Goal: Book appointment/travel/reservation

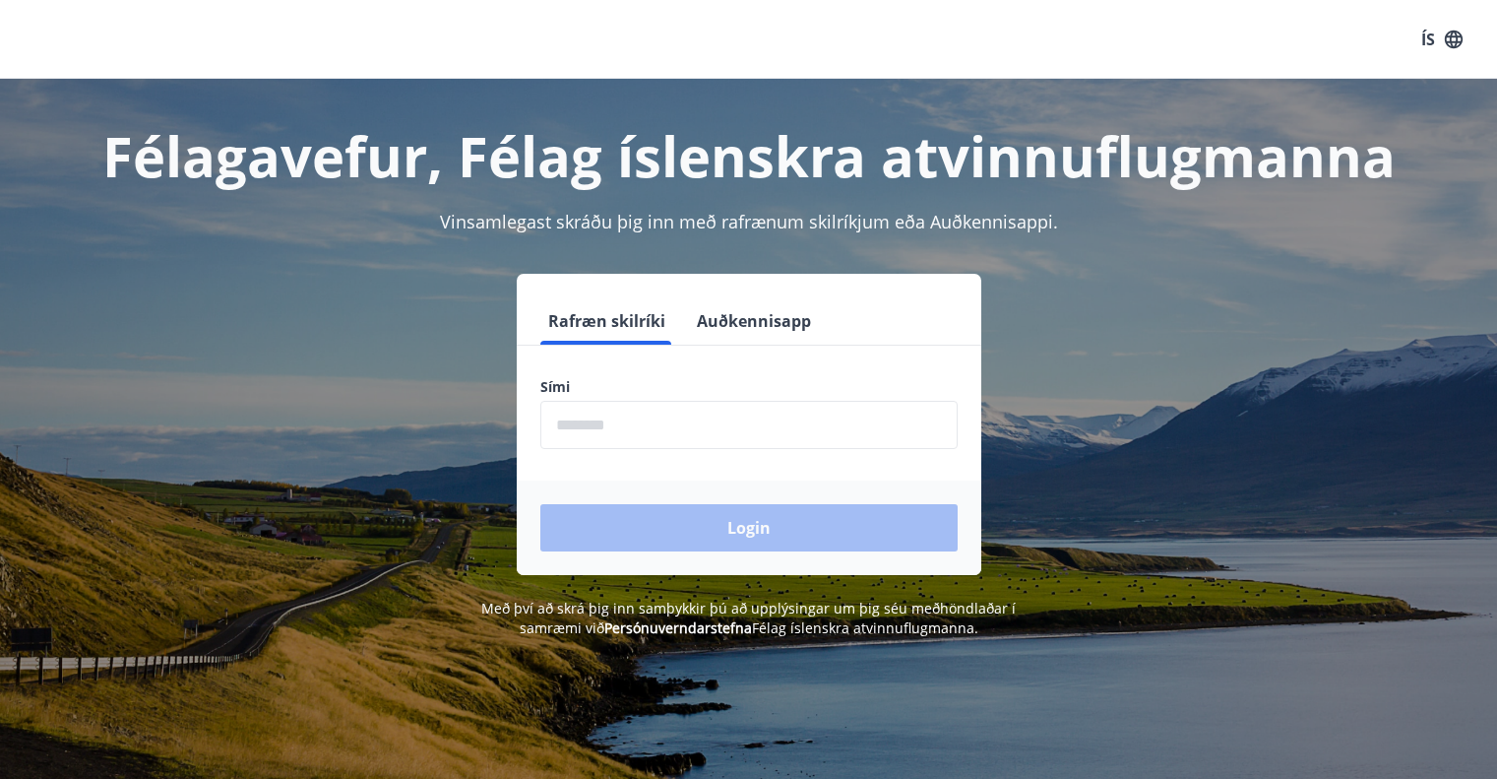
click at [665, 434] on input "phone" at bounding box center [749, 425] width 417 height 48
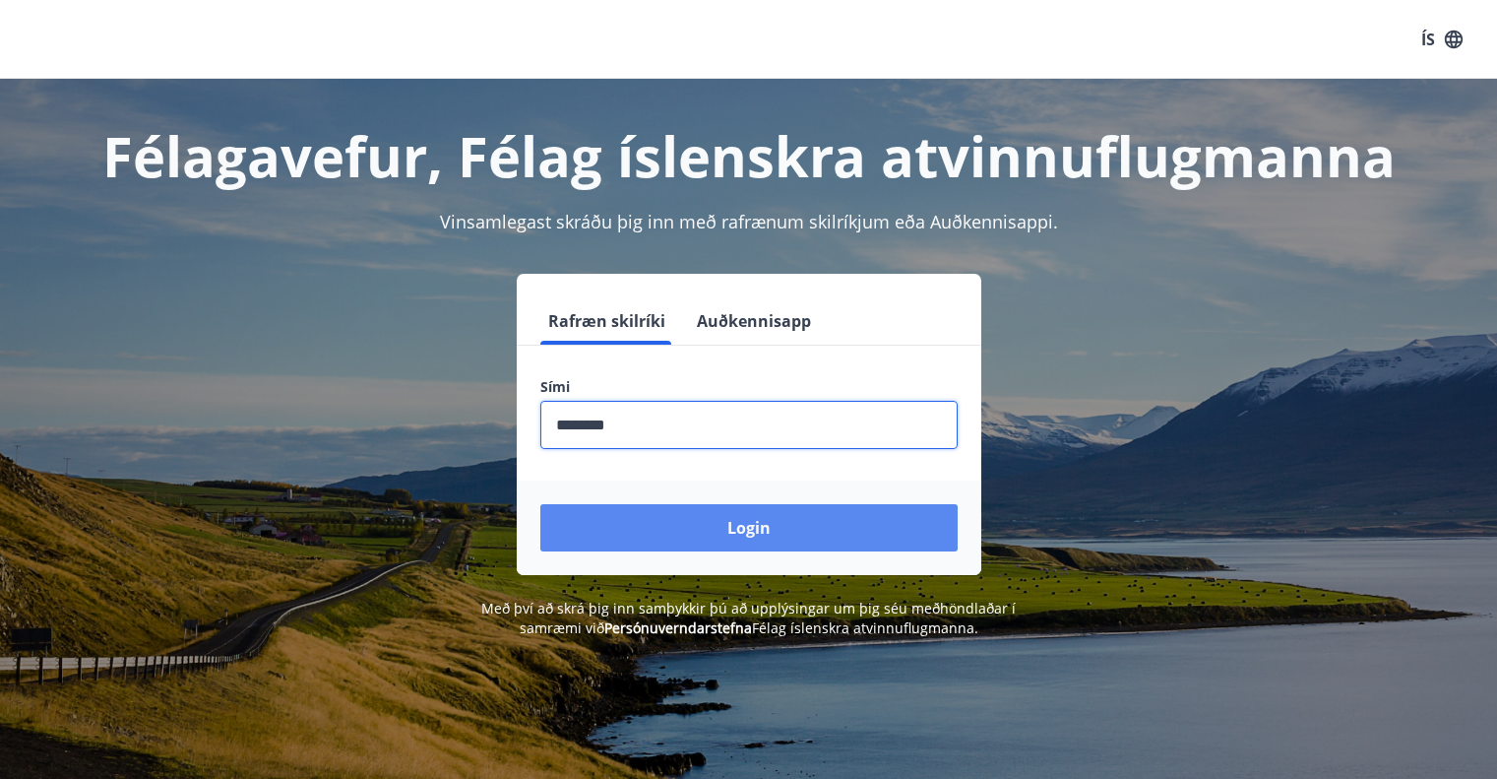
type input "********"
click at [725, 531] on button "Login" at bounding box center [749, 527] width 417 height 47
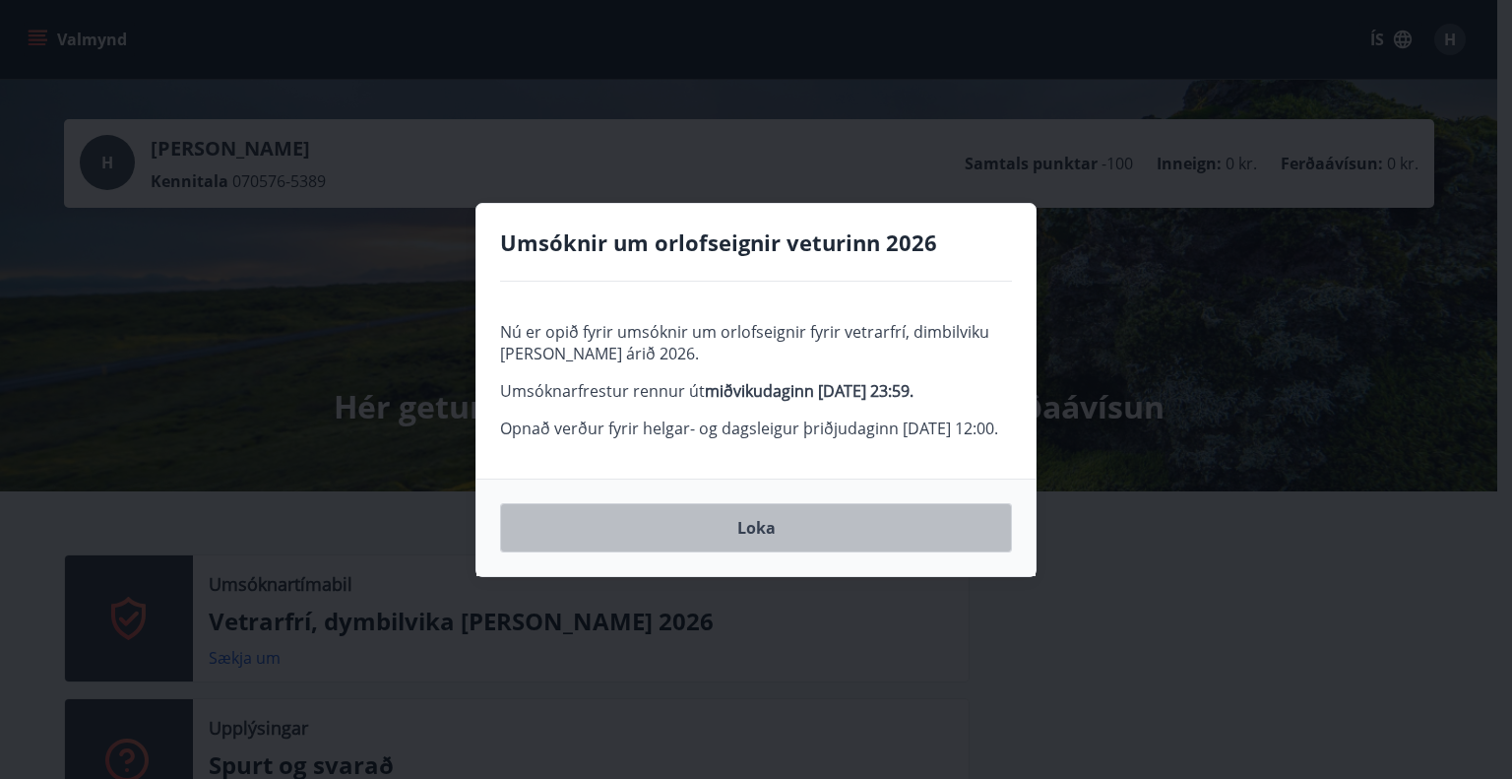
click at [764, 547] on button "Loka" at bounding box center [756, 527] width 512 height 49
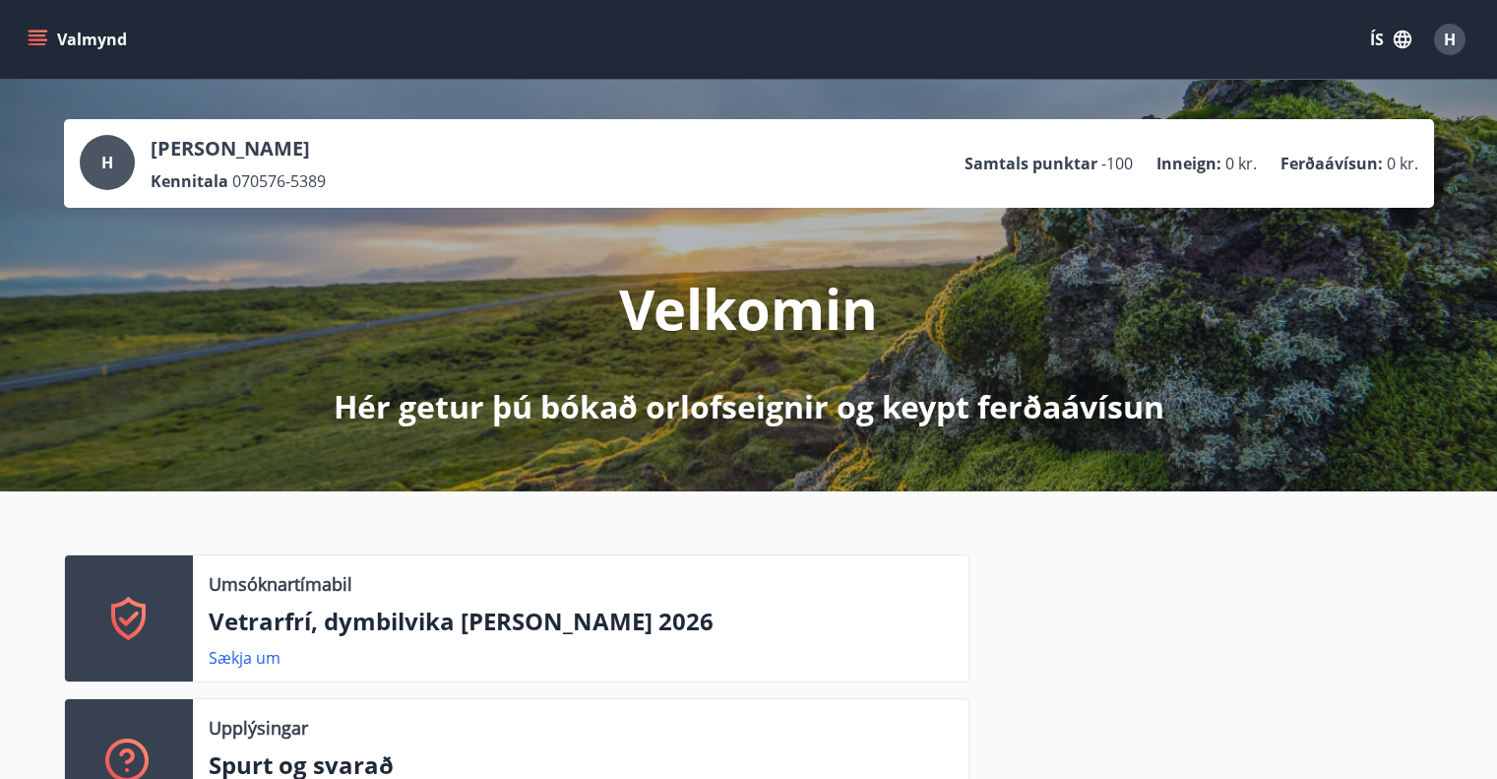
click at [0, 571] on div "Umsóknartímabil Vetrarfrí, dymbilvika og páskar 2026 Sækja um Upplýsingar Spurt…" at bounding box center [748, 682] width 1497 height 382
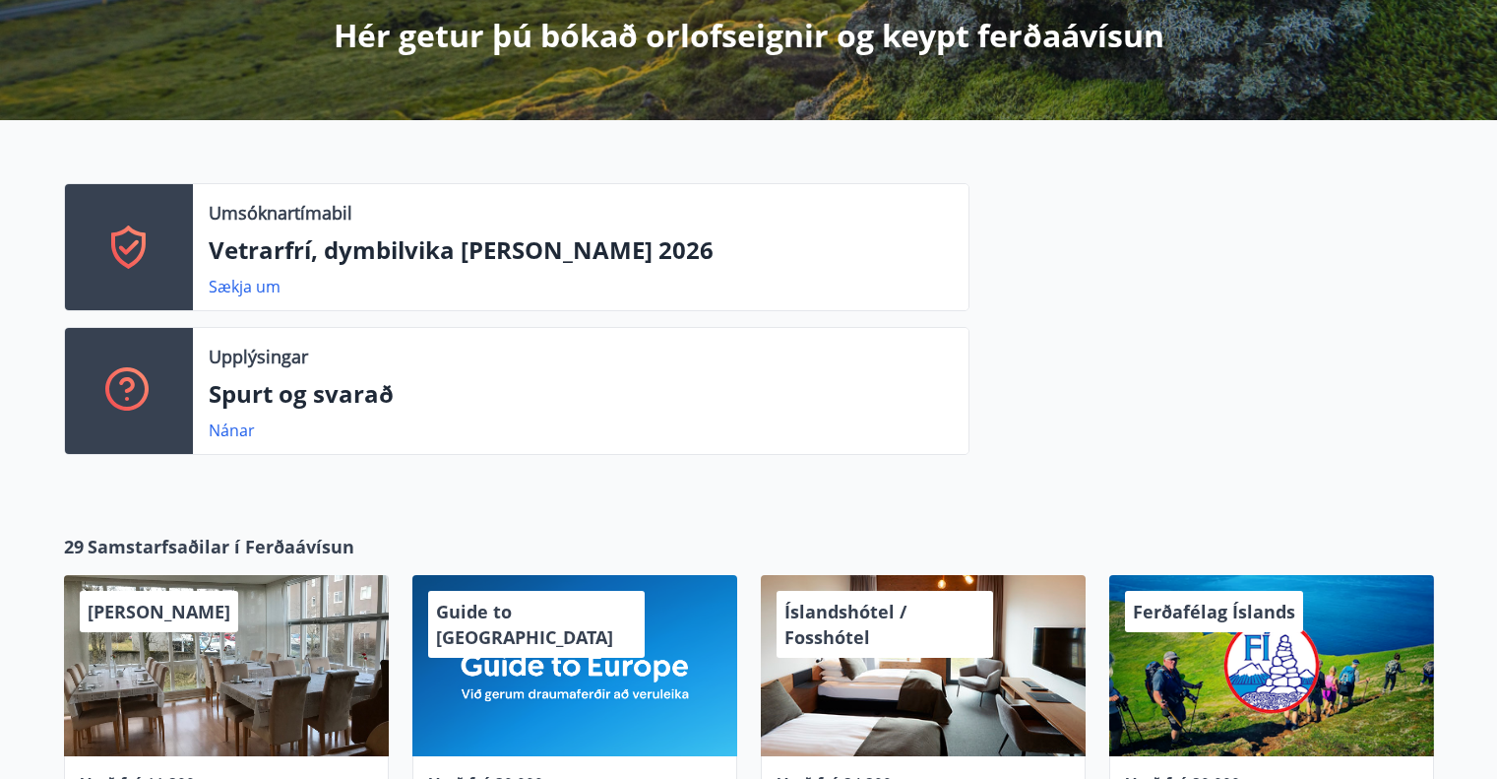
scroll to position [394, 0]
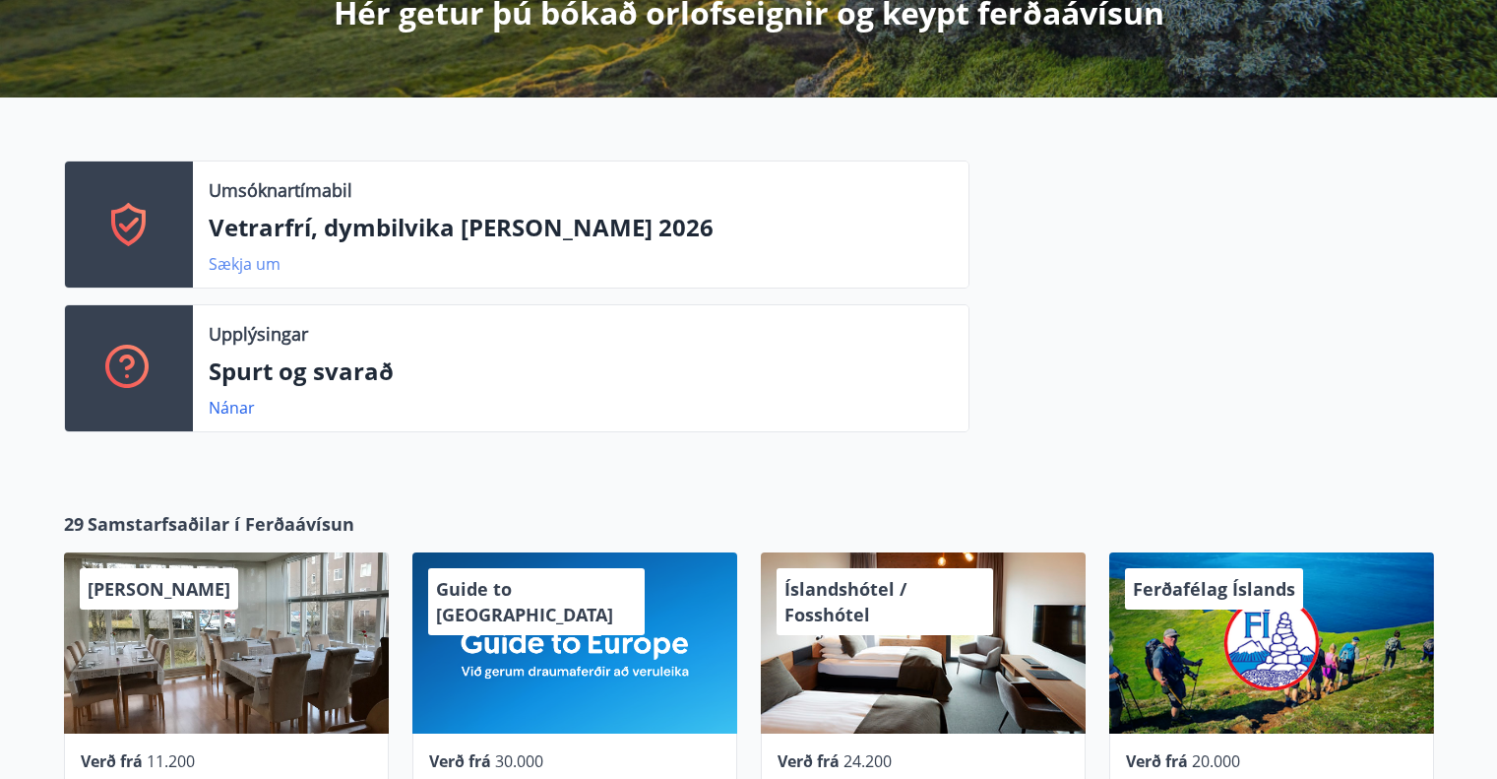
click at [225, 264] on link "Sækja um" at bounding box center [245, 264] width 72 height 22
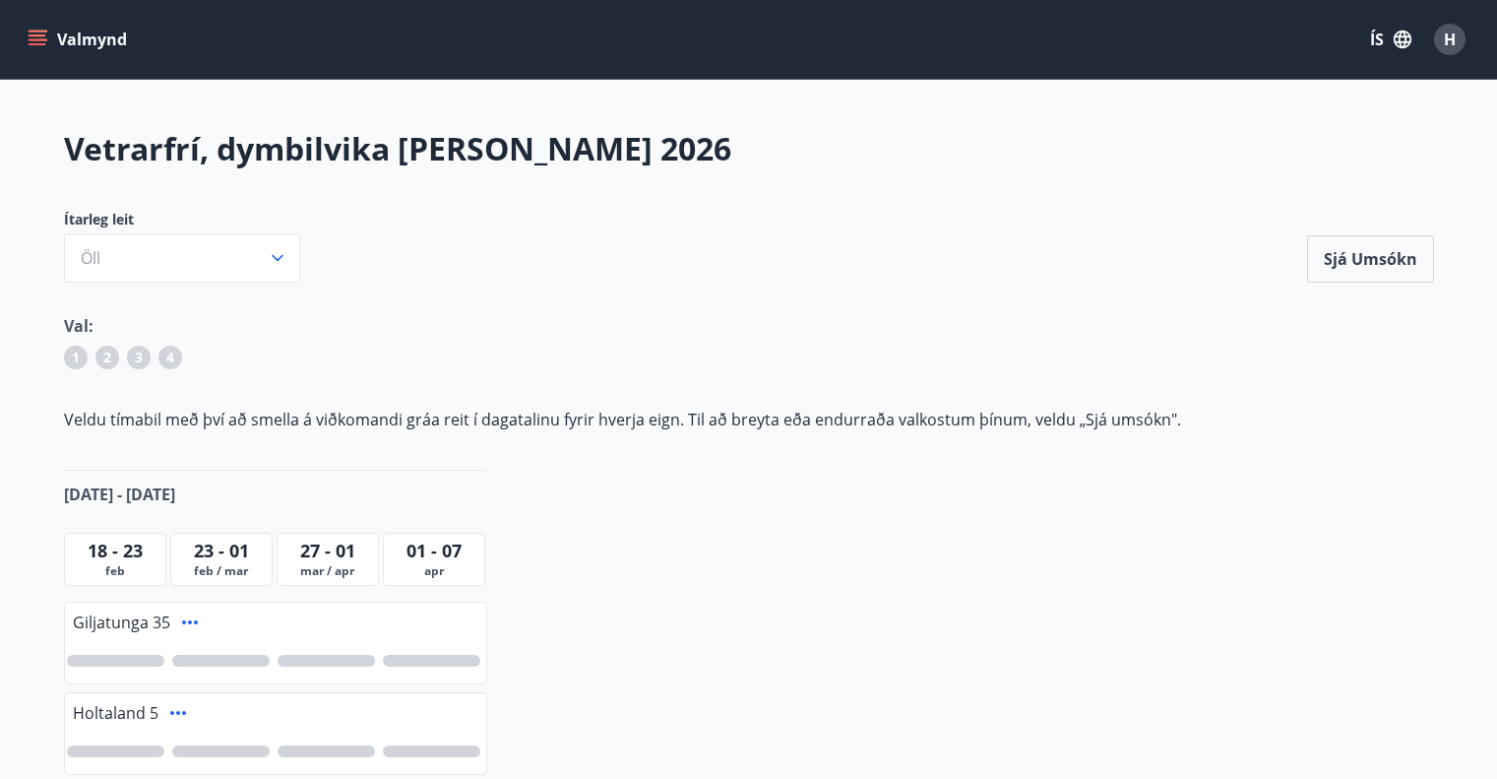
click at [14, 470] on main "Vetrarfrí, dymbilvika og páskar 2026 Ítarleg leit Öll Sjá umsókn Sjá umsókn Val…" at bounding box center [748, 680] width 1497 height 1107
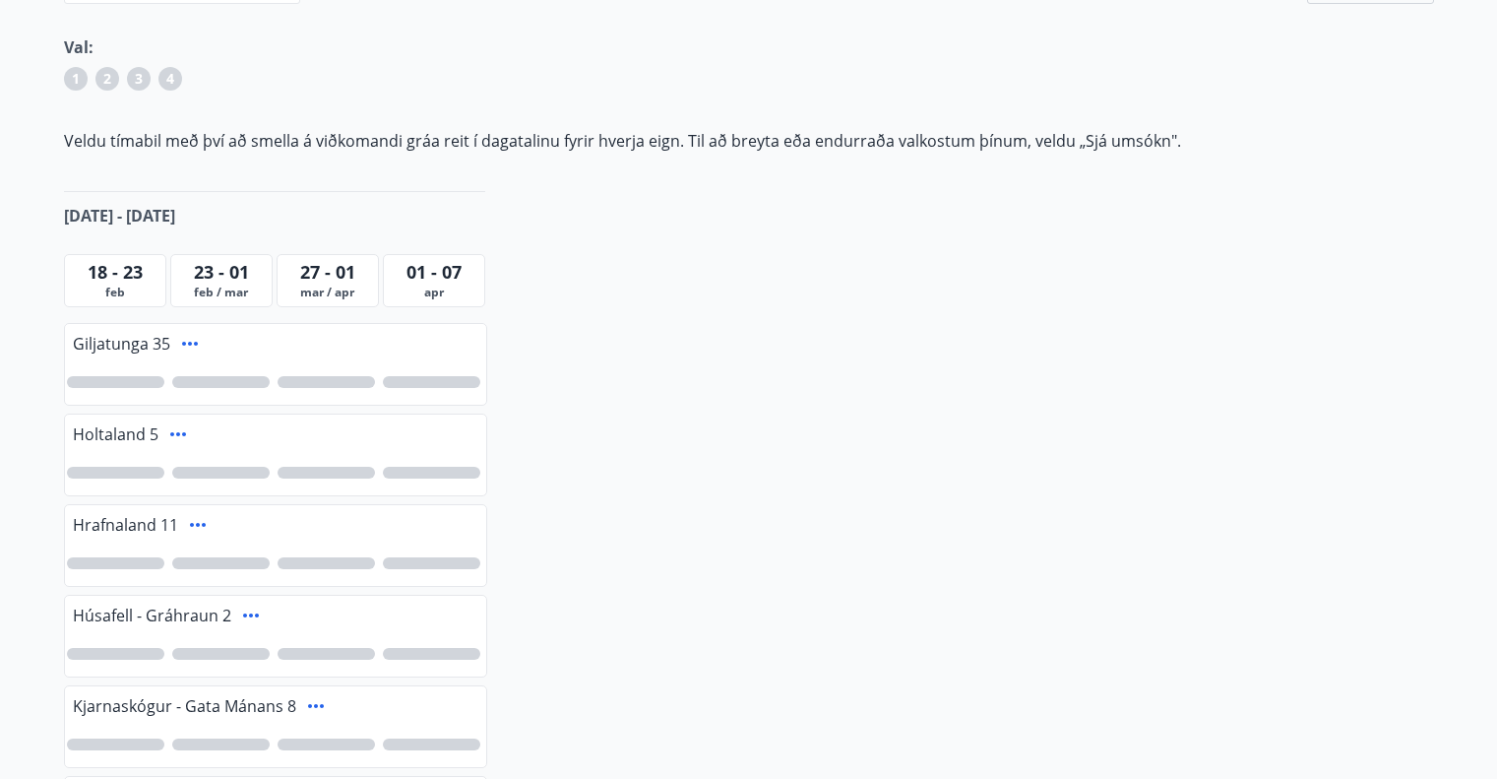
scroll to position [276, 0]
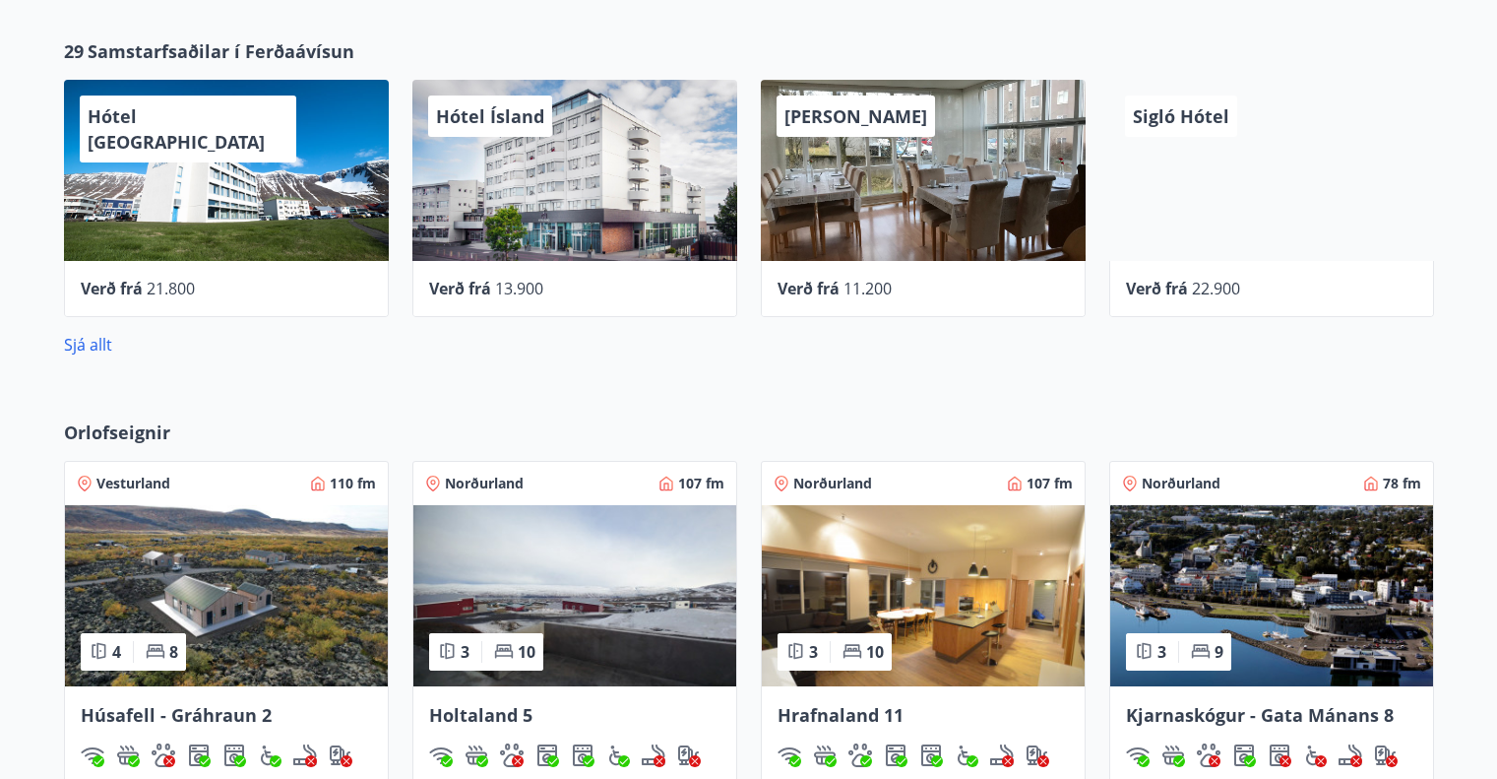
scroll to position [866, 0]
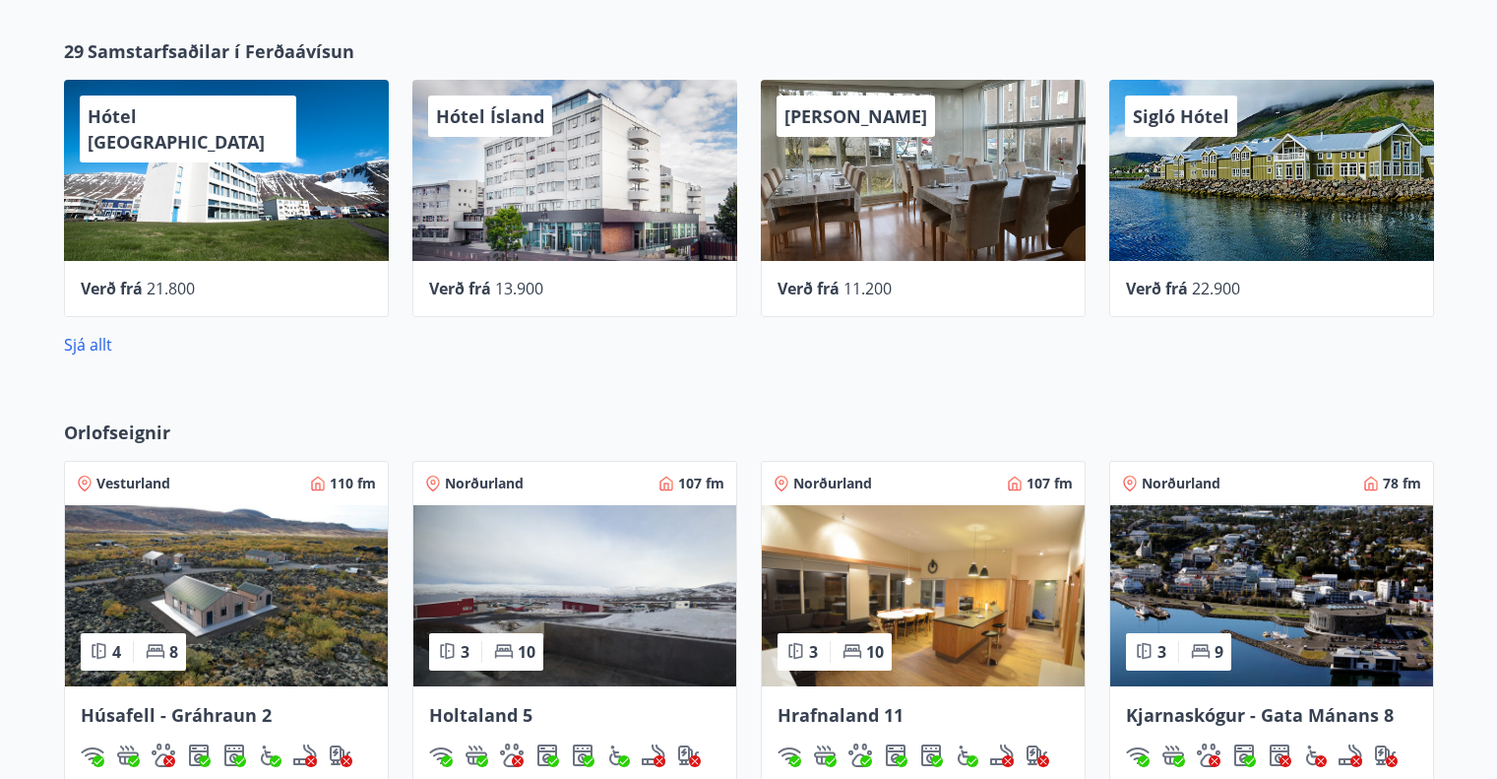
click at [15, 349] on div "29 Samstarfsaðilar í Ferðaávísun Hótel Ísafjörður Verð frá 21.800 Hótel Ísland …" at bounding box center [748, 197] width 1497 height 381
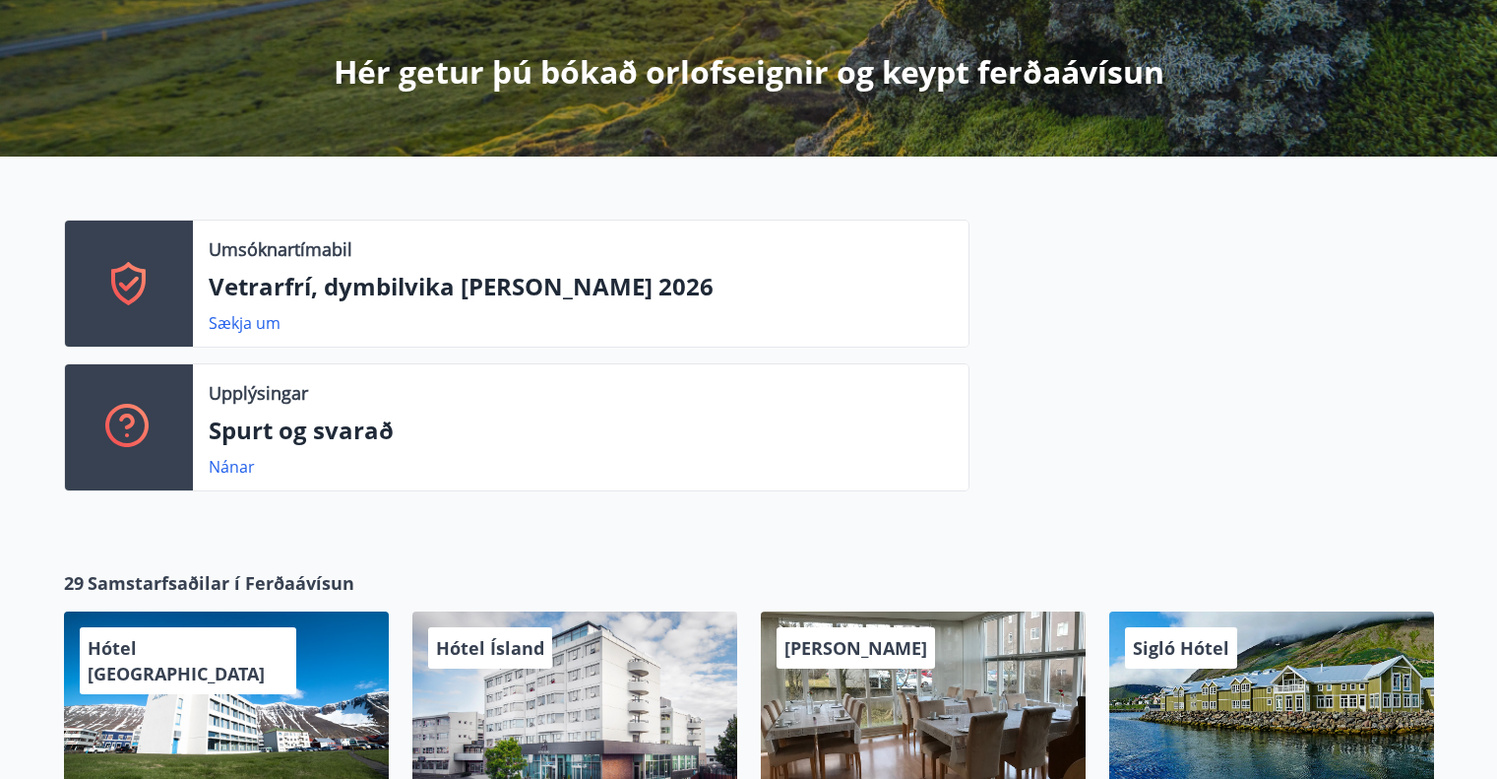
scroll to position [433, 0]
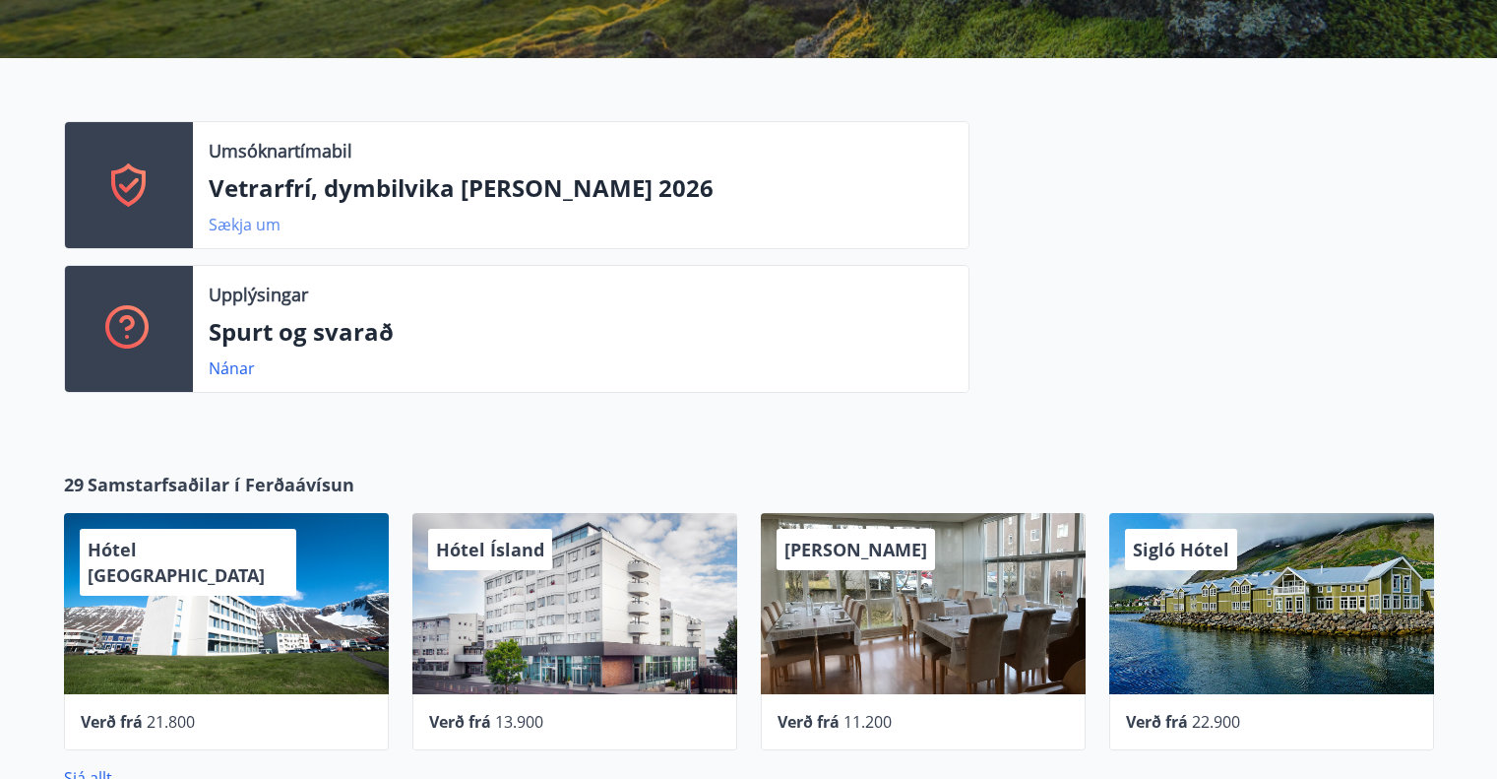
click at [239, 229] on link "Sækja um" at bounding box center [245, 225] width 72 height 22
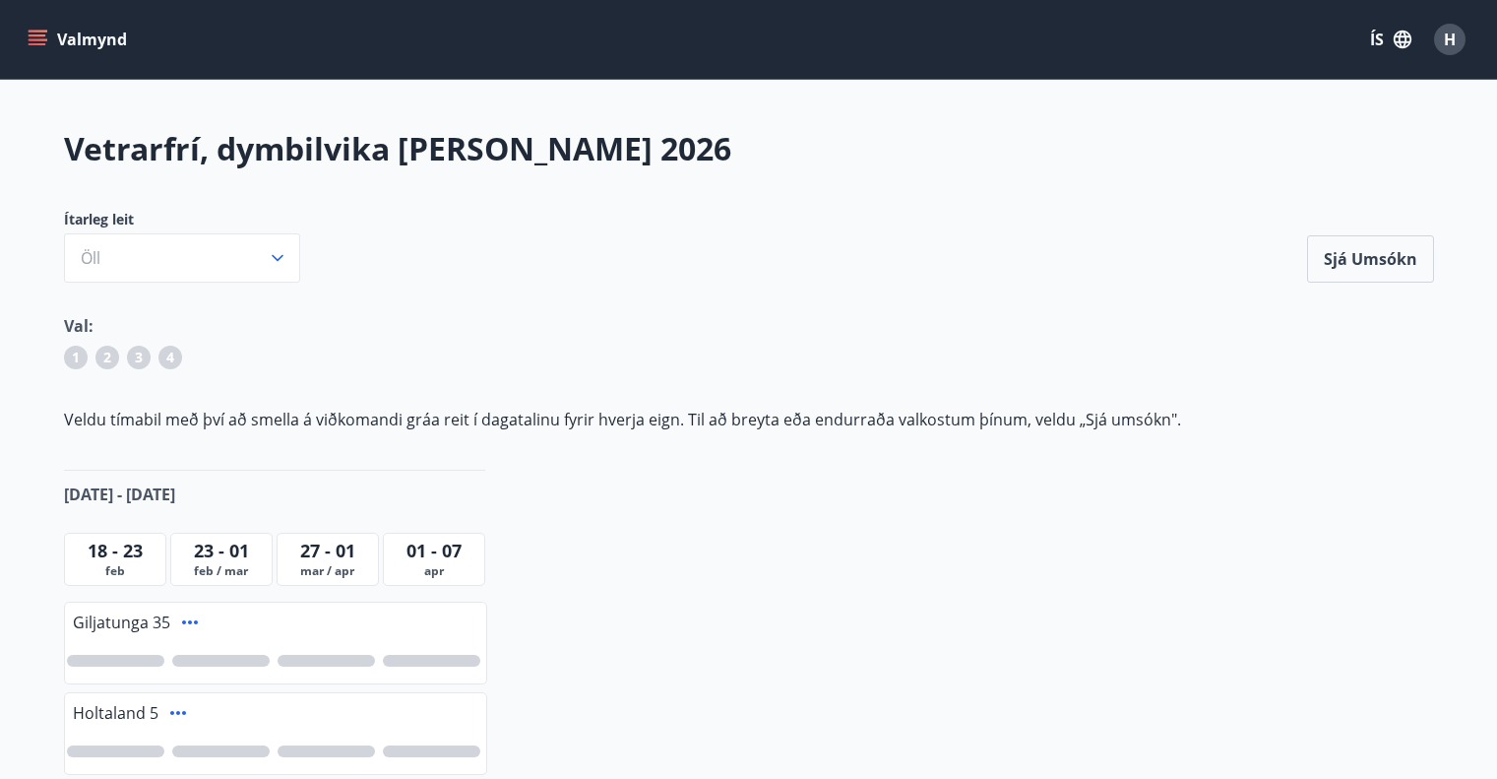
click at [37, 37] on icon "menu" at bounding box center [38, 40] width 20 height 20
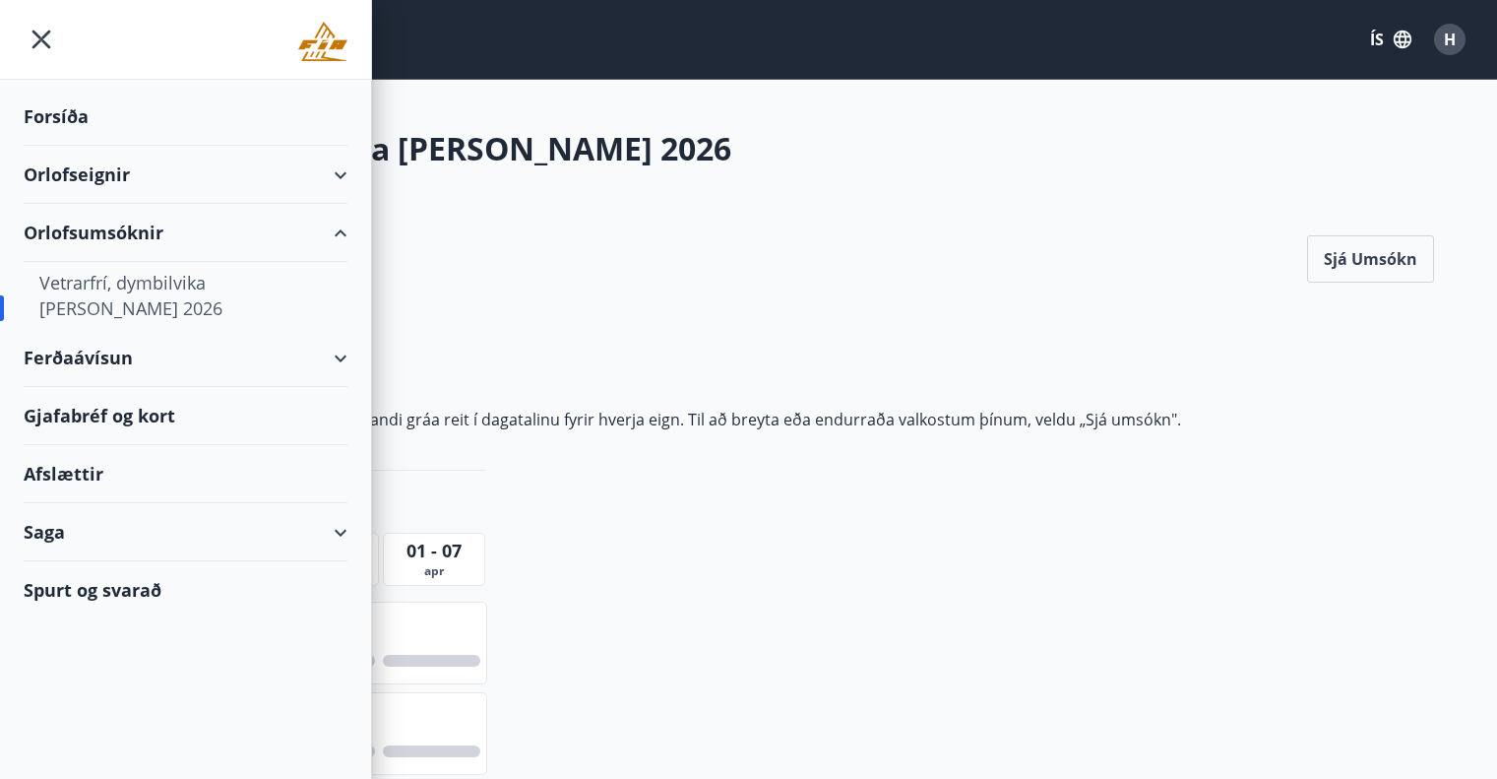
click at [81, 172] on div "Orlofseignir" at bounding box center [186, 175] width 324 height 58
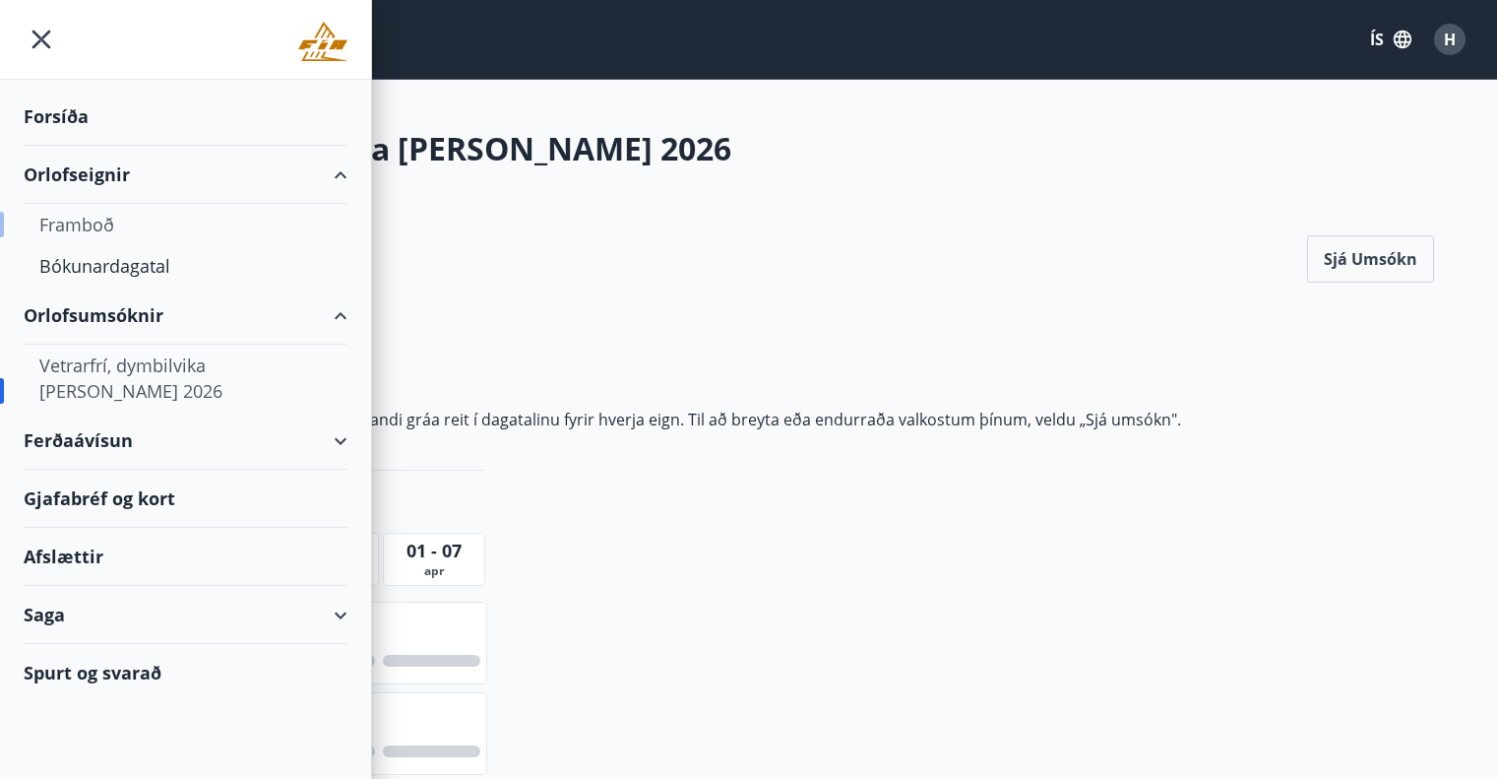
click at [82, 224] on div "Framboð" at bounding box center [185, 224] width 292 height 41
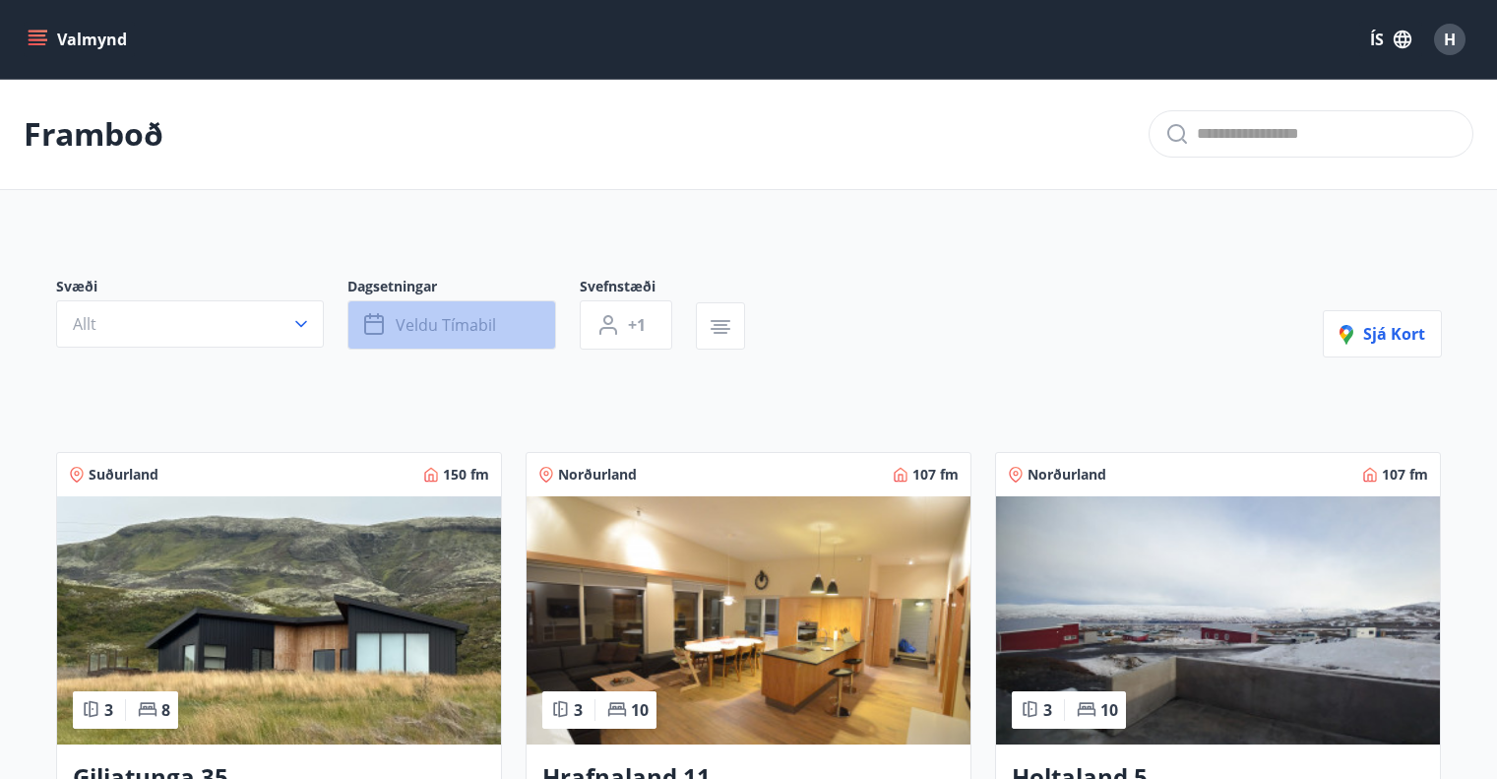
click at [478, 320] on span "Veldu tímabil" at bounding box center [446, 325] width 100 height 22
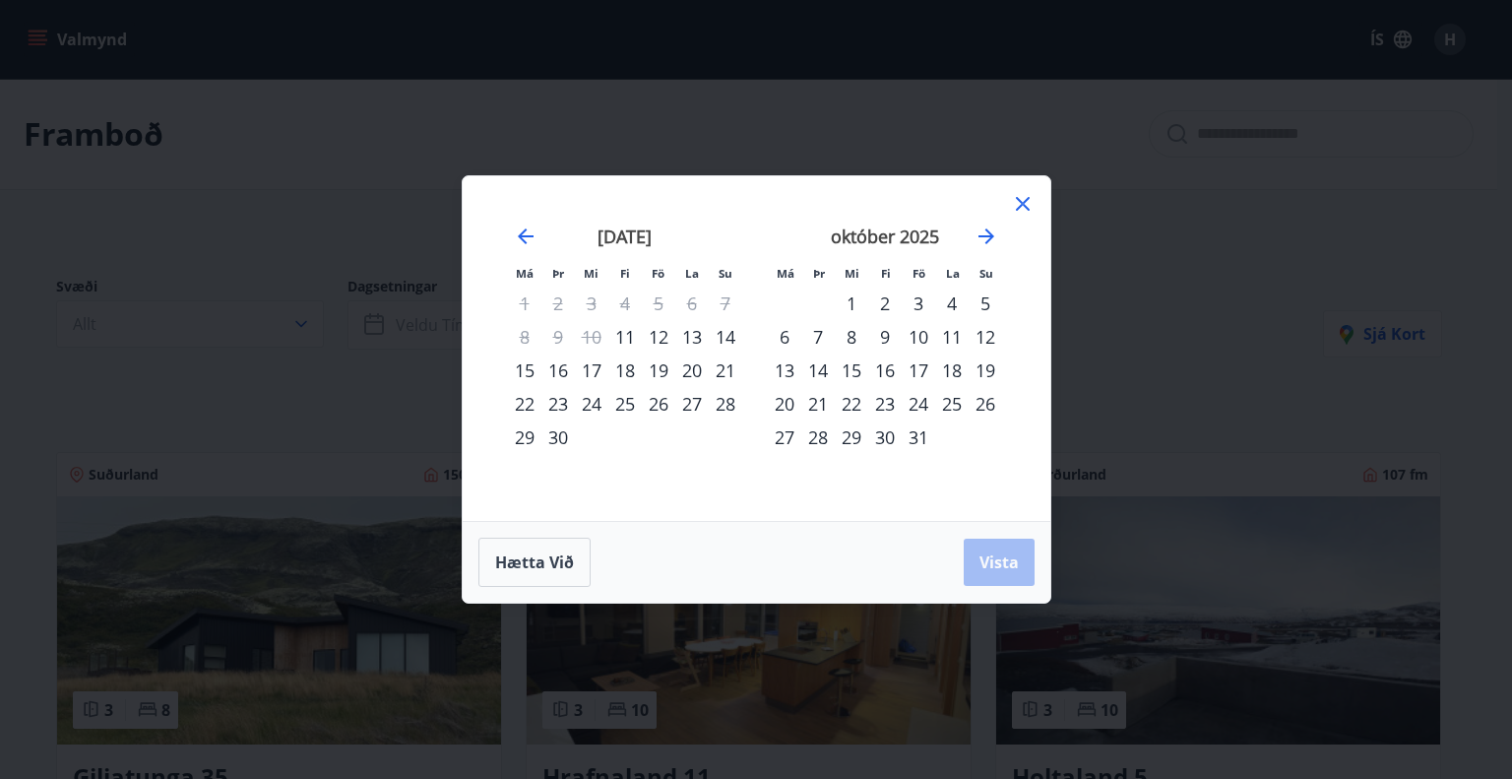
click at [917, 405] on div "24" at bounding box center [918, 403] width 33 height 33
click at [817, 437] on div "28" at bounding box center [817, 436] width 33 height 33
click at [984, 553] on span "Vista" at bounding box center [999, 562] width 39 height 22
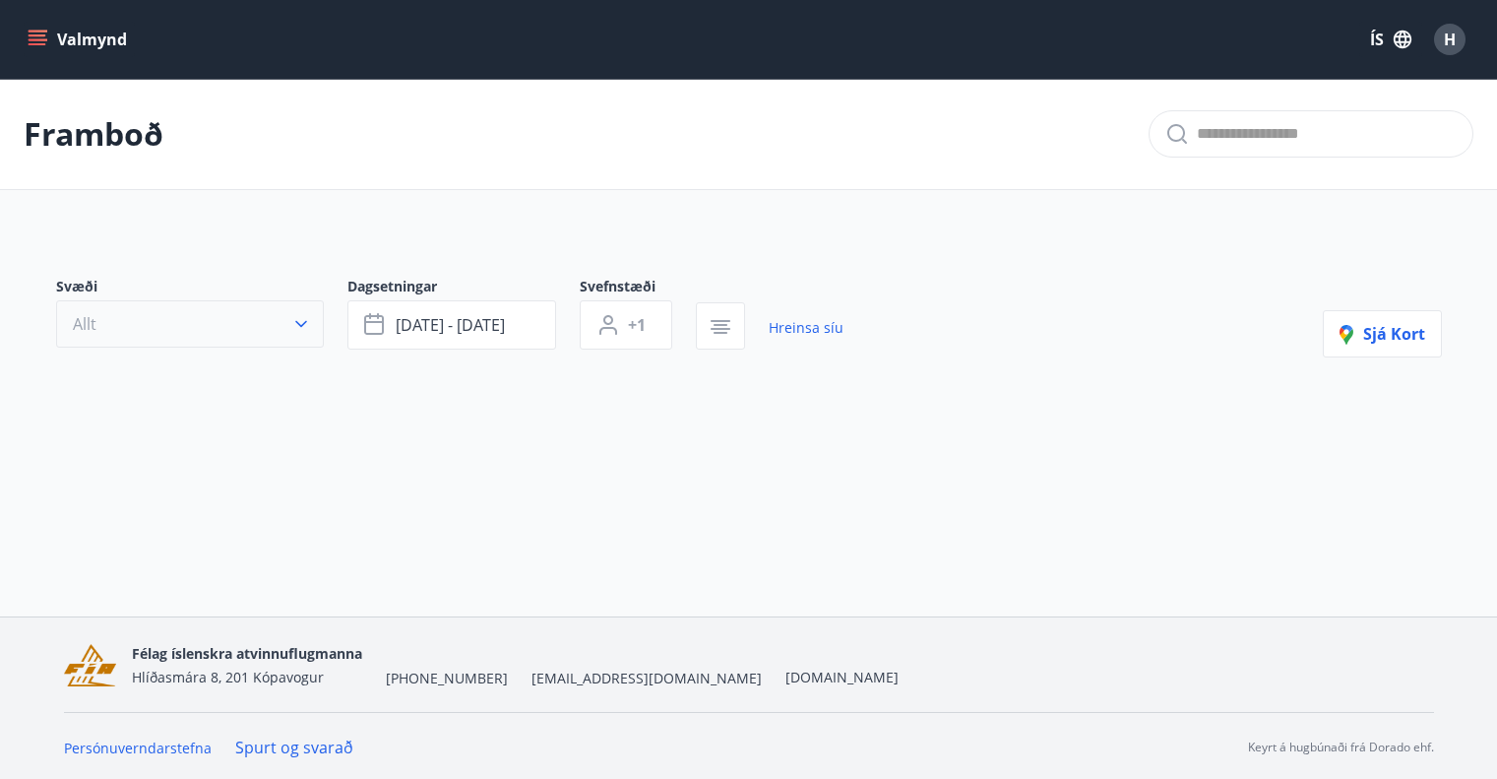
click at [303, 323] on icon "button" at bounding box center [301, 324] width 12 height 7
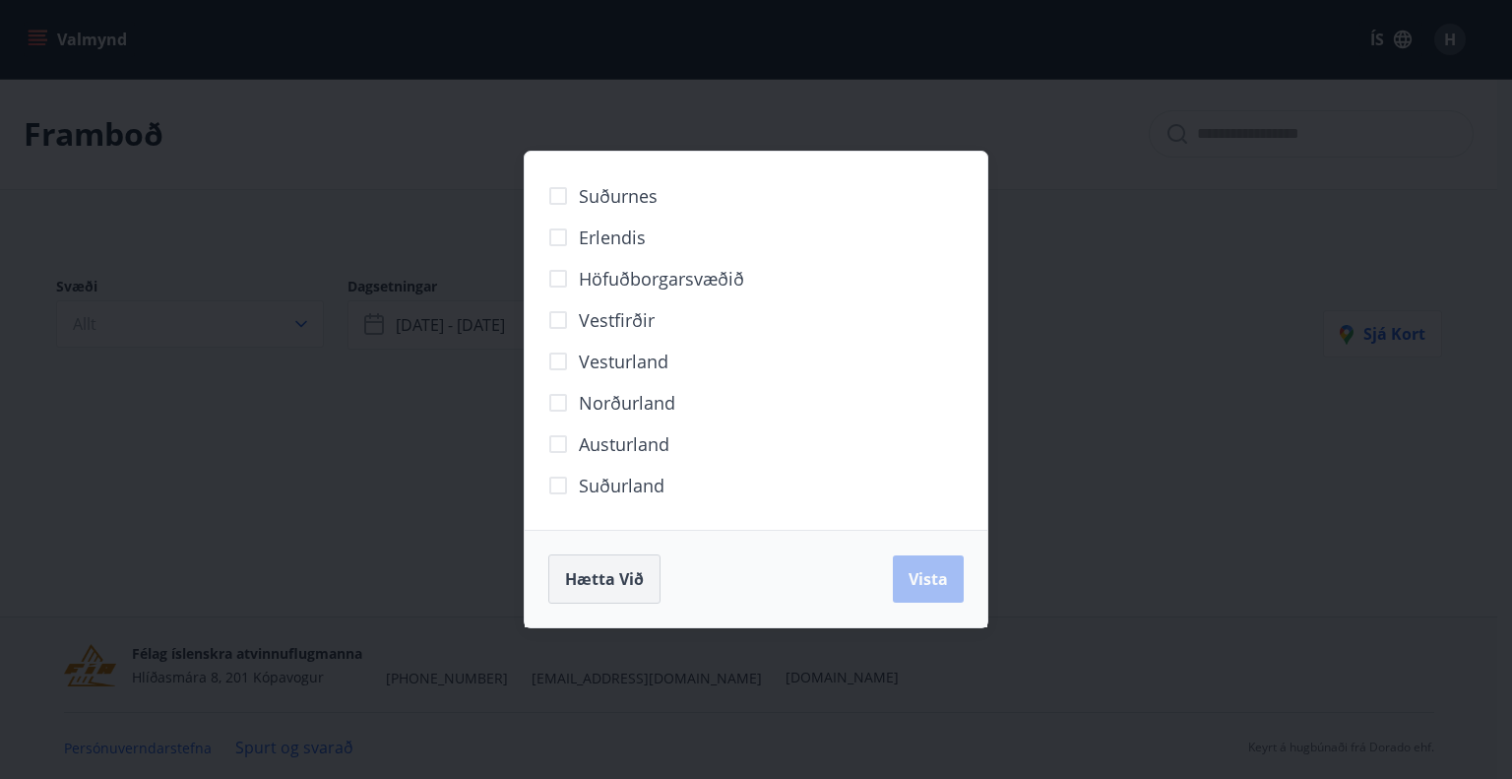
click at [591, 579] on span "Hætta við" at bounding box center [604, 579] width 79 height 22
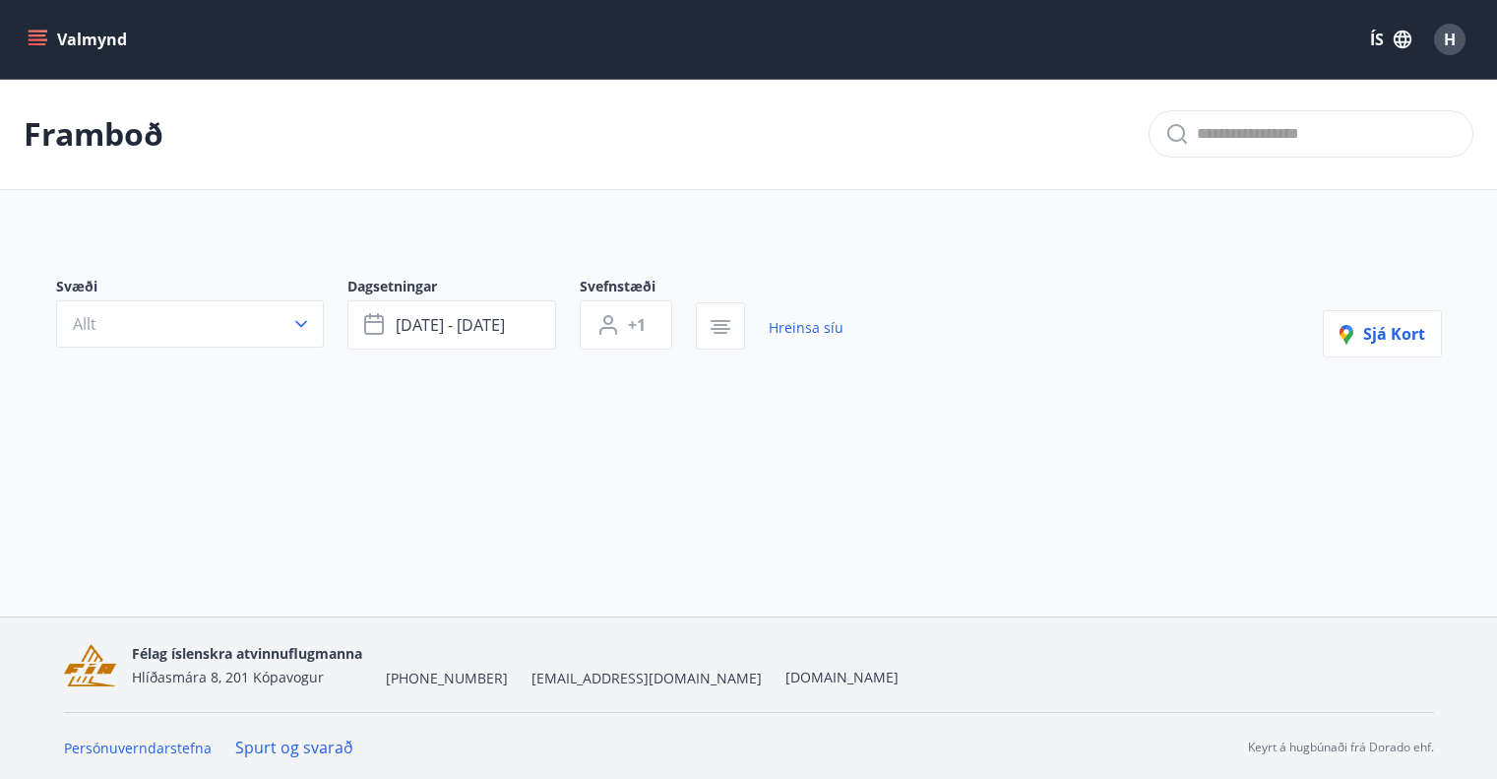
click at [40, 43] on icon "menu" at bounding box center [38, 44] width 18 height 2
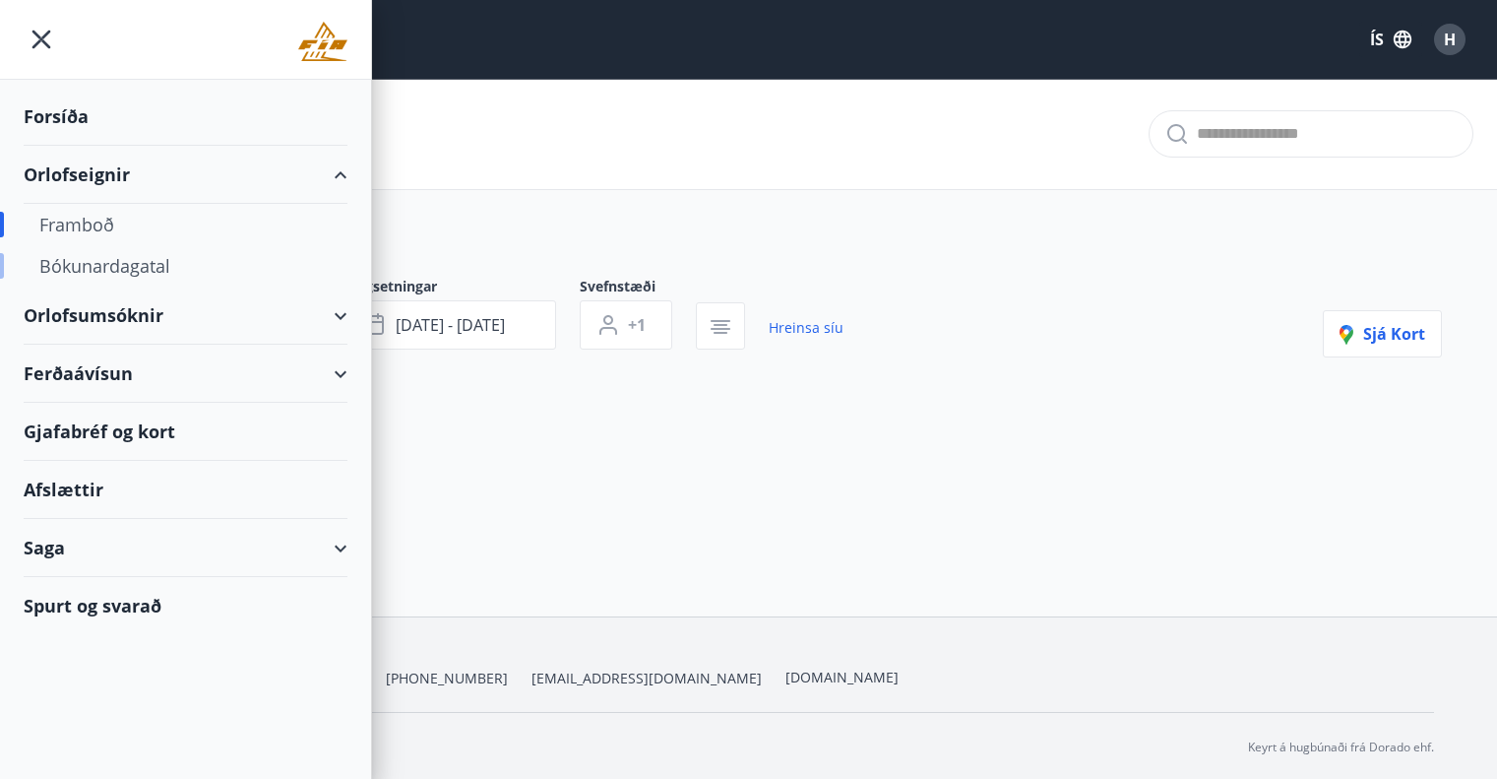
click at [102, 262] on div "Bókunardagatal" at bounding box center [185, 265] width 292 height 41
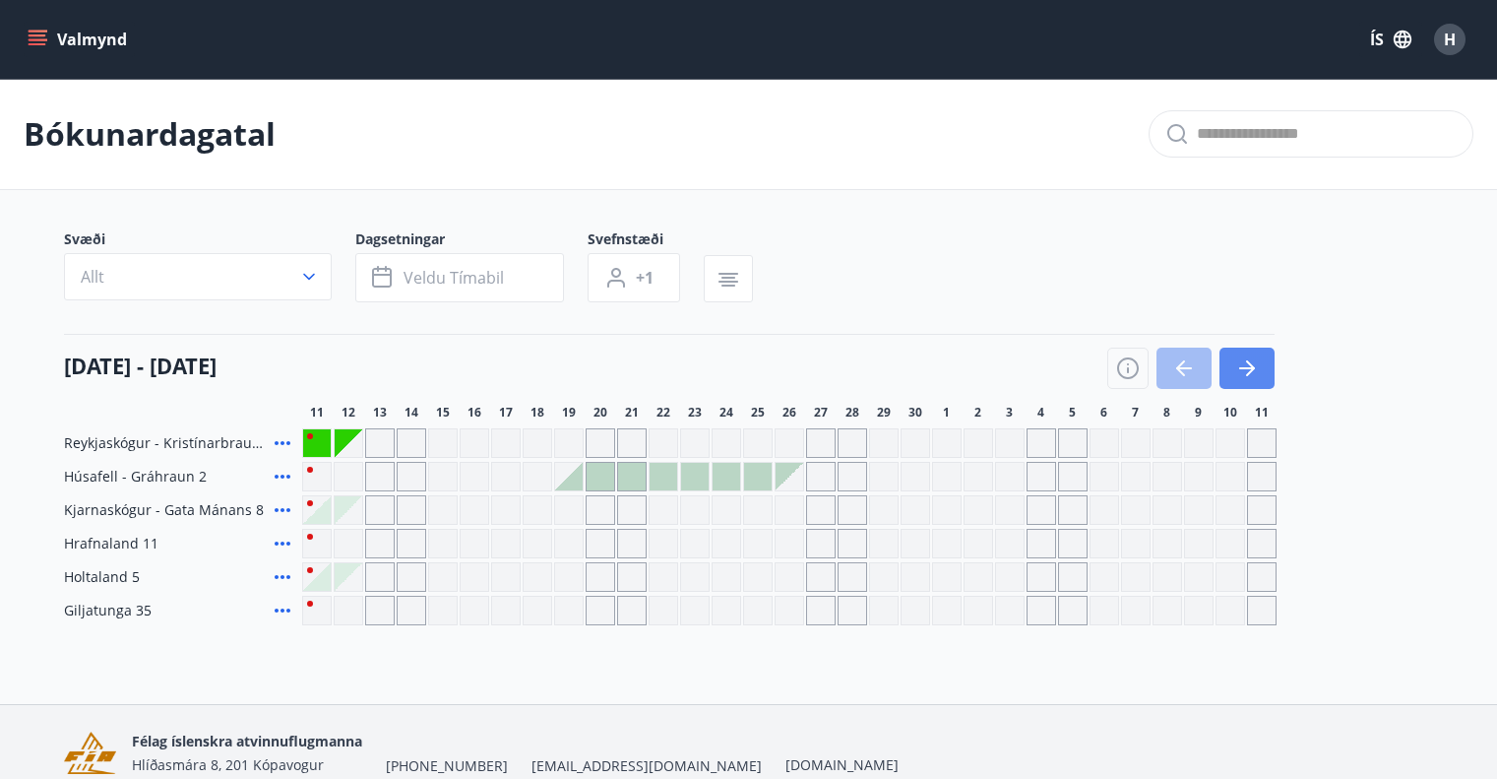
click at [1252, 372] on icon "button" at bounding box center [1248, 368] width 24 height 24
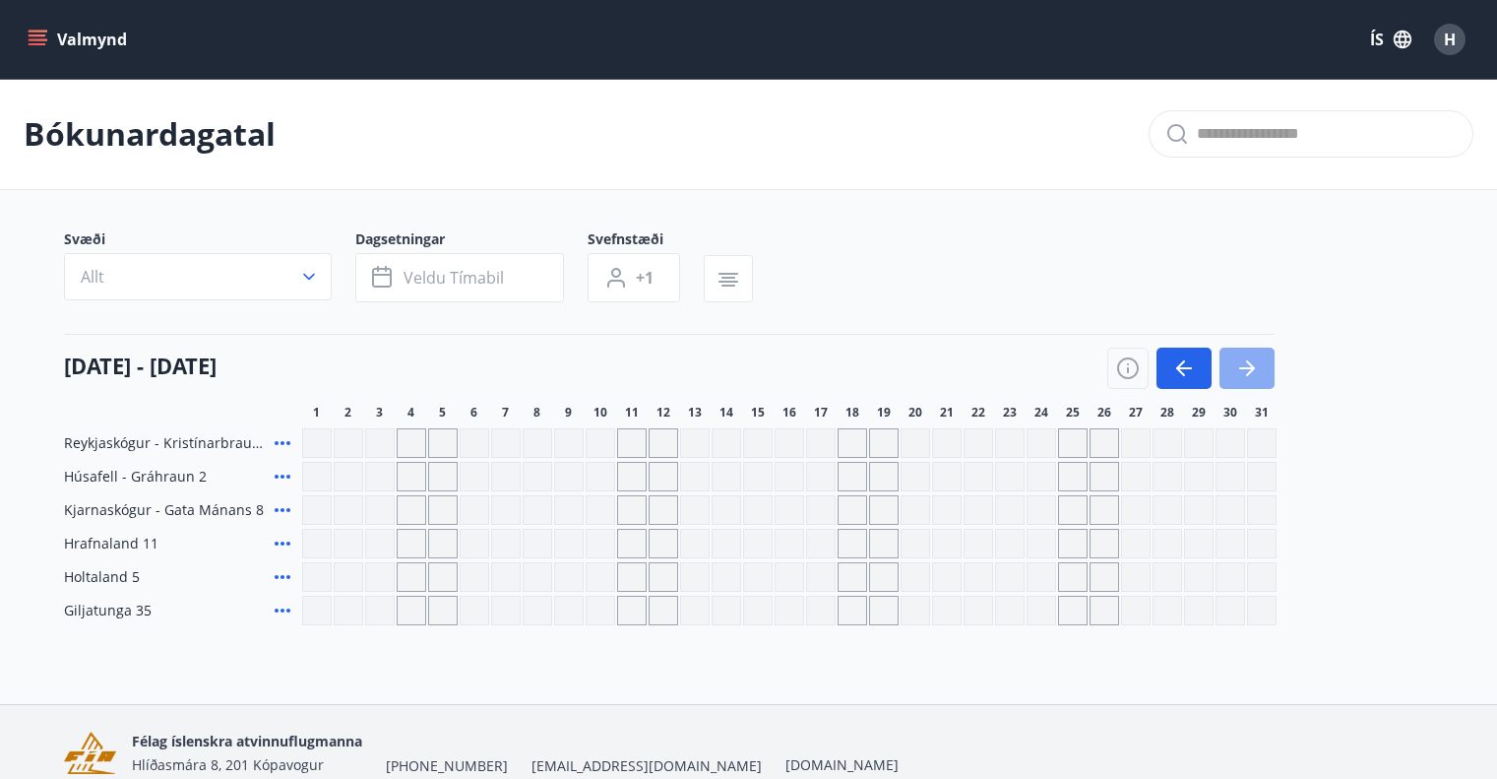
click at [1252, 372] on icon "button" at bounding box center [1248, 368] width 24 height 24
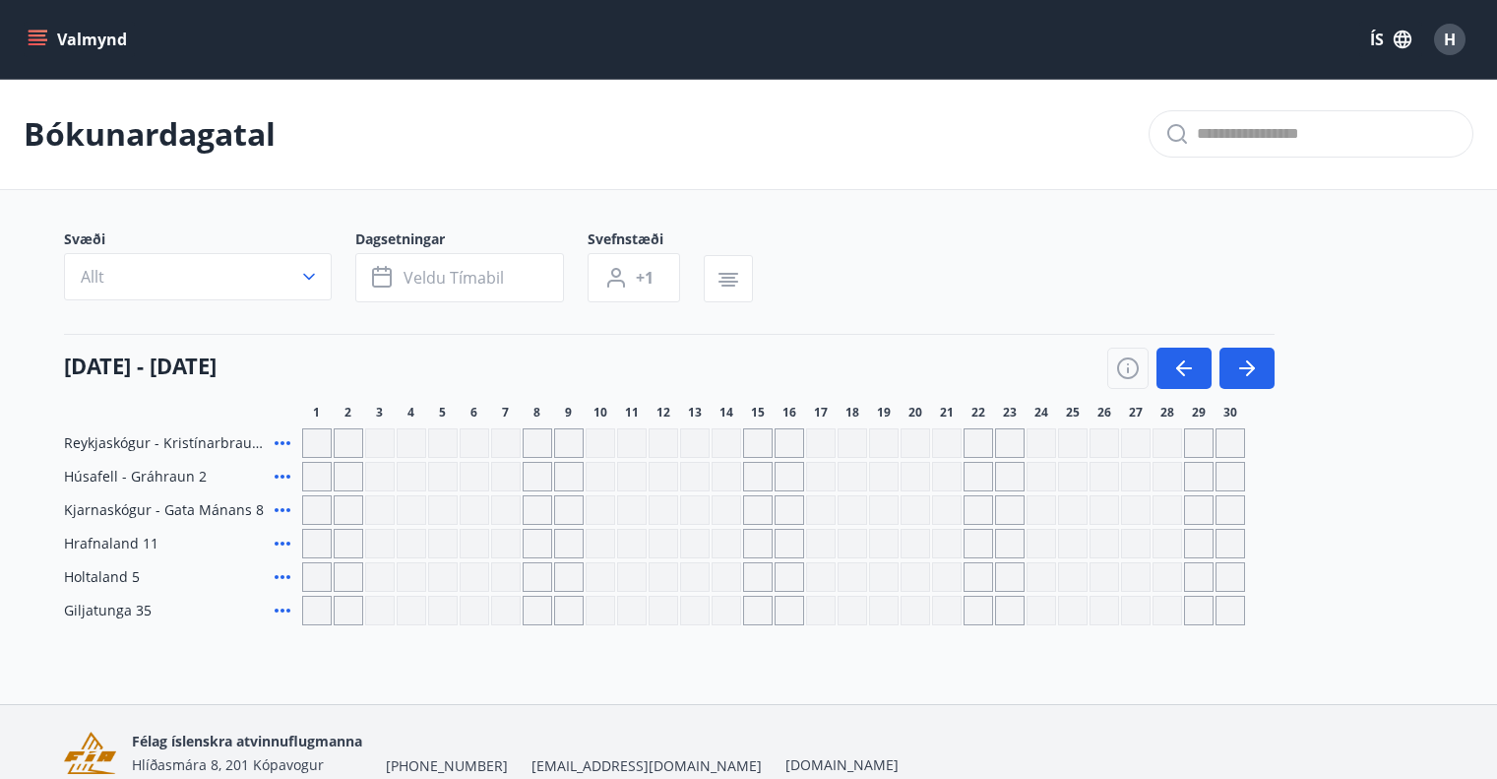
click at [1017, 520] on div "Gráir dagar eru ekki bókanlegir" at bounding box center [1010, 510] width 30 height 30
click at [1243, 365] on icon "button" at bounding box center [1248, 368] width 24 height 24
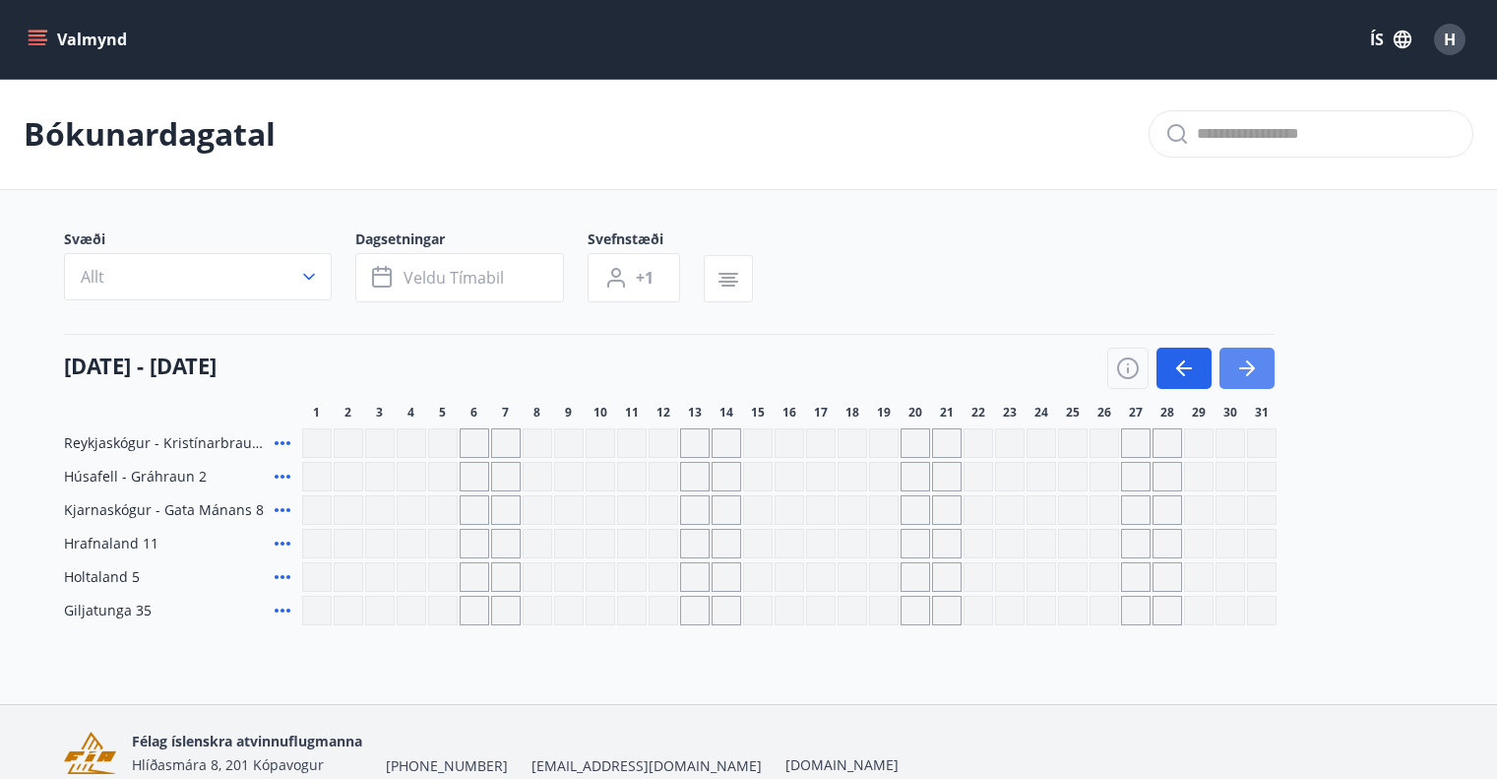
click at [1243, 365] on icon "button" at bounding box center [1248, 368] width 24 height 24
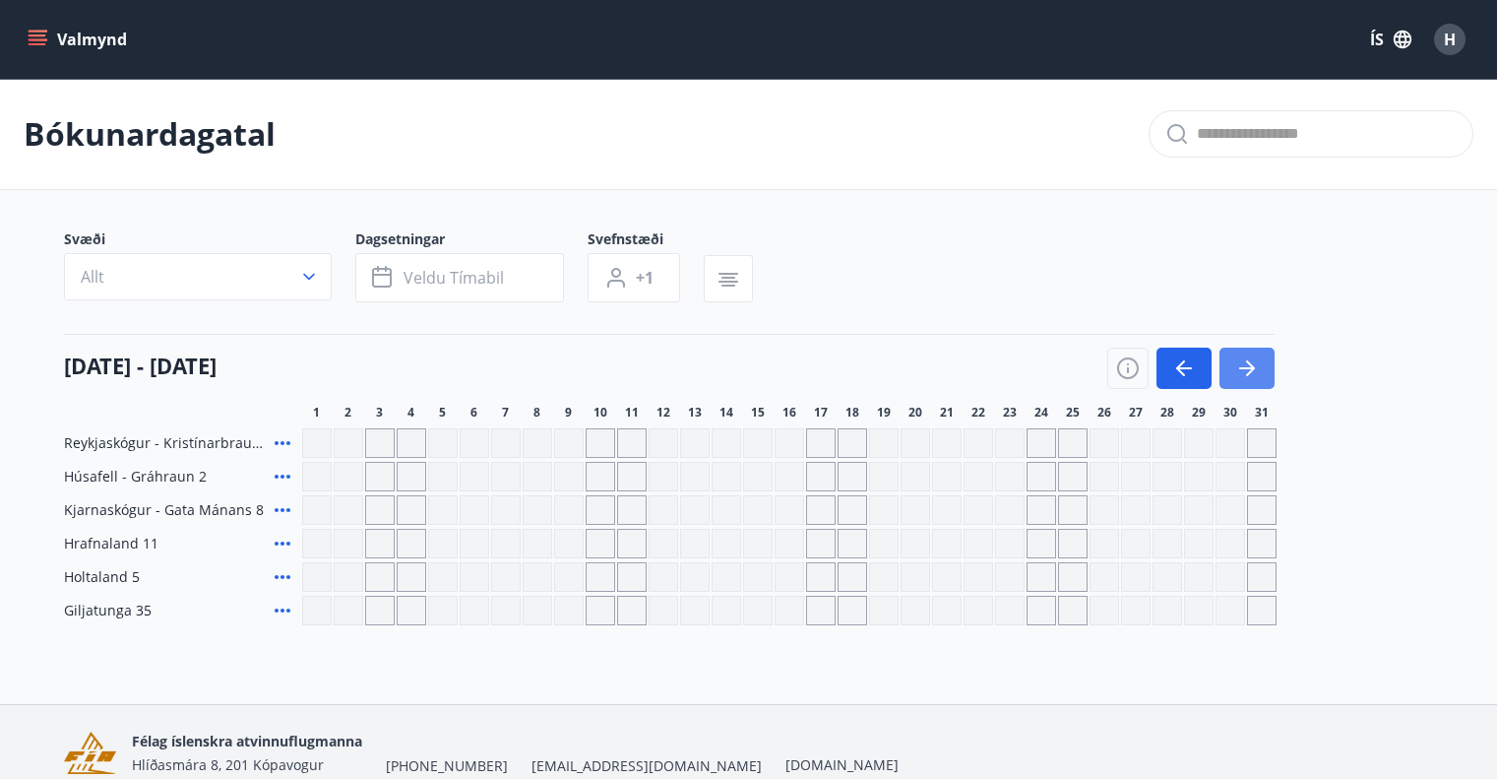
click at [1243, 365] on icon "button" at bounding box center [1248, 368] width 24 height 24
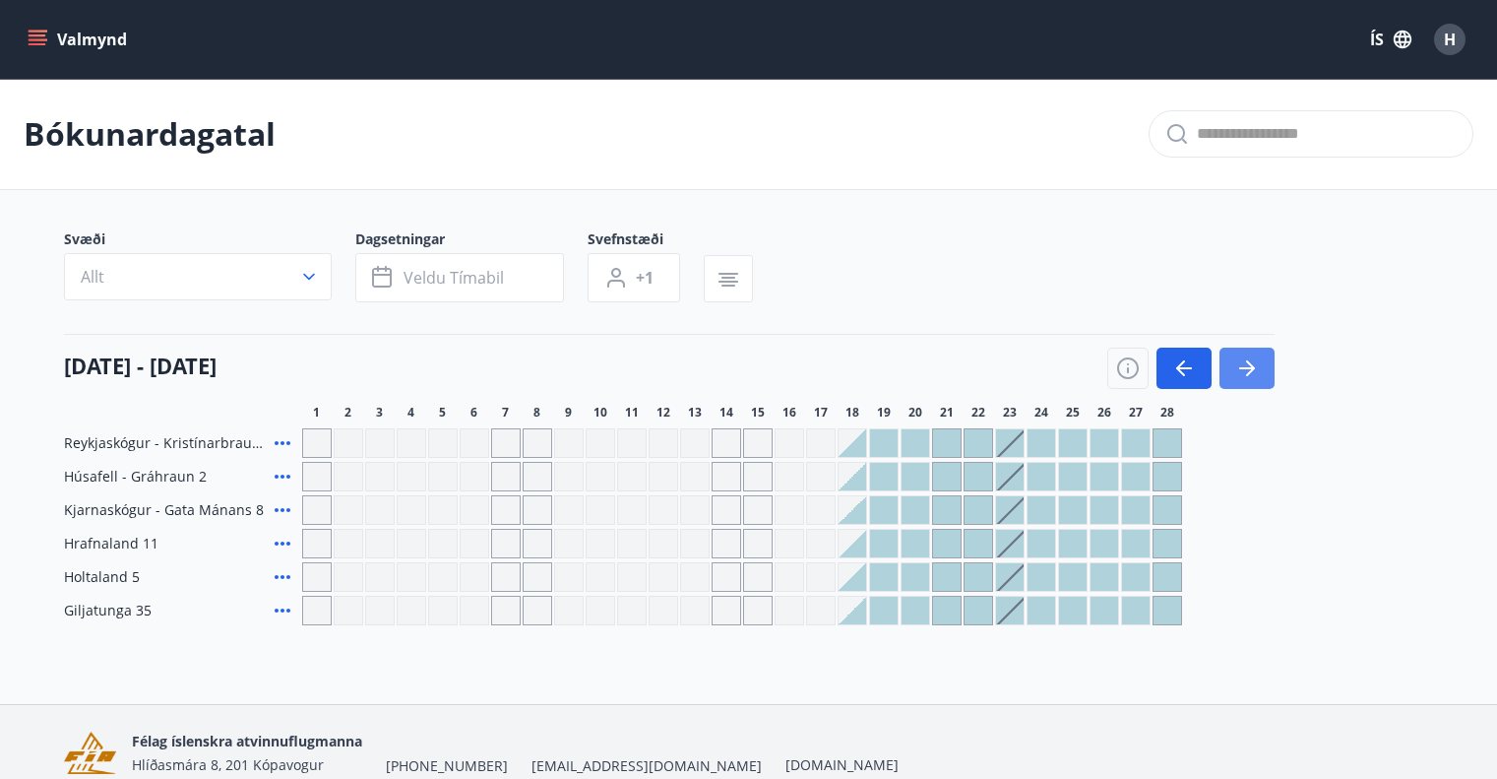
click at [1243, 365] on icon "button" at bounding box center [1248, 368] width 24 height 24
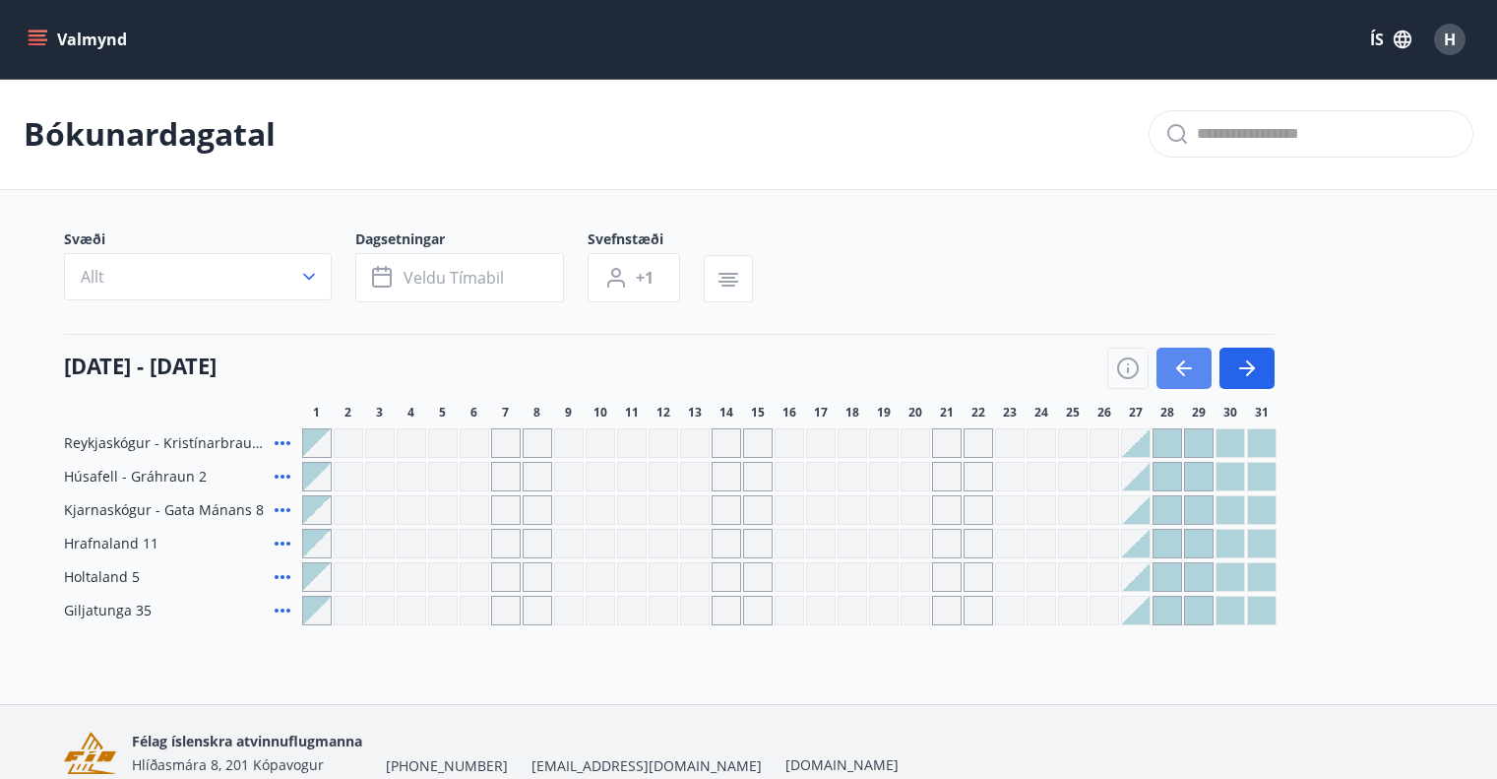
click at [1205, 369] on button "button" at bounding box center [1184, 368] width 55 height 41
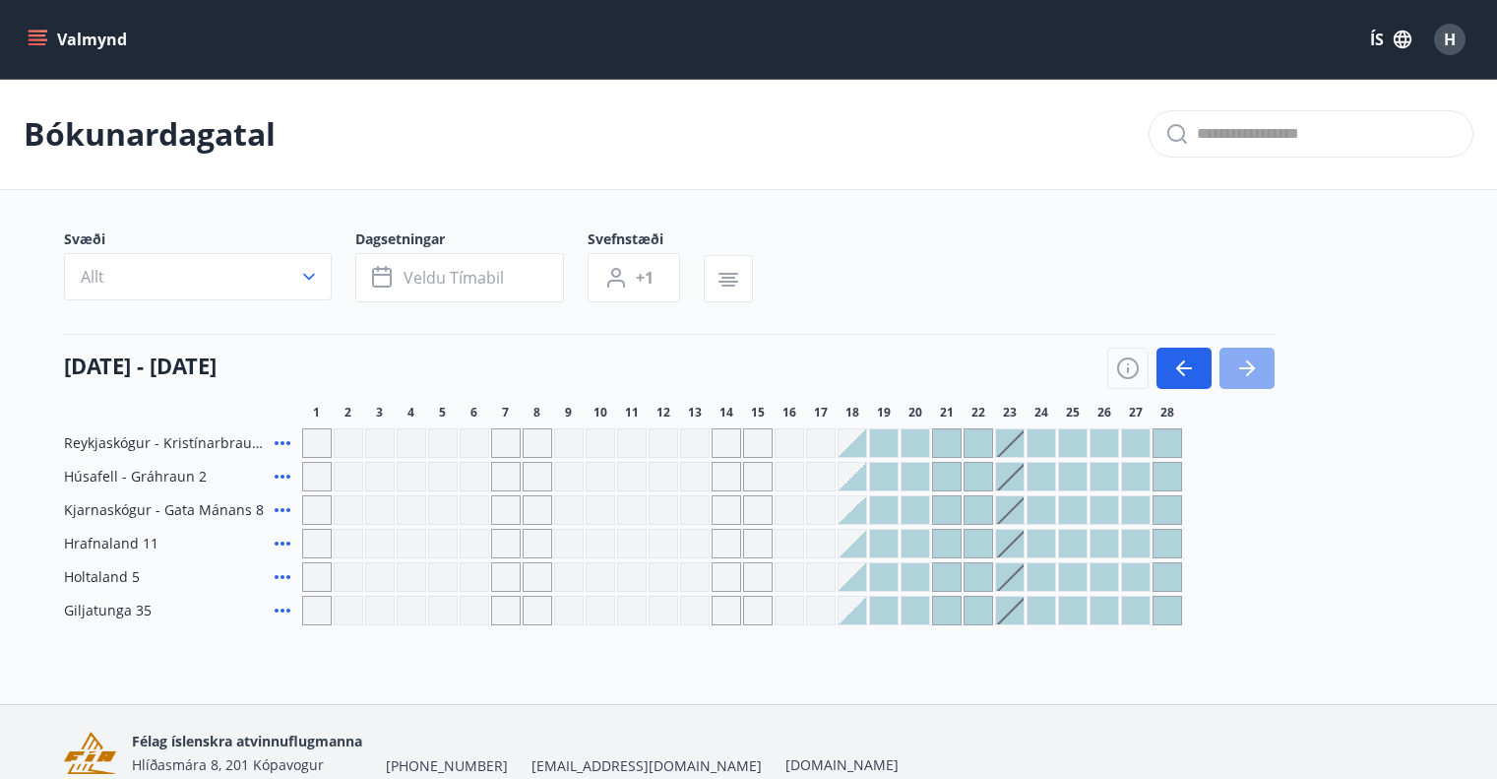
click at [1247, 368] on icon "button" at bounding box center [1248, 368] width 16 height 2
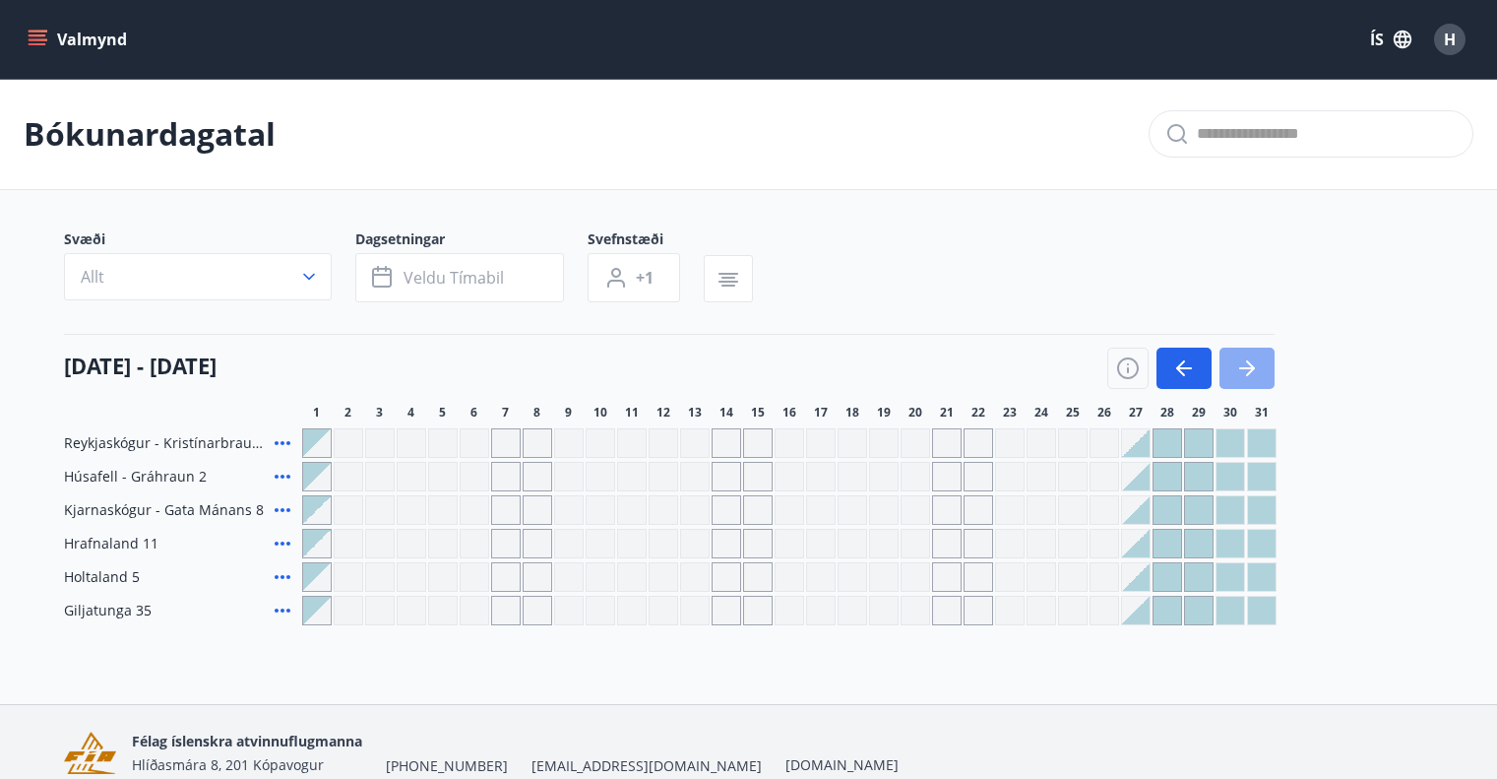
click at [1247, 368] on icon "button" at bounding box center [1248, 368] width 16 height 2
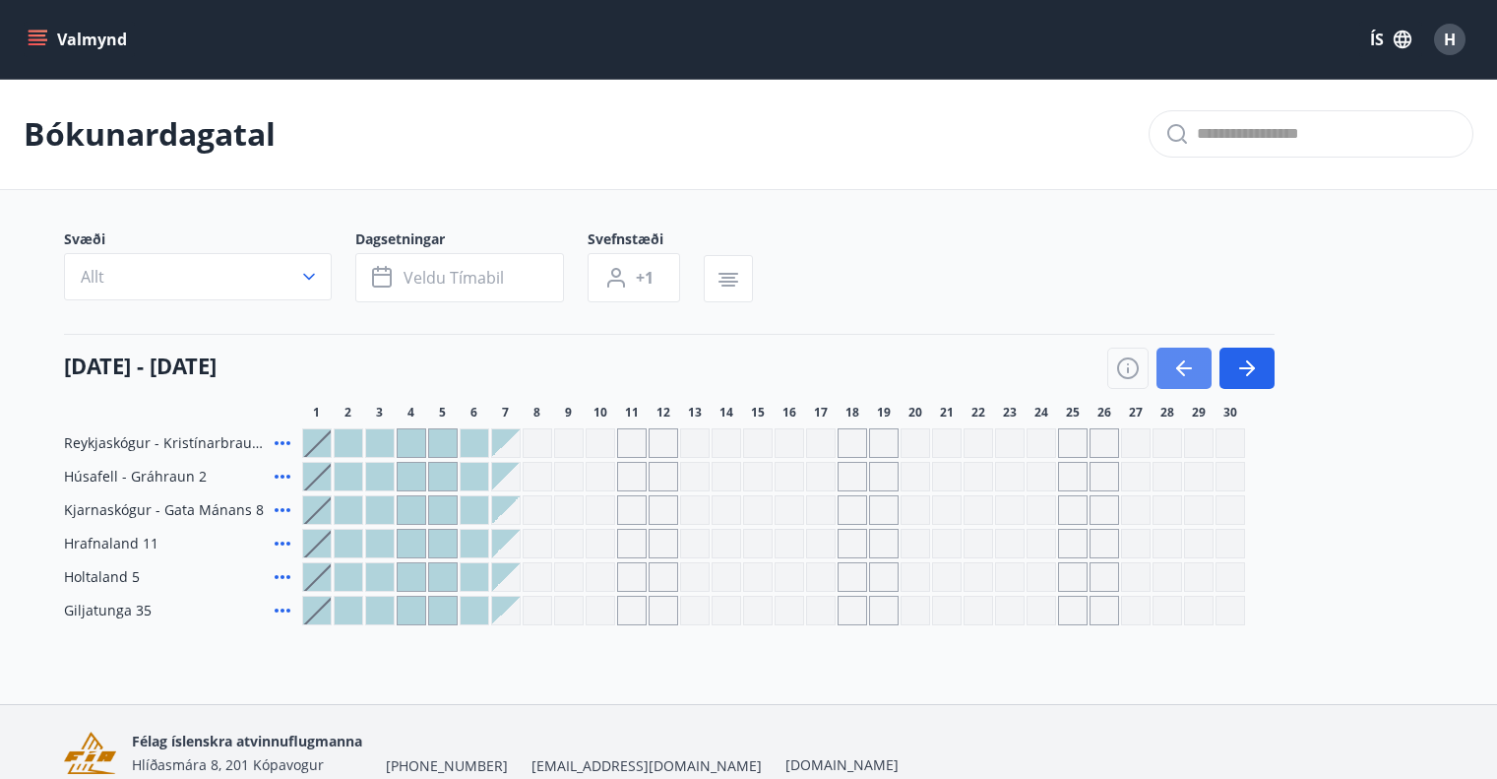
click at [1188, 372] on icon "button" at bounding box center [1185, 368] width 24 height 24
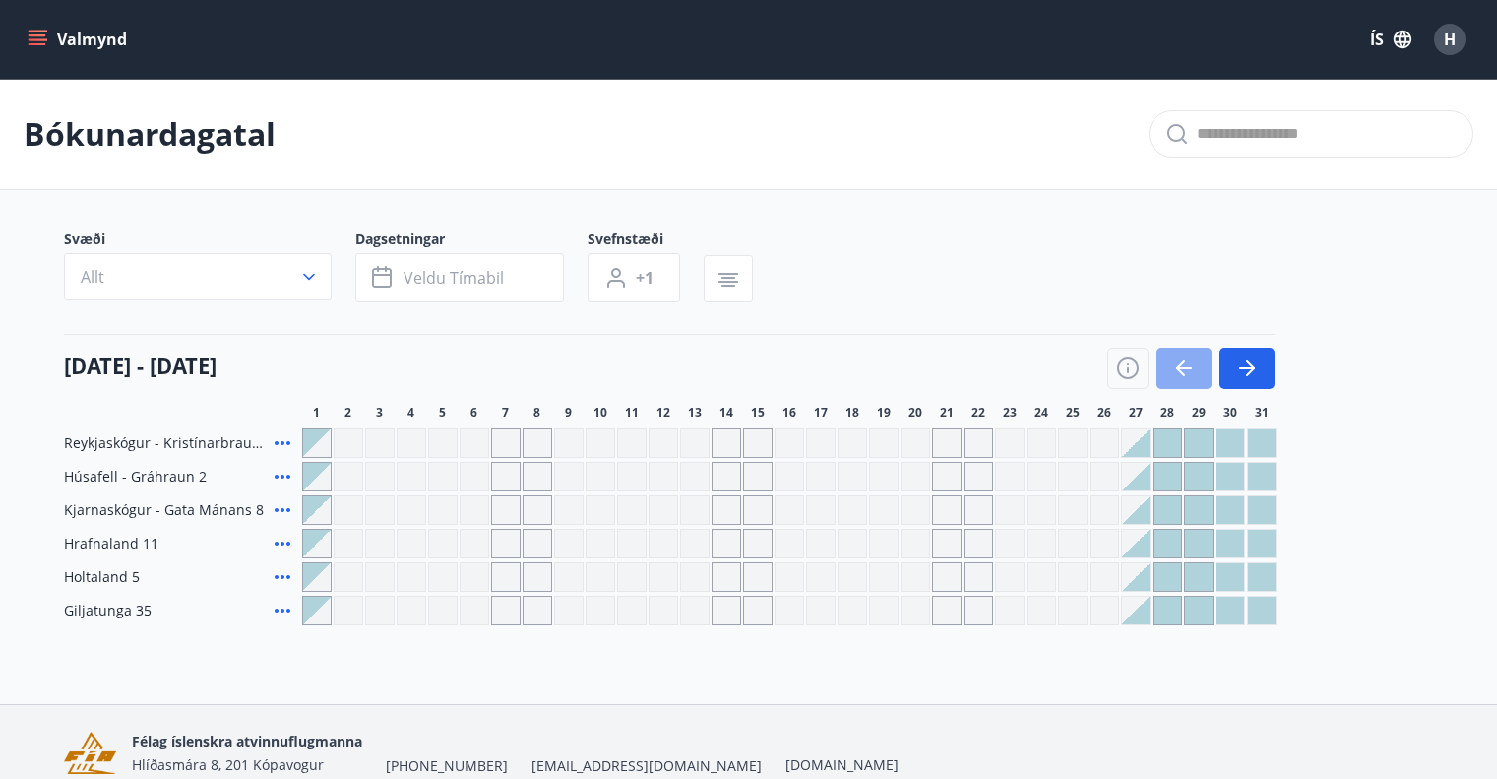
click at [1188, 372] on icon "button" at bounding box center [1185, 368] width 24 height 24
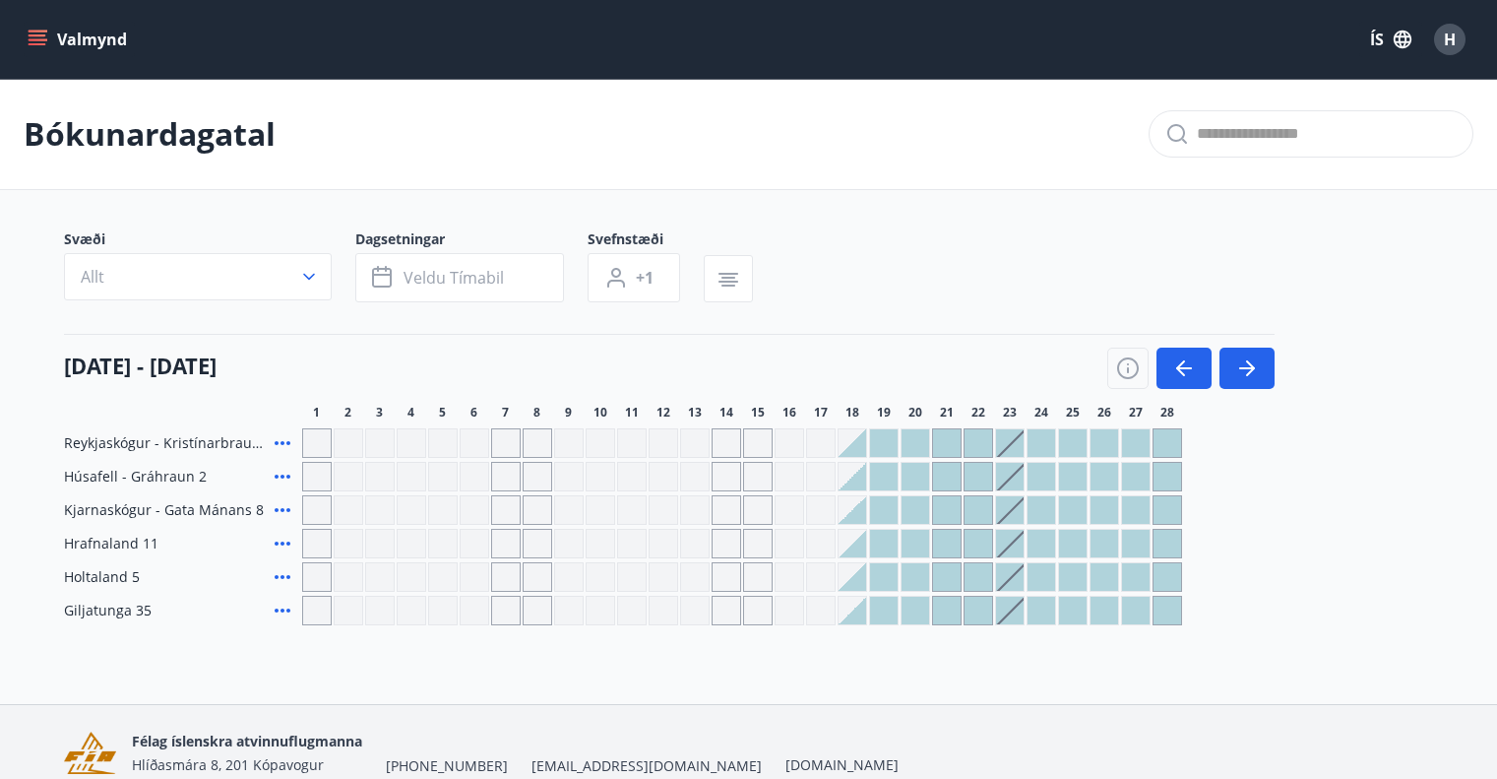
click at [920, 504] on div at bounding box center [916, 510] width 28 height 28
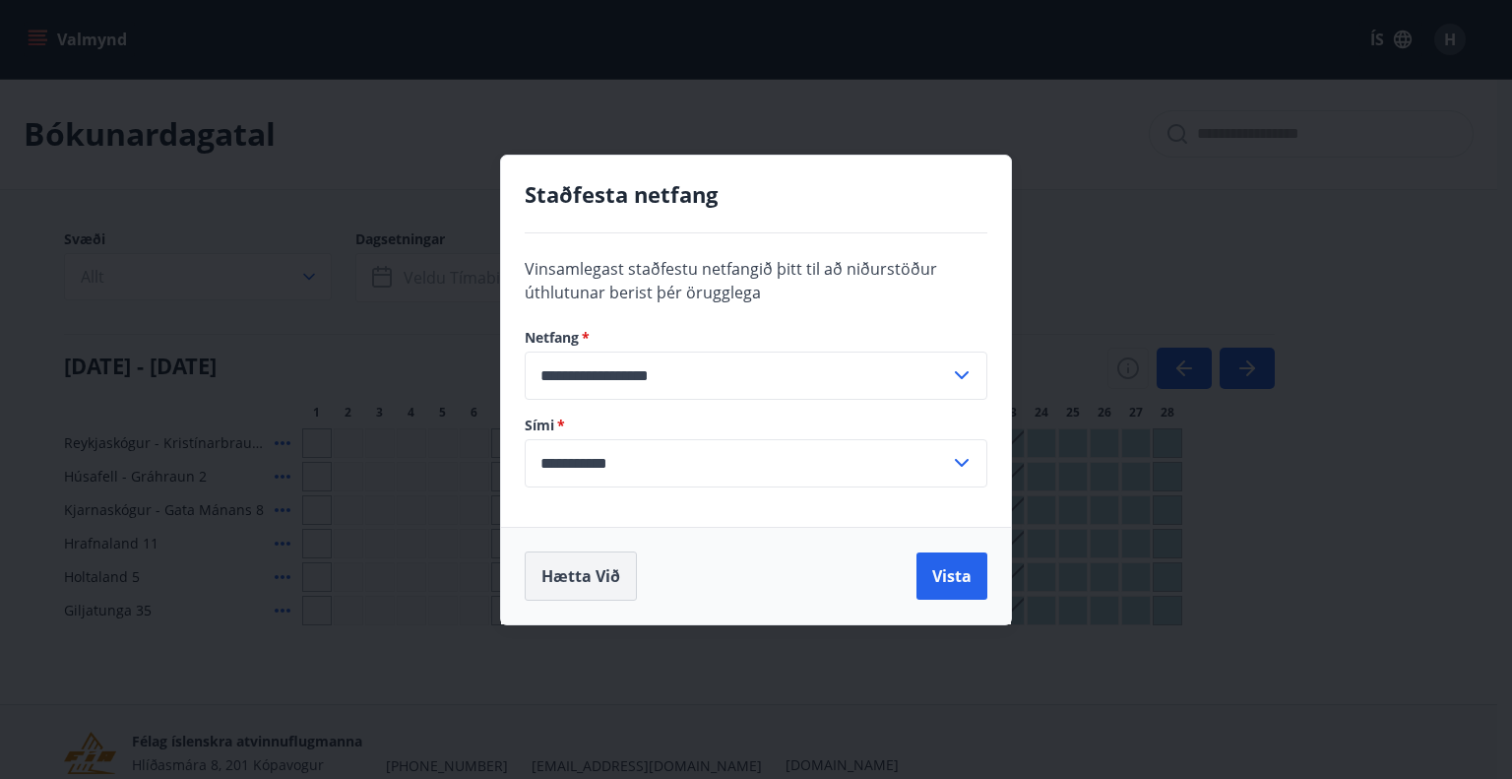
click at [594, 574] on button "Hætta við" at bounding box center [581, 575] width 112 height 49
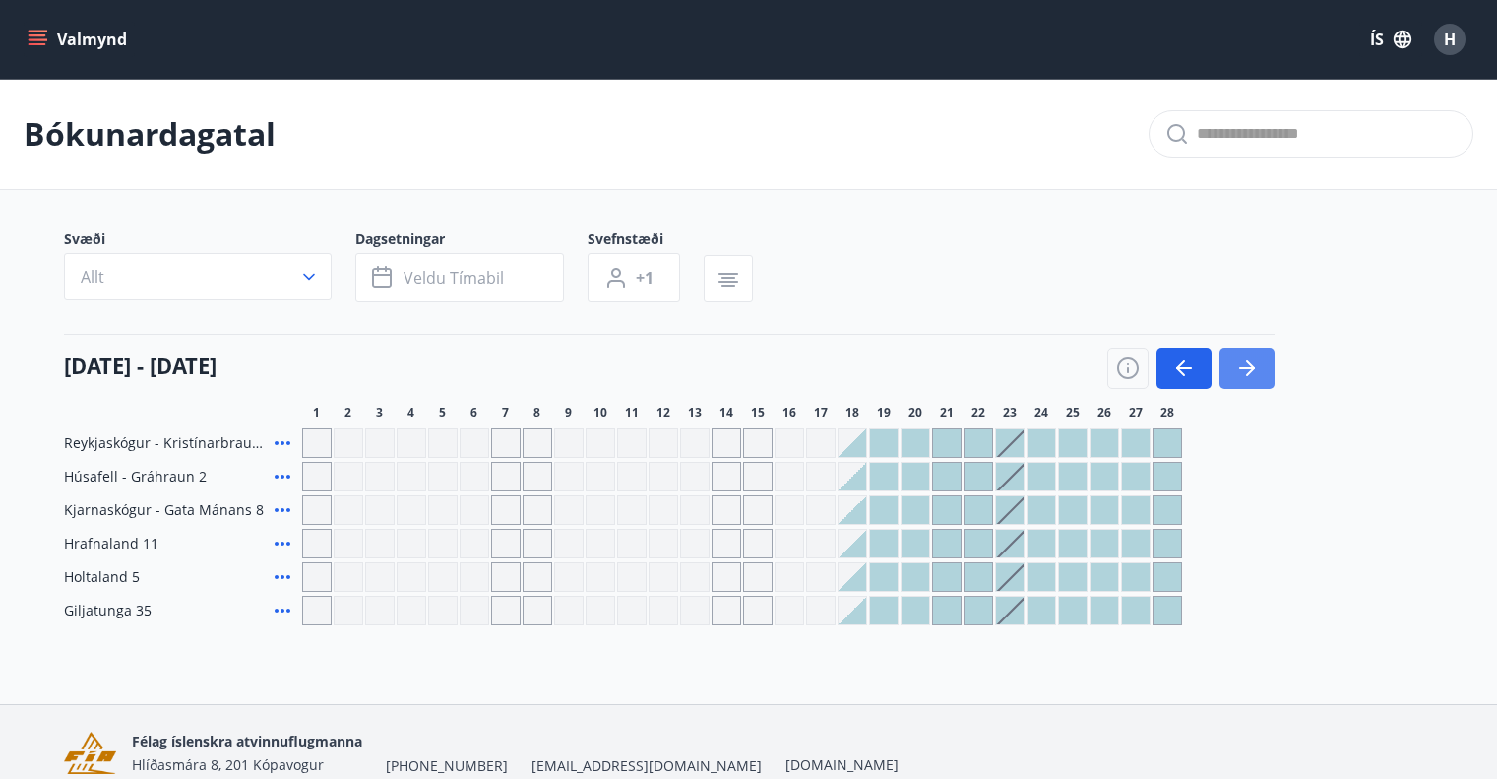
click at [1255, 373] on icon "button" at bounding box center [1248, 368] width 24 height 24
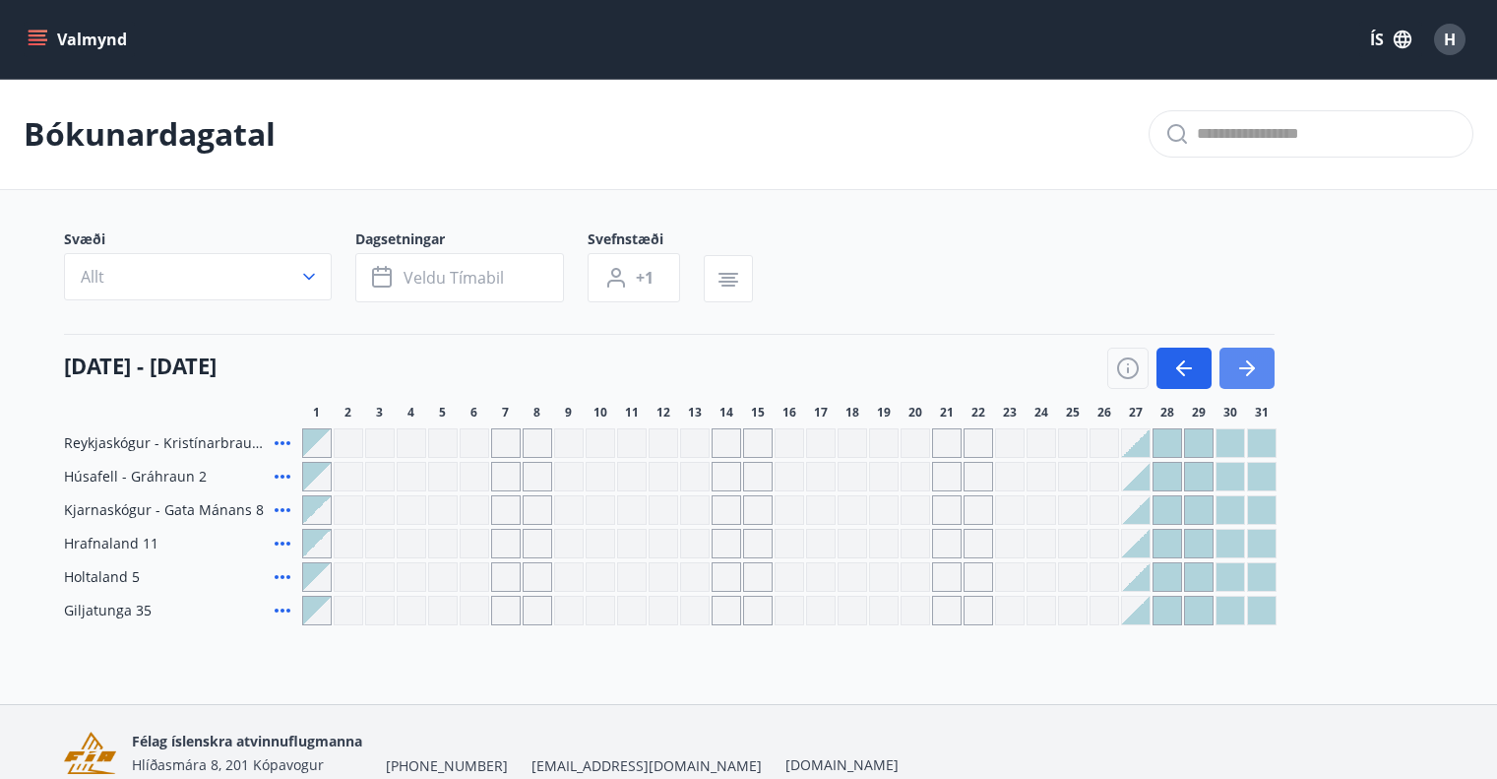
click at [1255, 373] on icon "button" at bounding box center [1248, 368] width 24 height 24
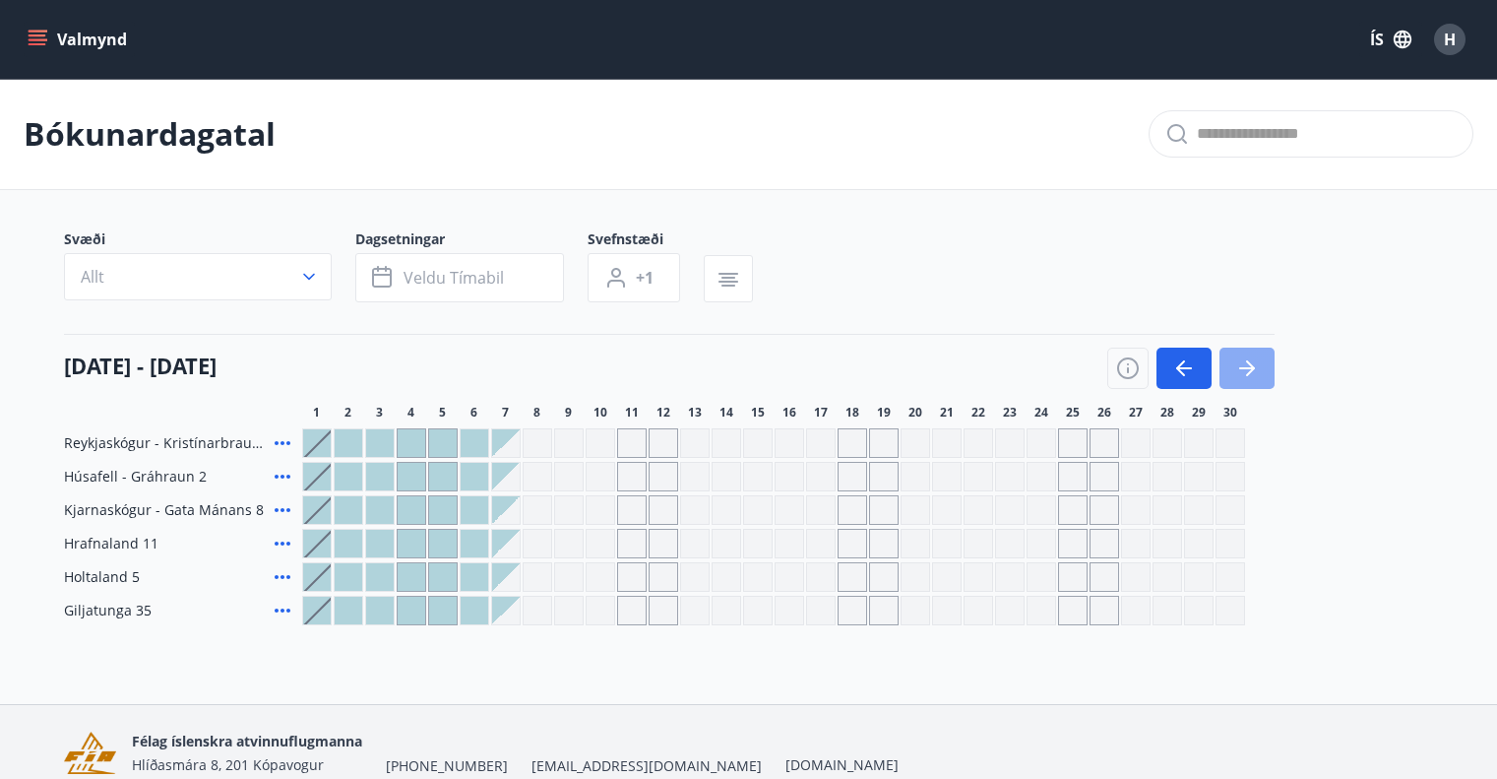
click at [1255, 373] on icon "button" at bounding box center [1248, 368] width 24 height 24
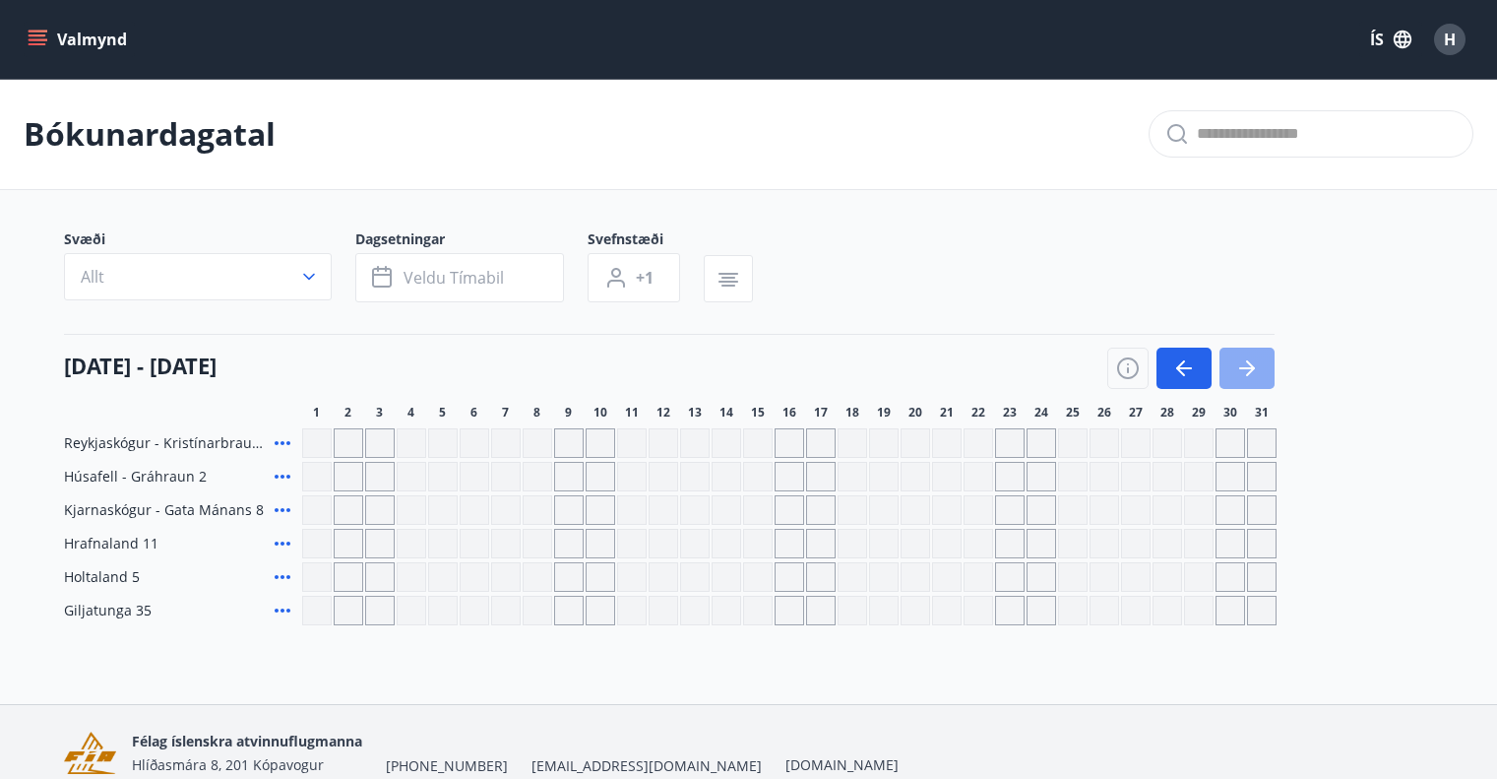
click at [1255, 373] on icon "button" at bounding box center [1248, 368] width 24 height 24
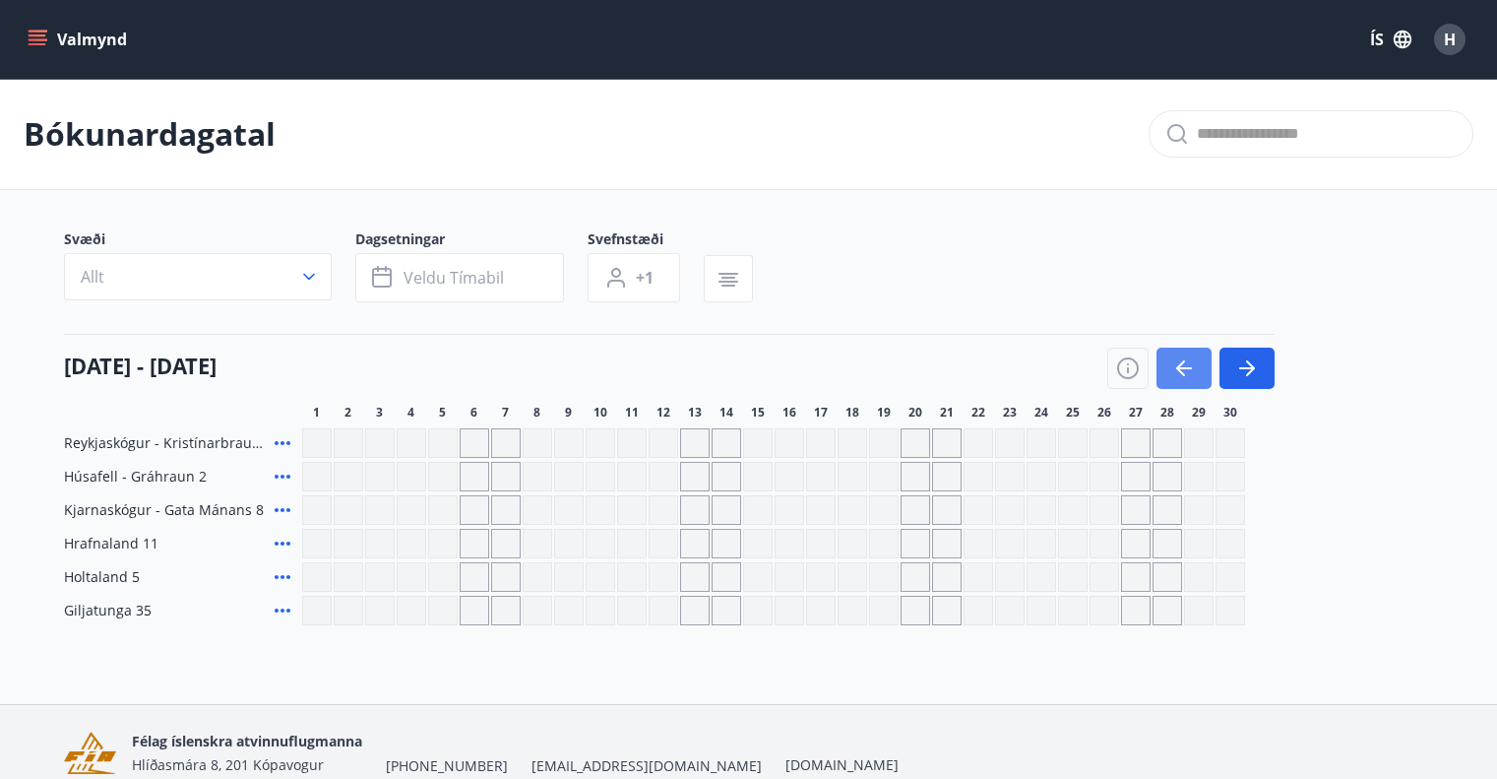
click at [1187, 372] on icon "button" at bounding box center [1185, 368] width 24 height 24
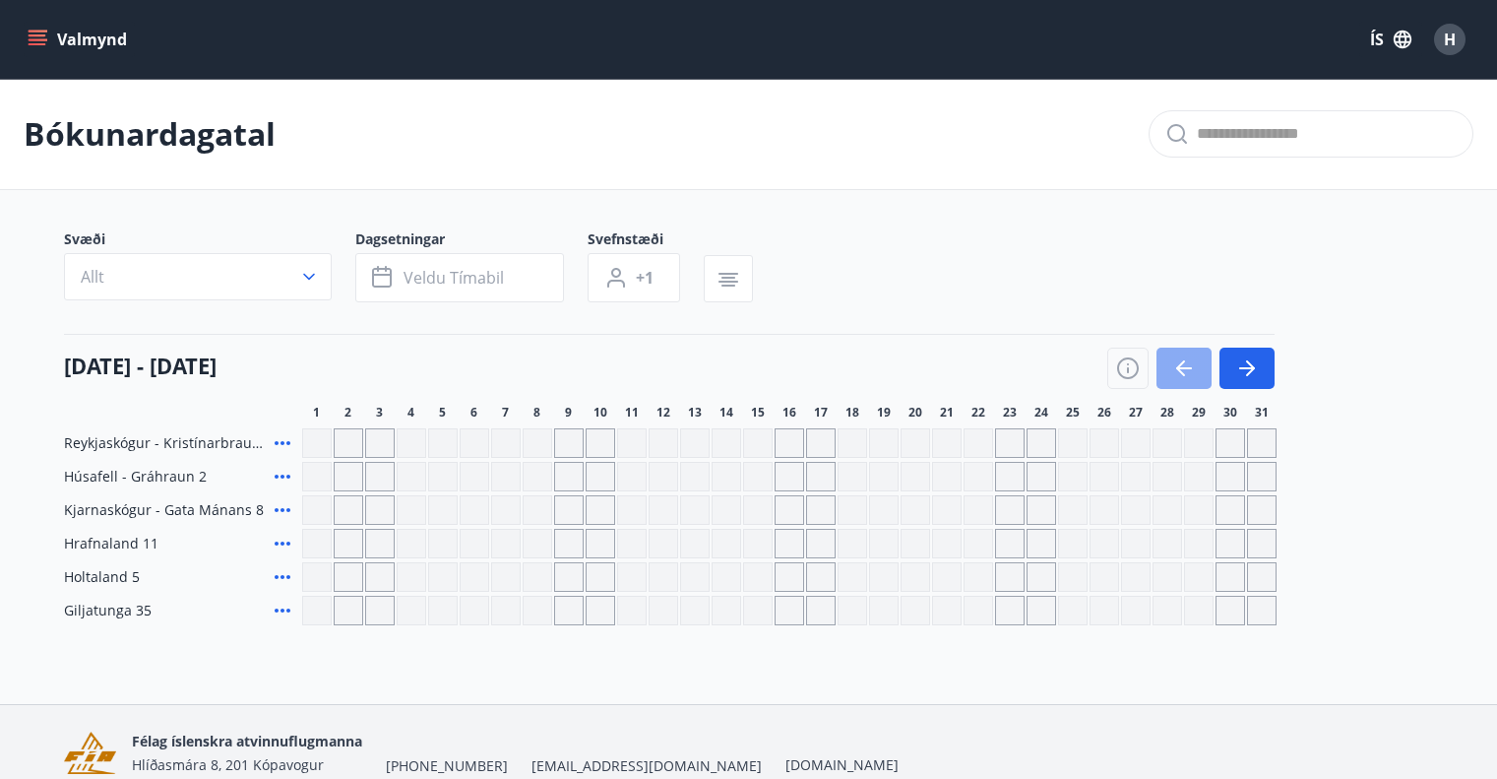
click at [1187, 372] on icon "button" at bounding box center [1185, 368] width 24 height 24
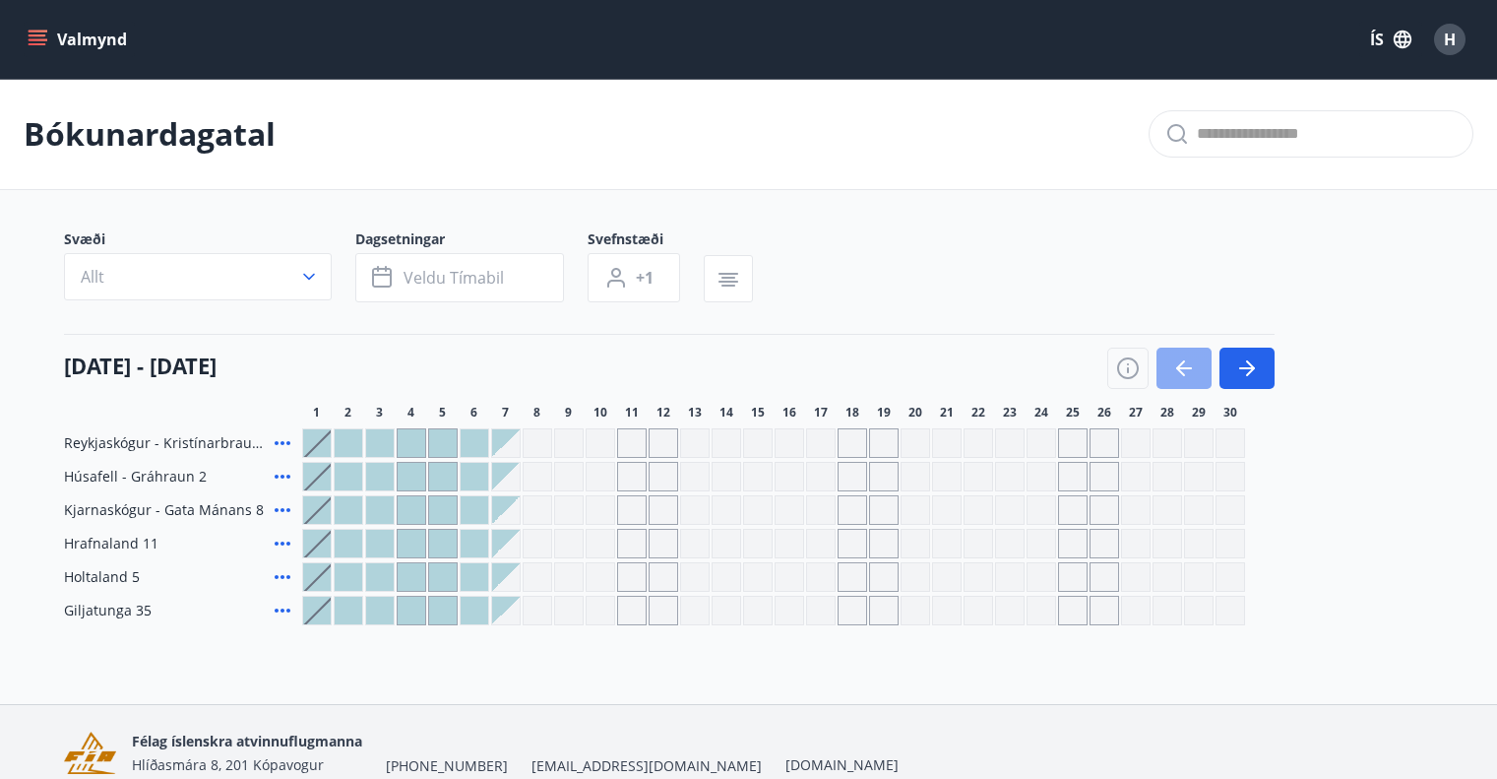
click at [1187, 372] on icon "button" at bounding box center [1185, 368] width 24 height 24
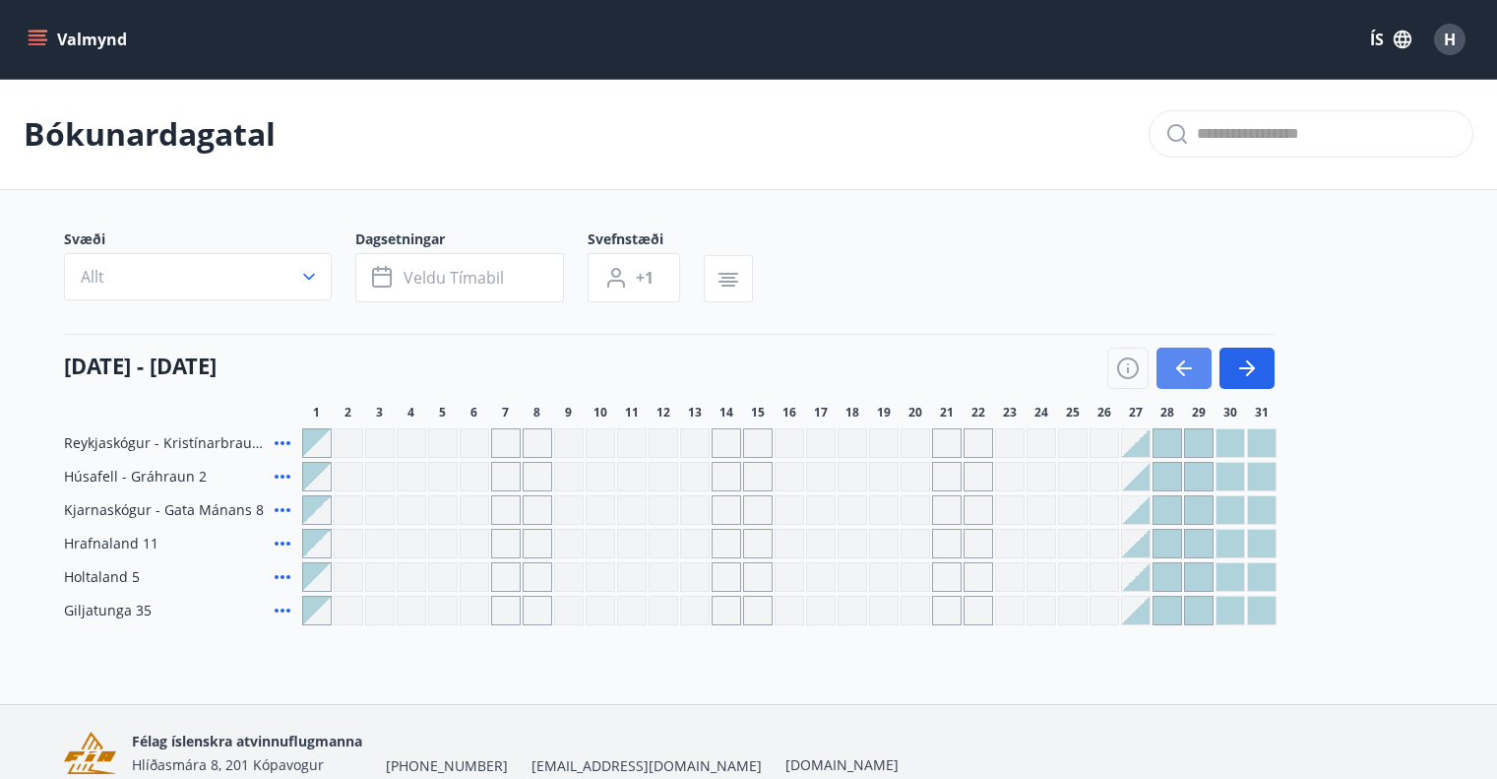
click at [1187, 372] on icon "button" at bounding box center [1185, 368] width 24 height 24
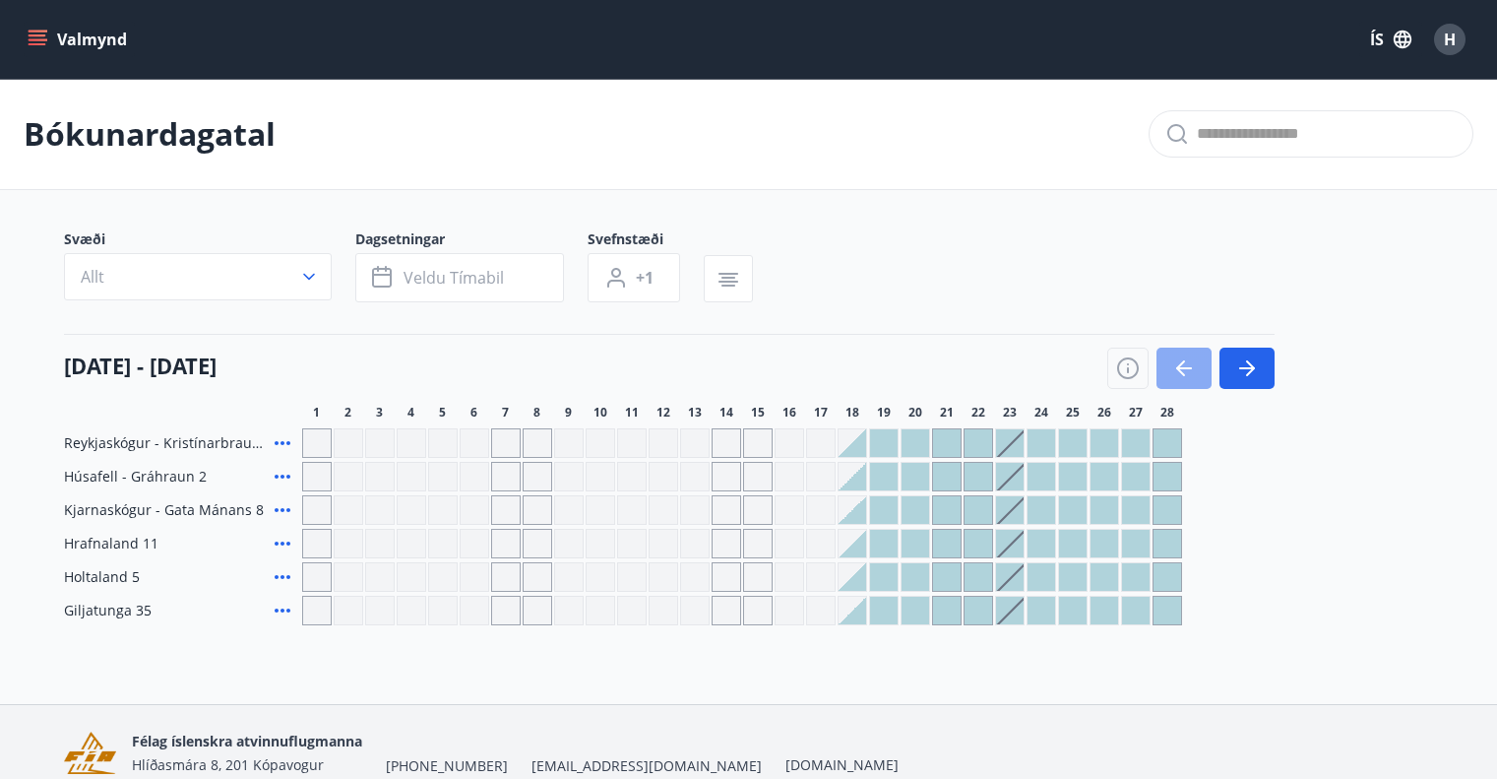
click at [1187, 372] on icon "button" at bounding box center [1185, 368] width 24 height 24
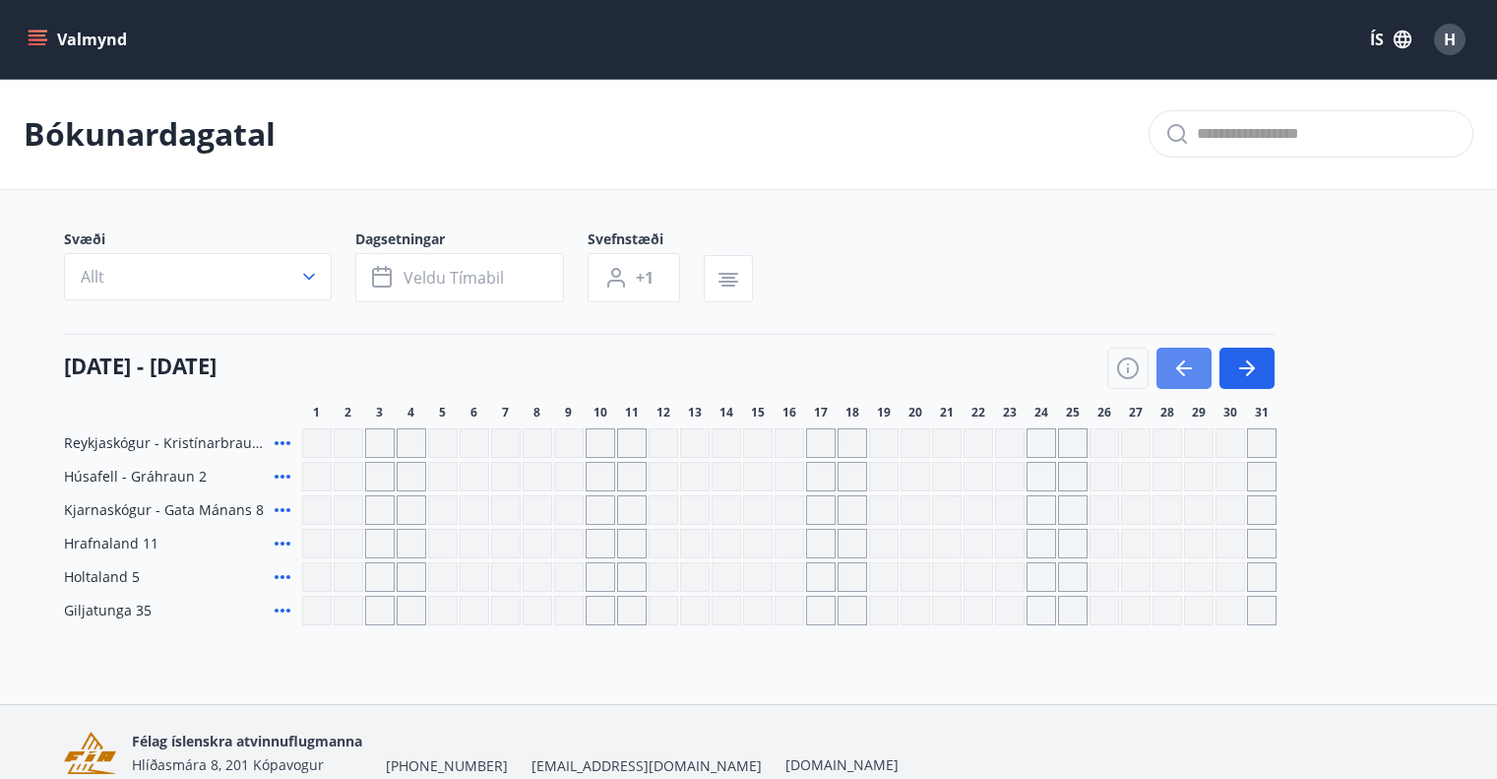
click at [1187, 372] on icon "button" at bounding box center [1185, 368] width 24 height 24
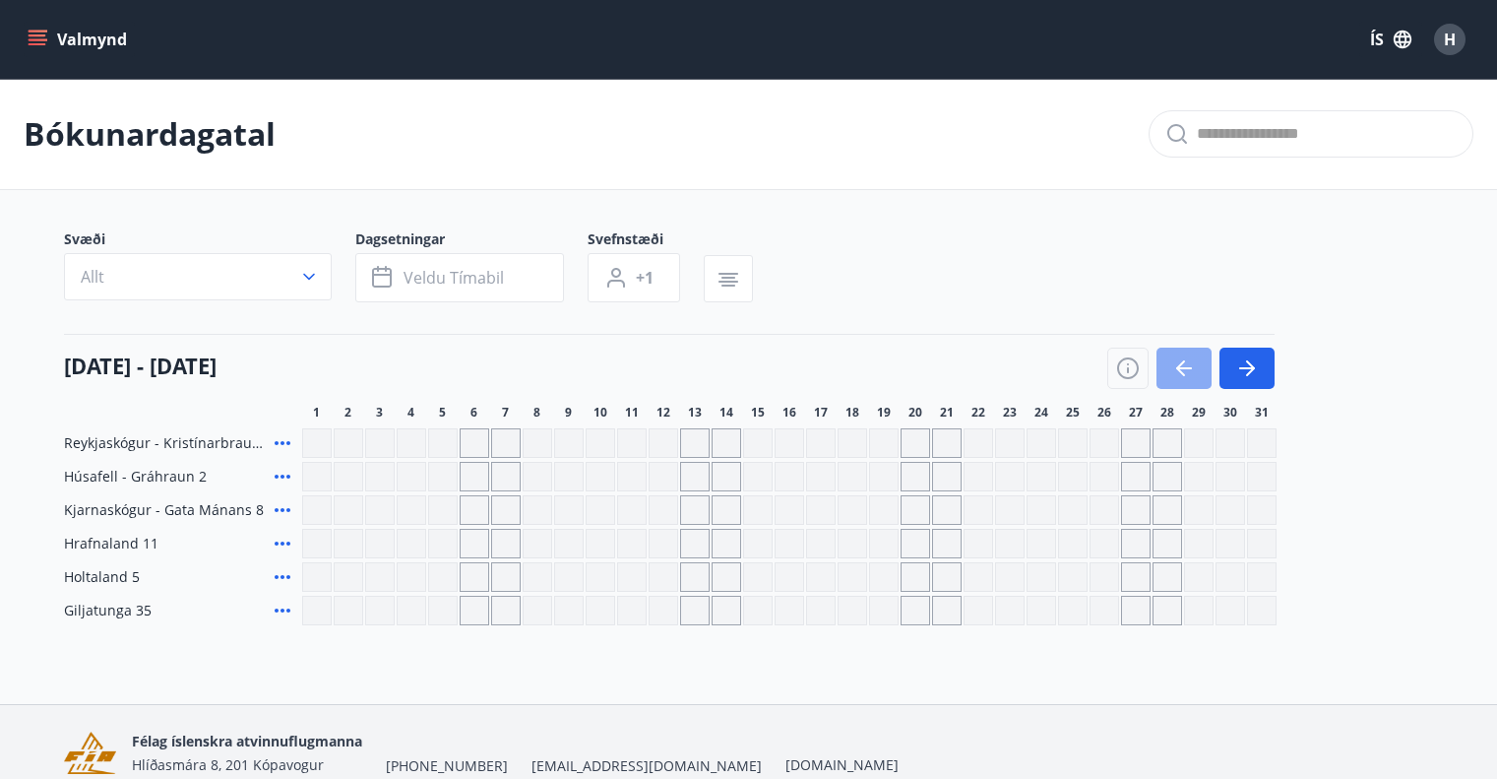
click at [1187, 372] on icon "button" at bounding box center [1185, 368] width 24 height 24
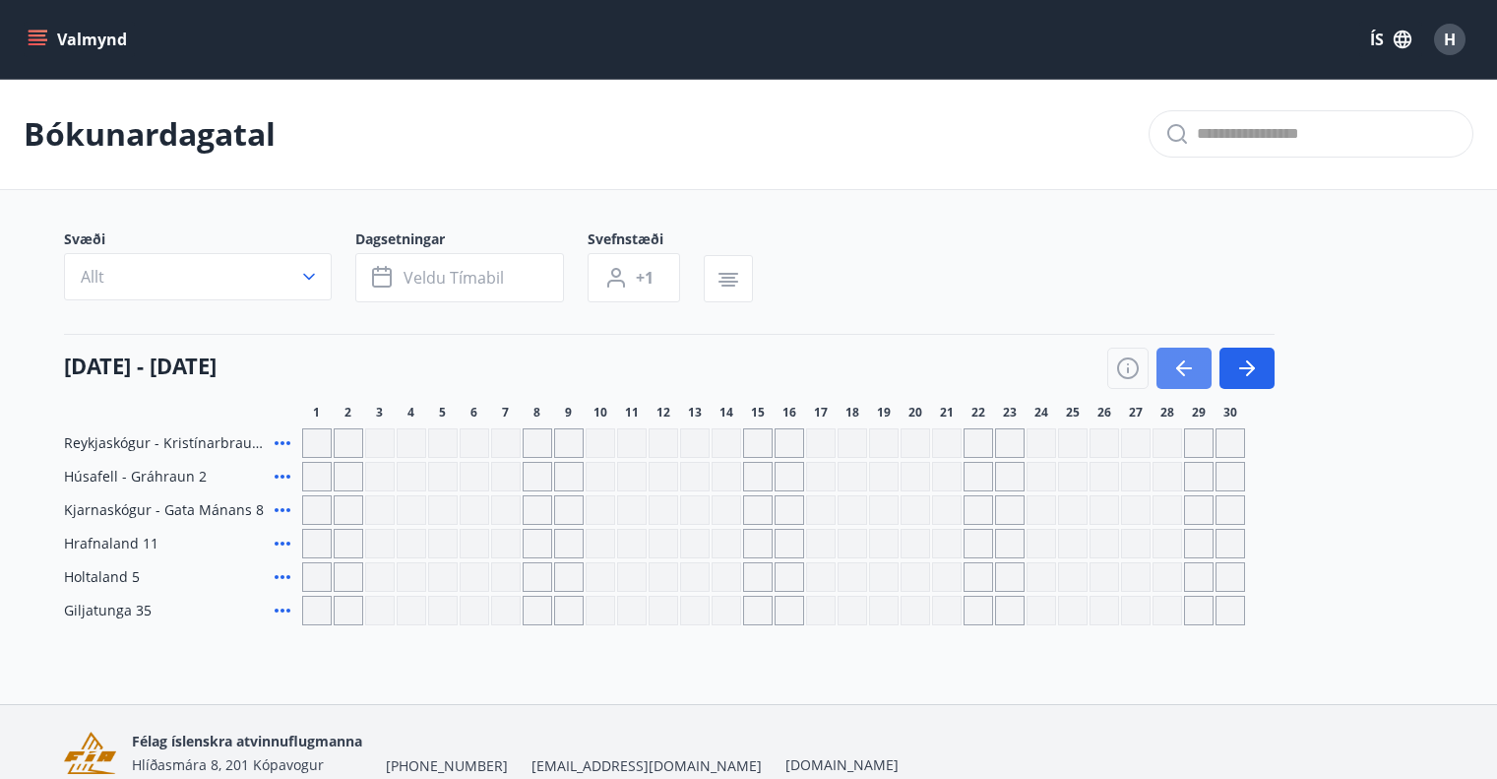
click at [1187, 372] on icon "button" at bounding box center [1185, 368] width 24 height 24
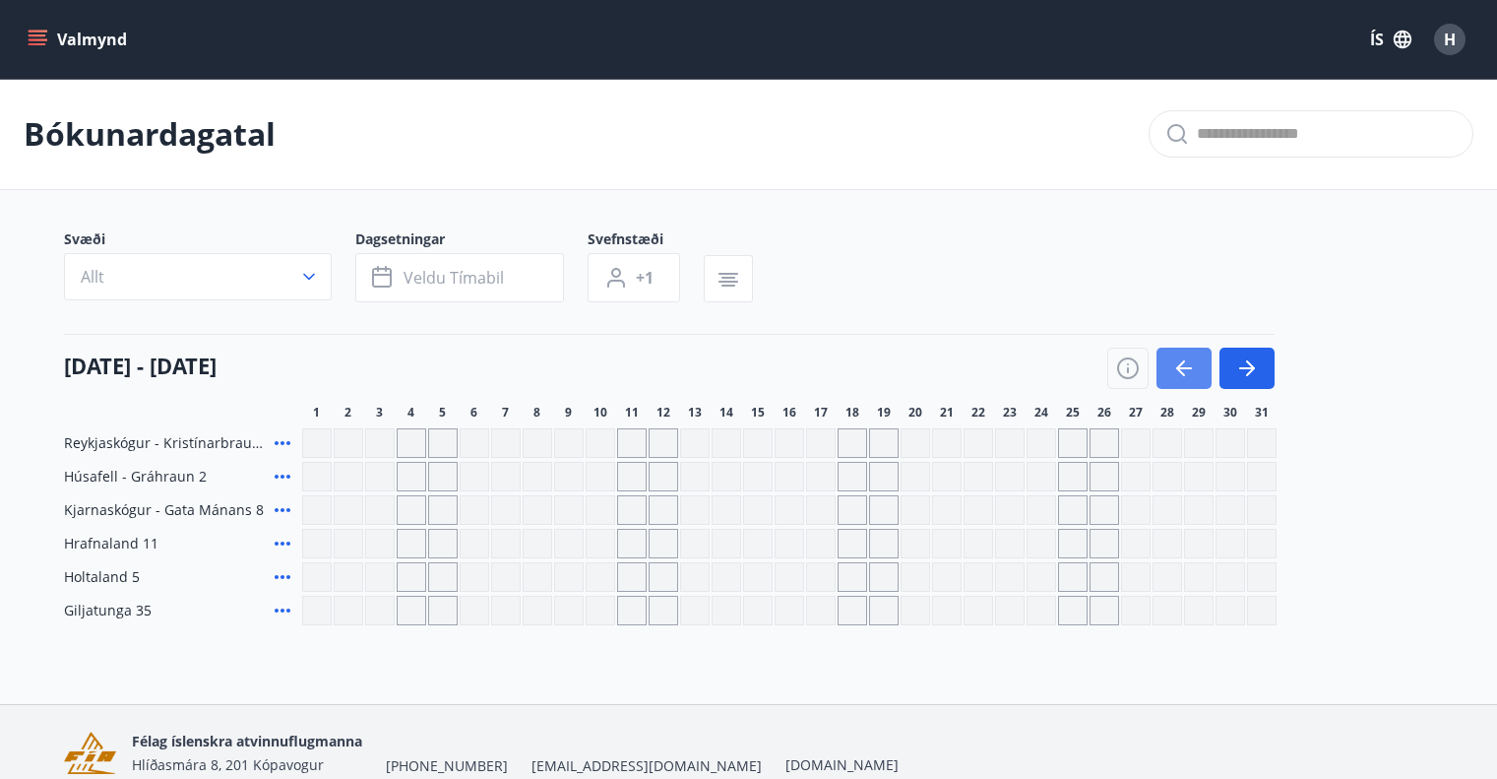
click at [1187, 372] on icon "button" at bounding box center [1185, 368] width 24 height 24
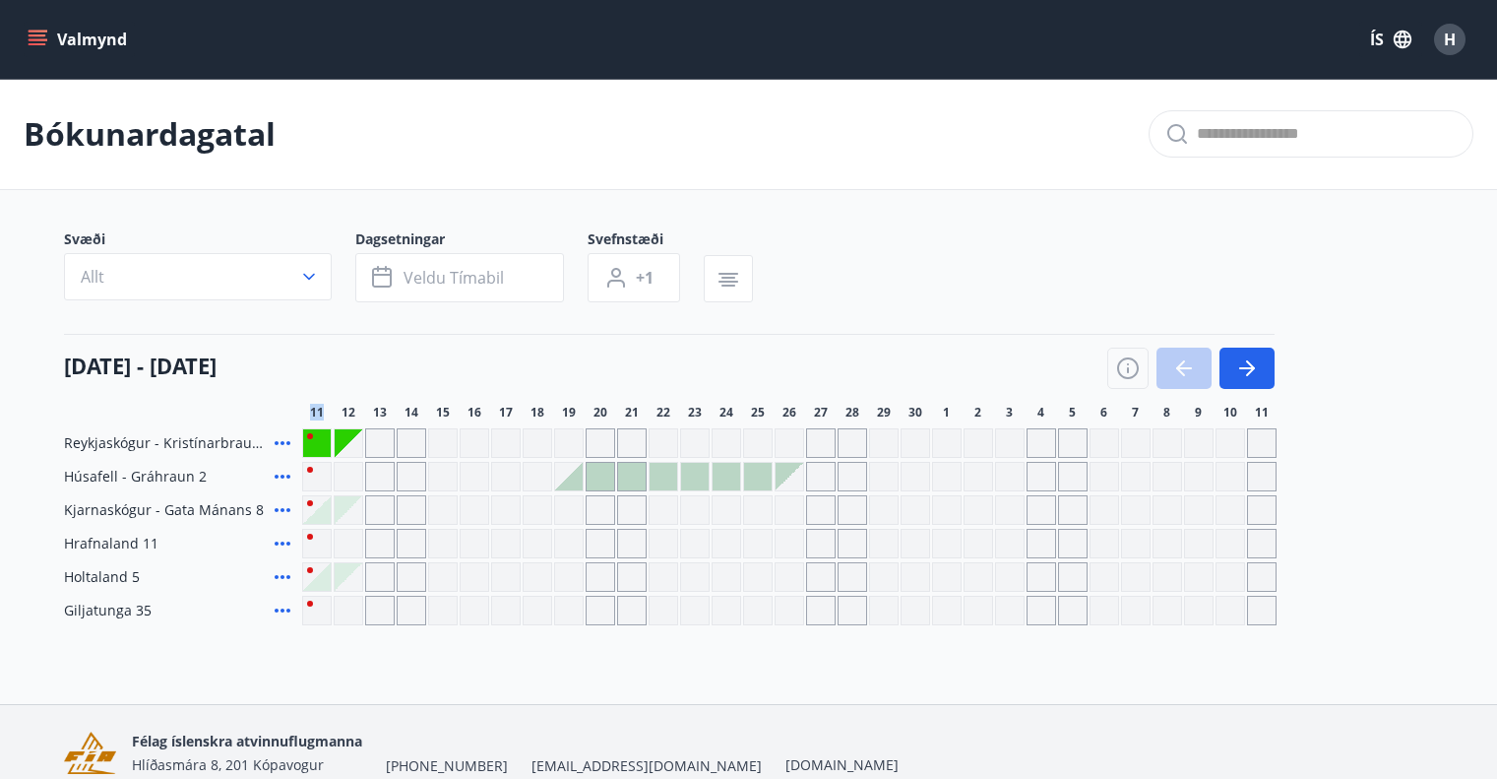
click at [1187, 372] on div at bounding box center [1191, 368] width 167 height 41
click at [1247, 353] on button "button" at bounding box center [1247, 368] width 55 height 41
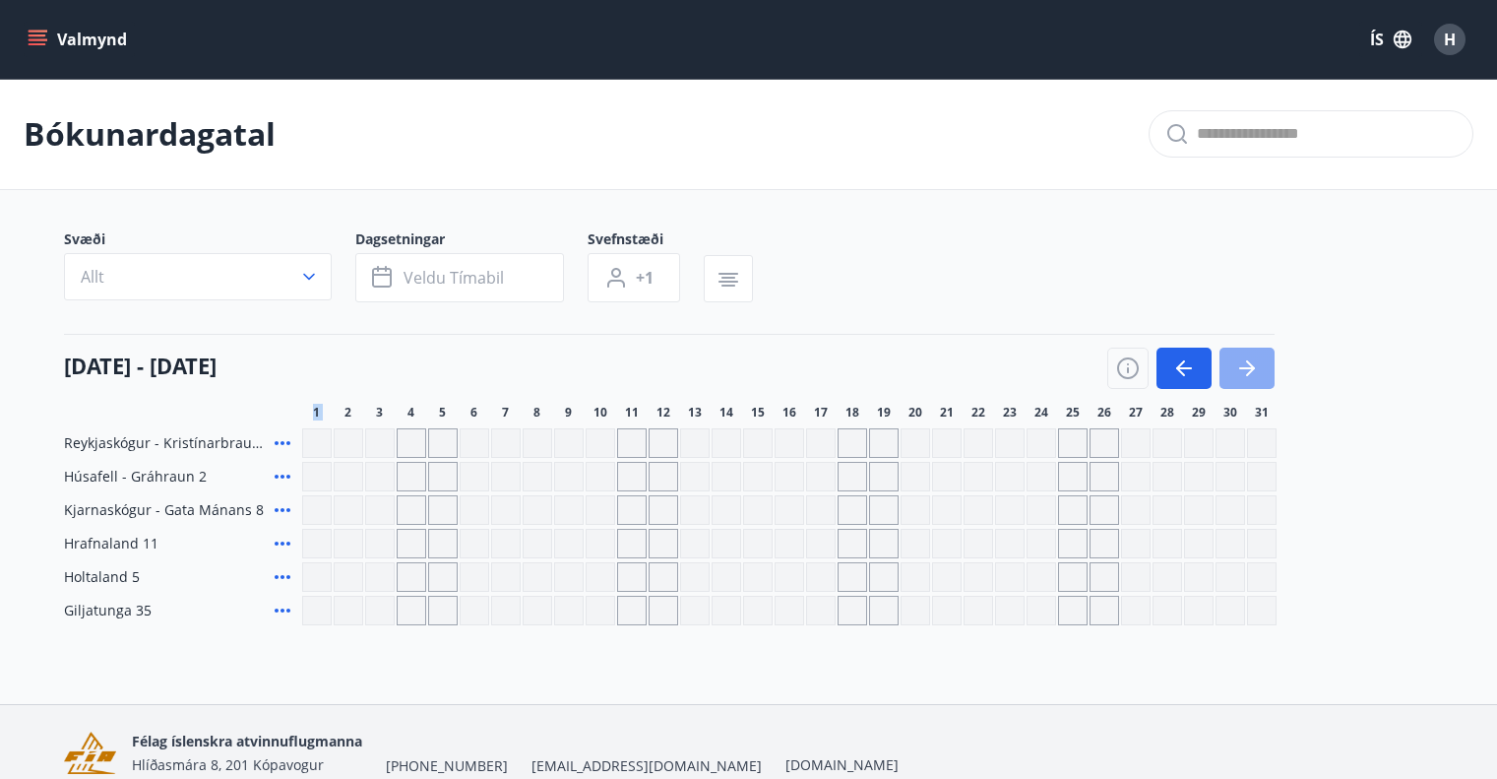
click at [1247, 353] on button "button" at bounding box center [1247, 368] width 55 height 41
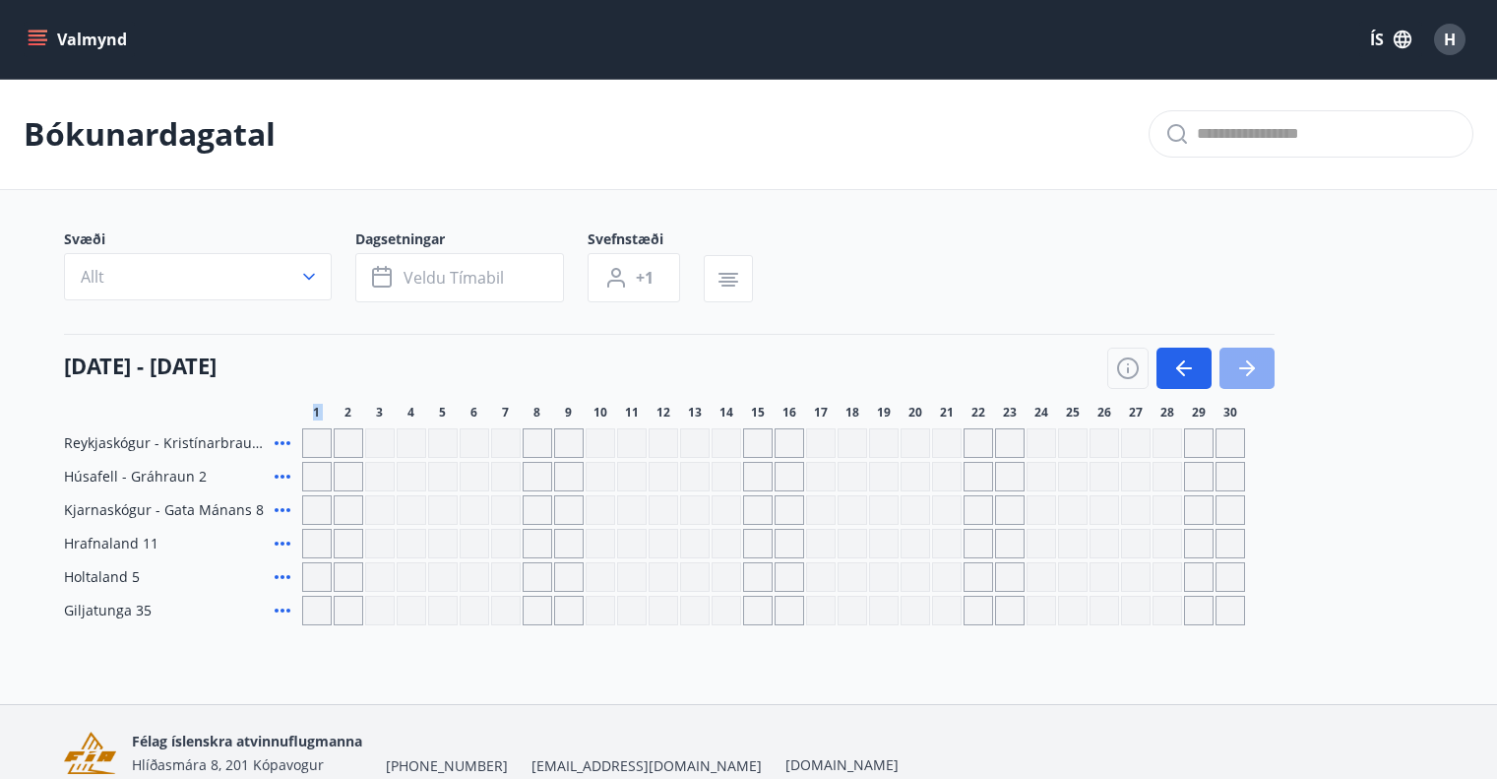
click at [1247, 353] on button "button" at bounding box center [1247, 368] width 55 height 41
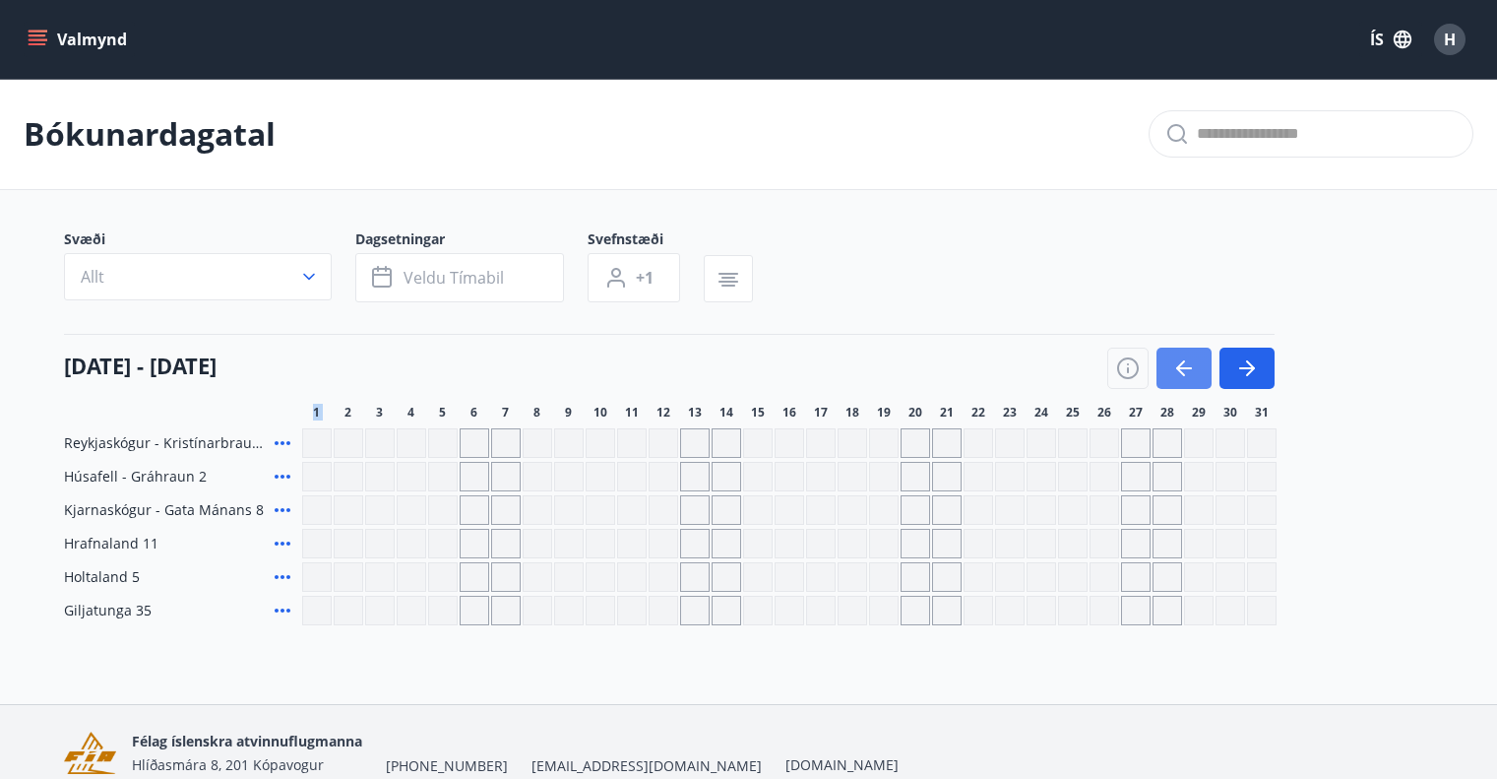
click at [1182, 364] on icon "button" at bounding box center [1185, 368] width 24 height 24
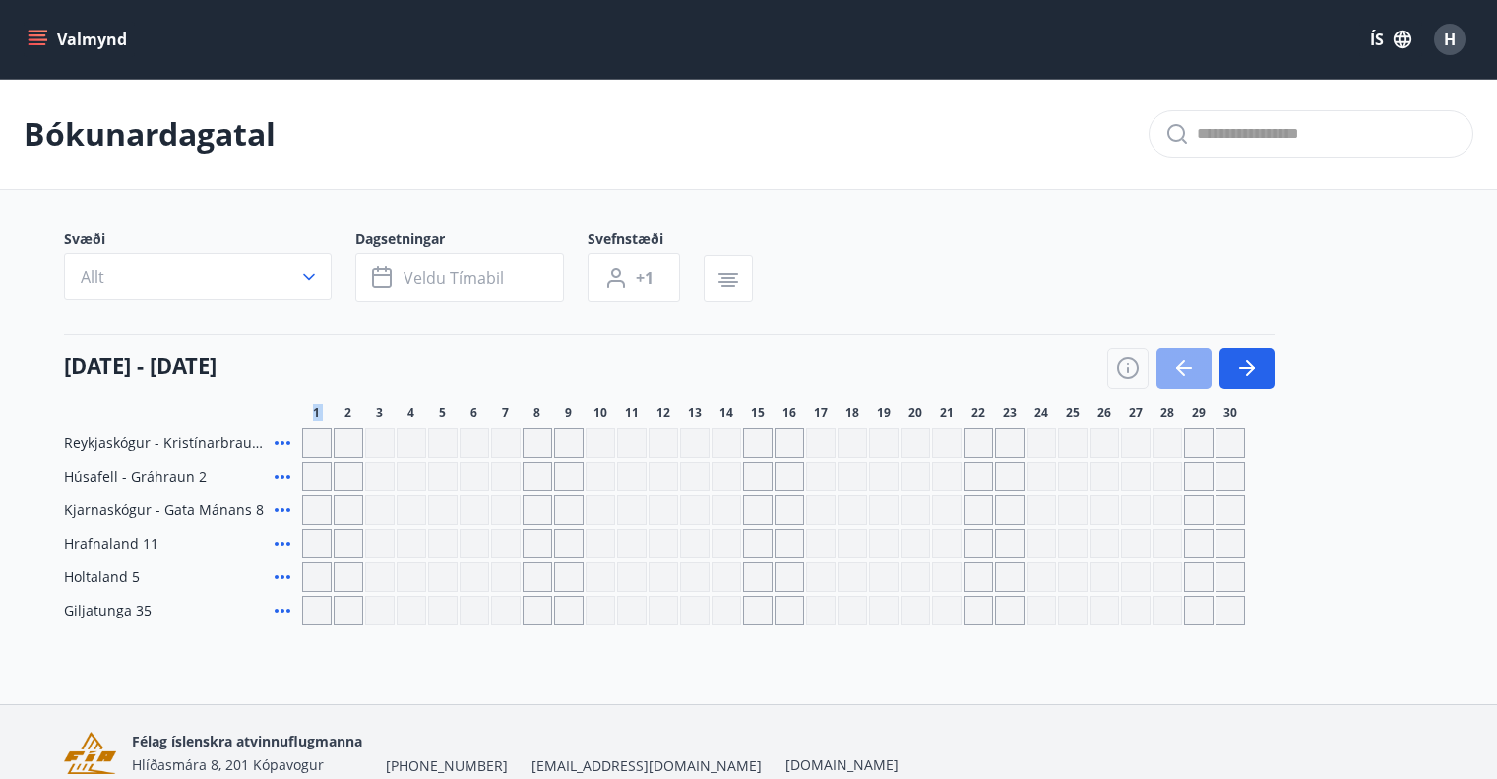
click at [1182, 364] on icon "button" at bounding box center [1185, 368] width 24 height 24
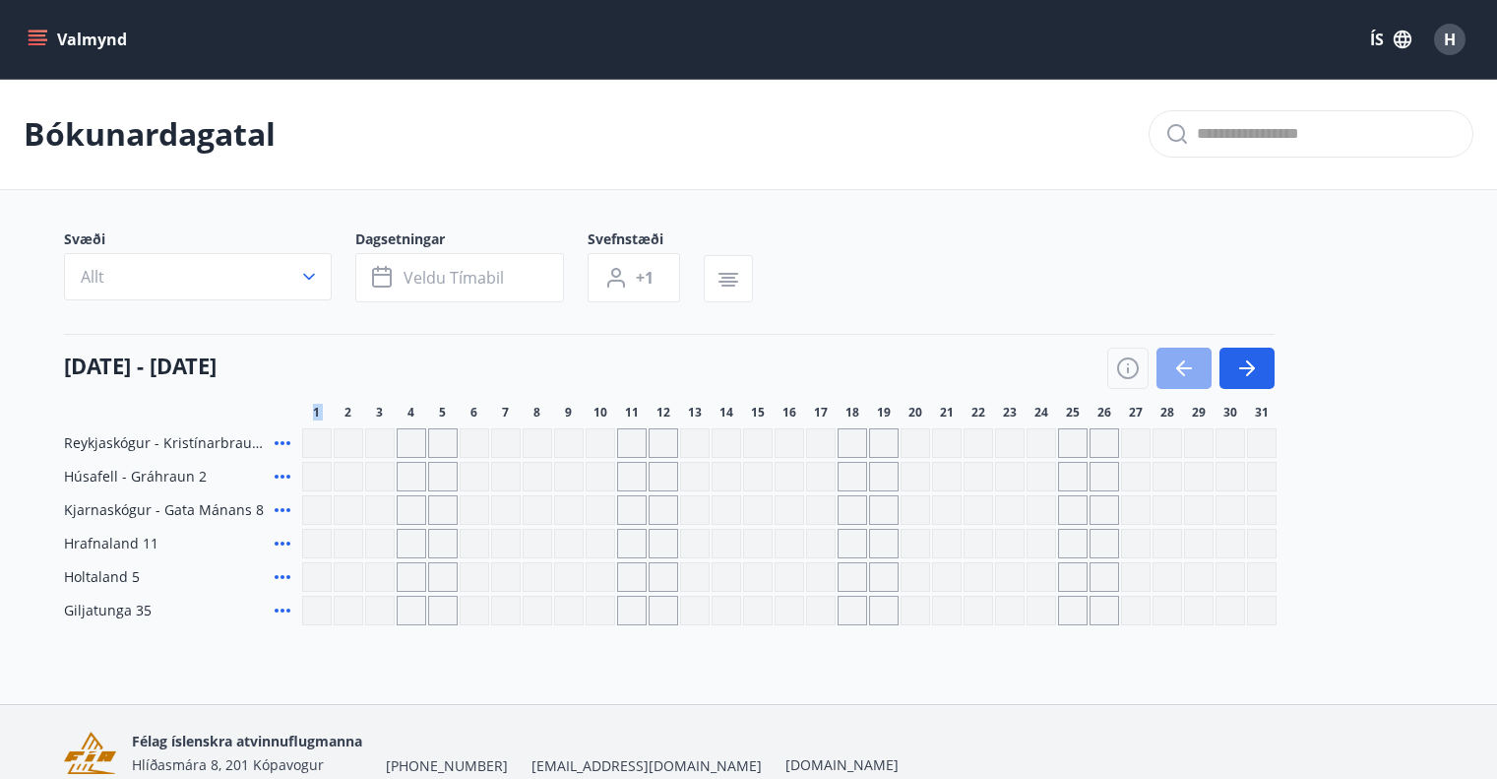
click at [1182, 364] on icon "button" at bounding box center [1185, 368] width 24 height 24
click at [1182, 364] on div at bounding box center [1191, 368] width 167 height 41
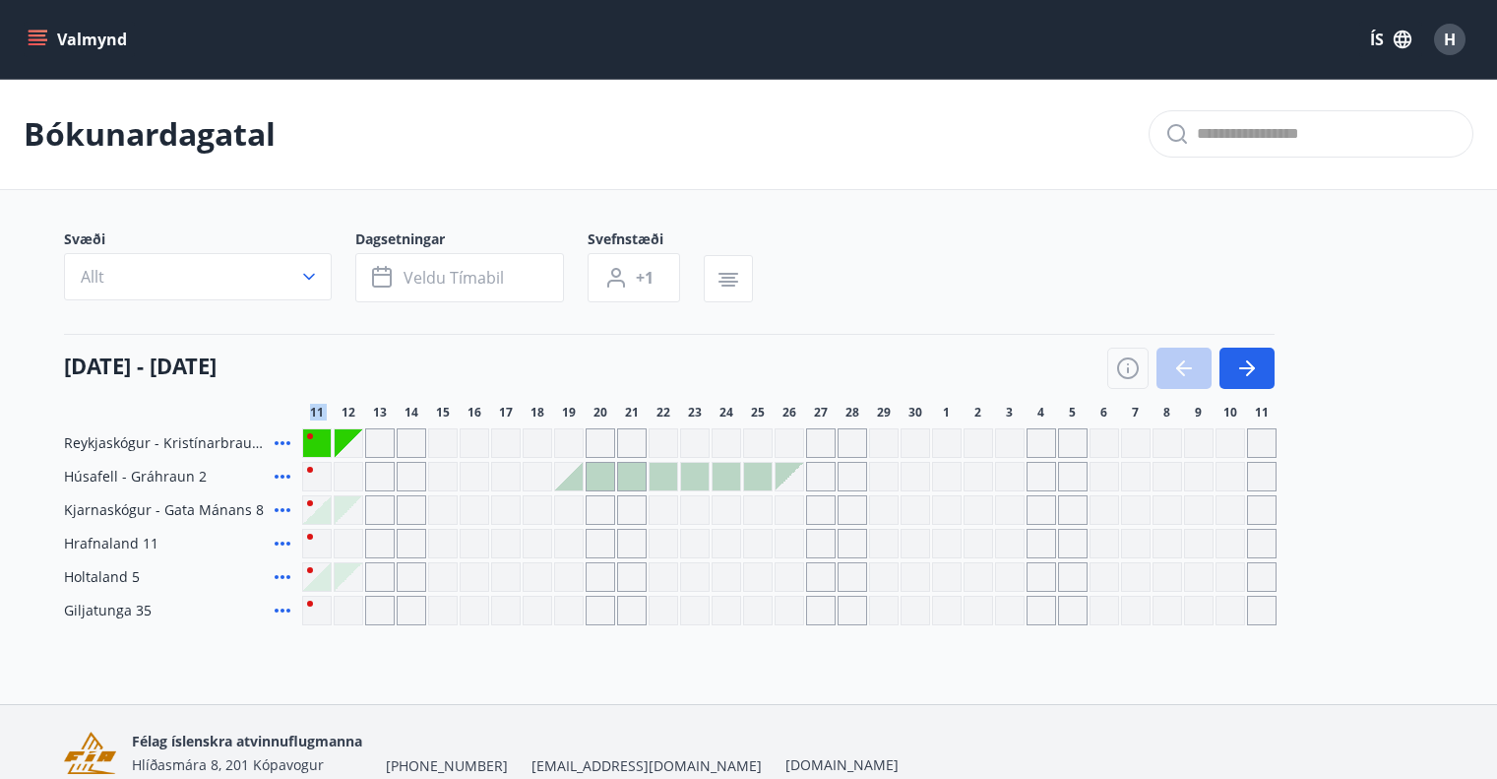
click at [1182, 364] on div at bounding box center [1191, 368] width 167 height 41
click at [1257, 370] on icon "button" at bounding box center [1248, 368] width 24 height 24
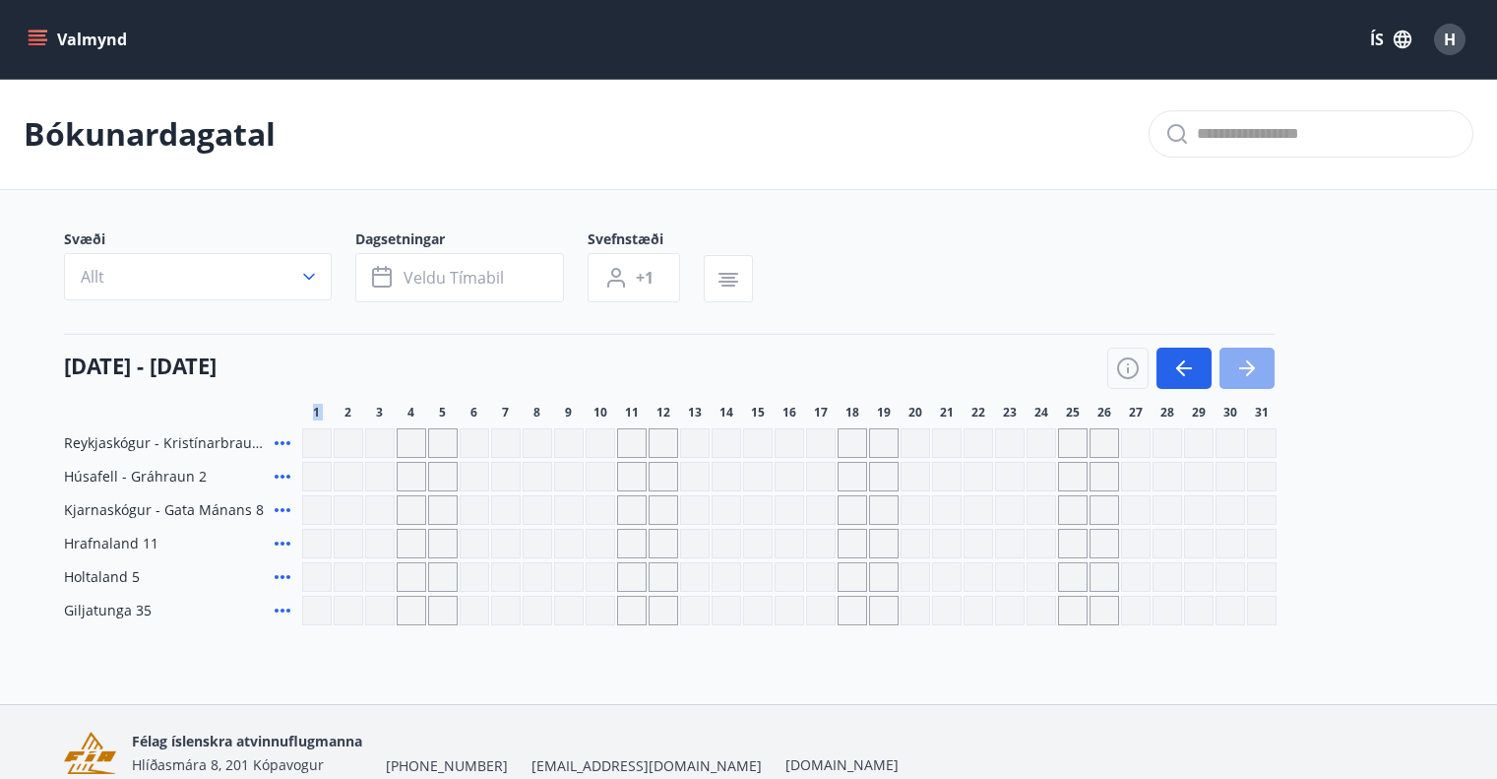
click at [1257, 370] on icon "button" at bounding box center [1248, 368] width 24 height 24
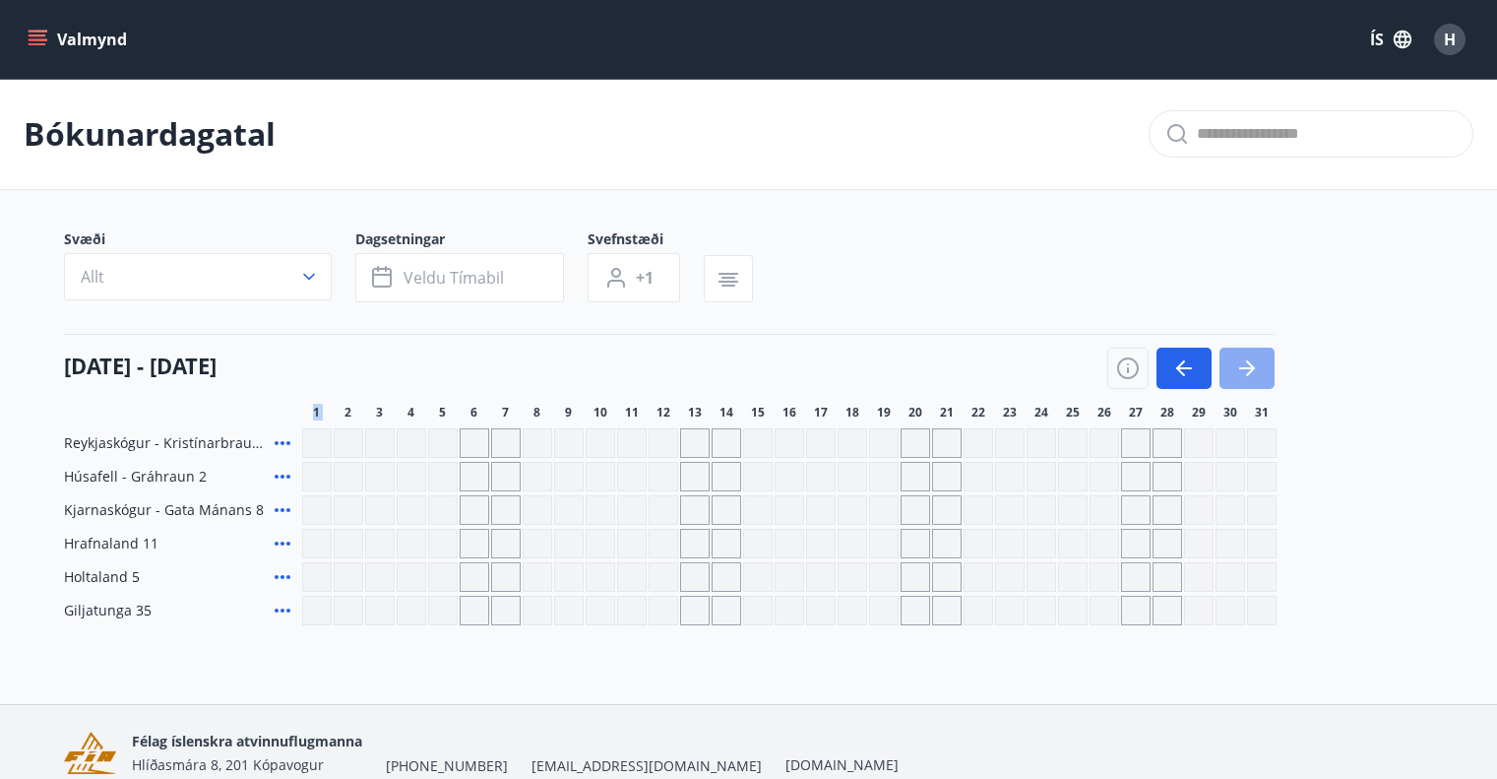
click at [1257, 370] on icon "button" at bounding box center [1248, 368] width 24 height 24
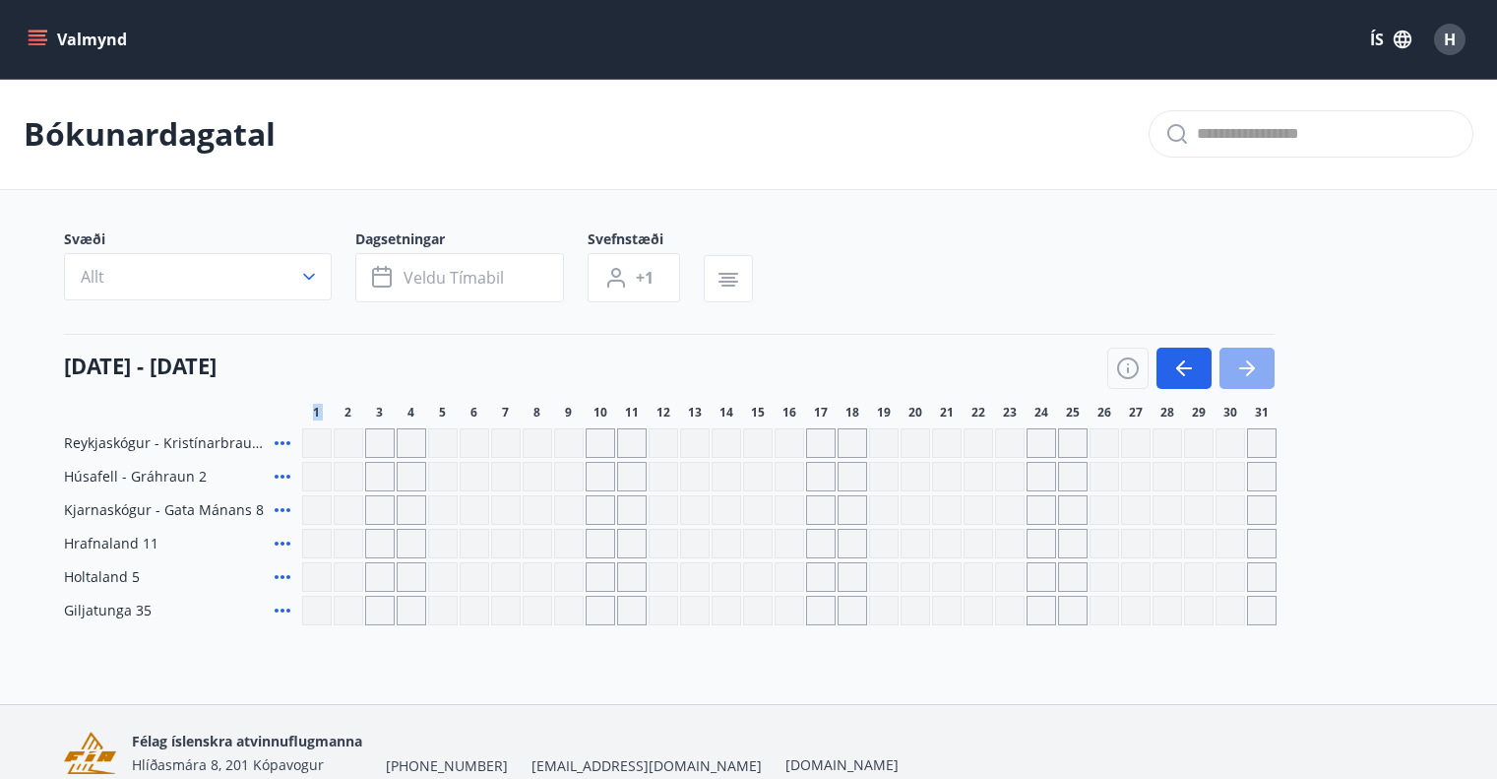
click at [1257, 370] on icon "button" at bounding box center [1248, 368] width 24 height 24
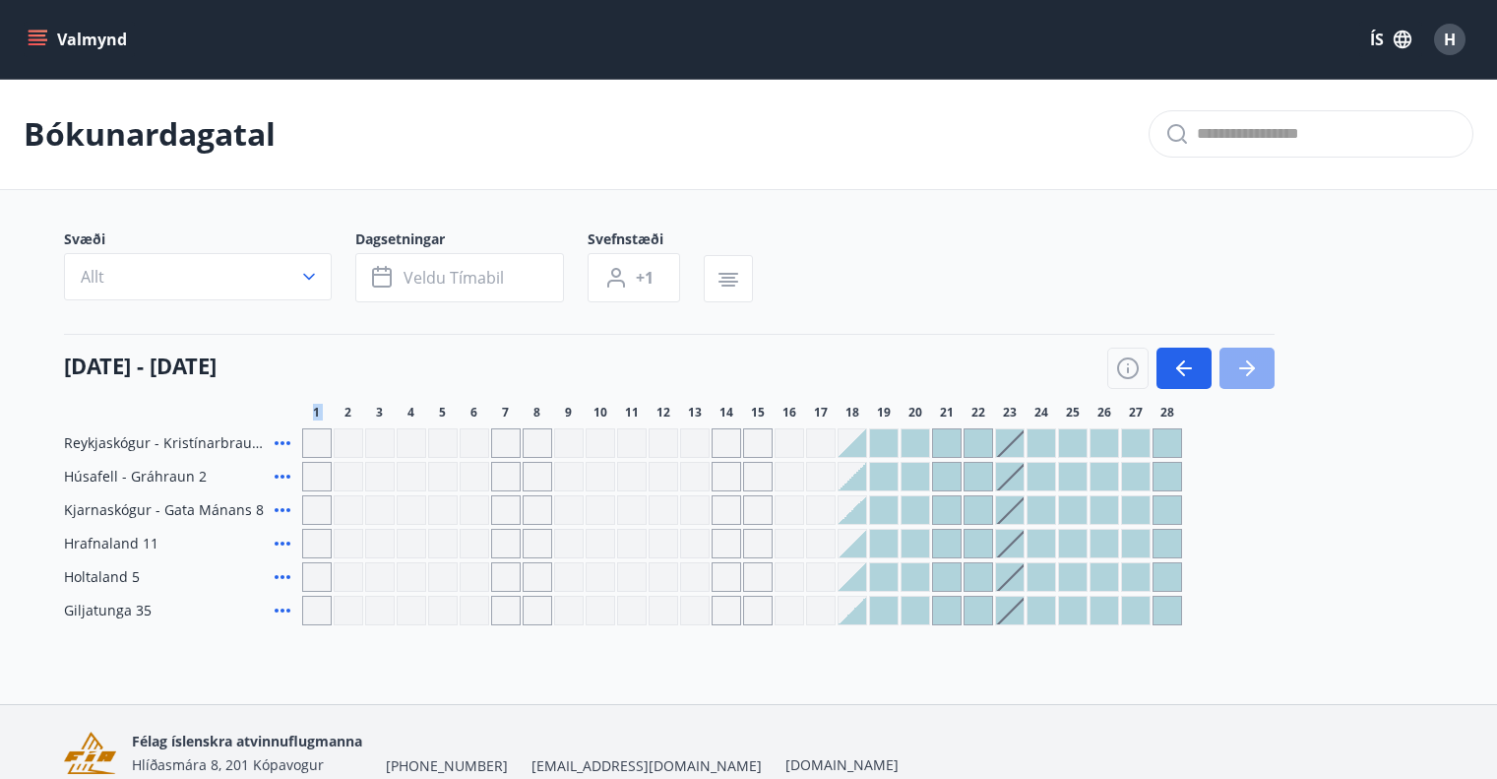
click at [1257, 370] on icon "button" at bounding box center [1248, 368] width 24 height 24
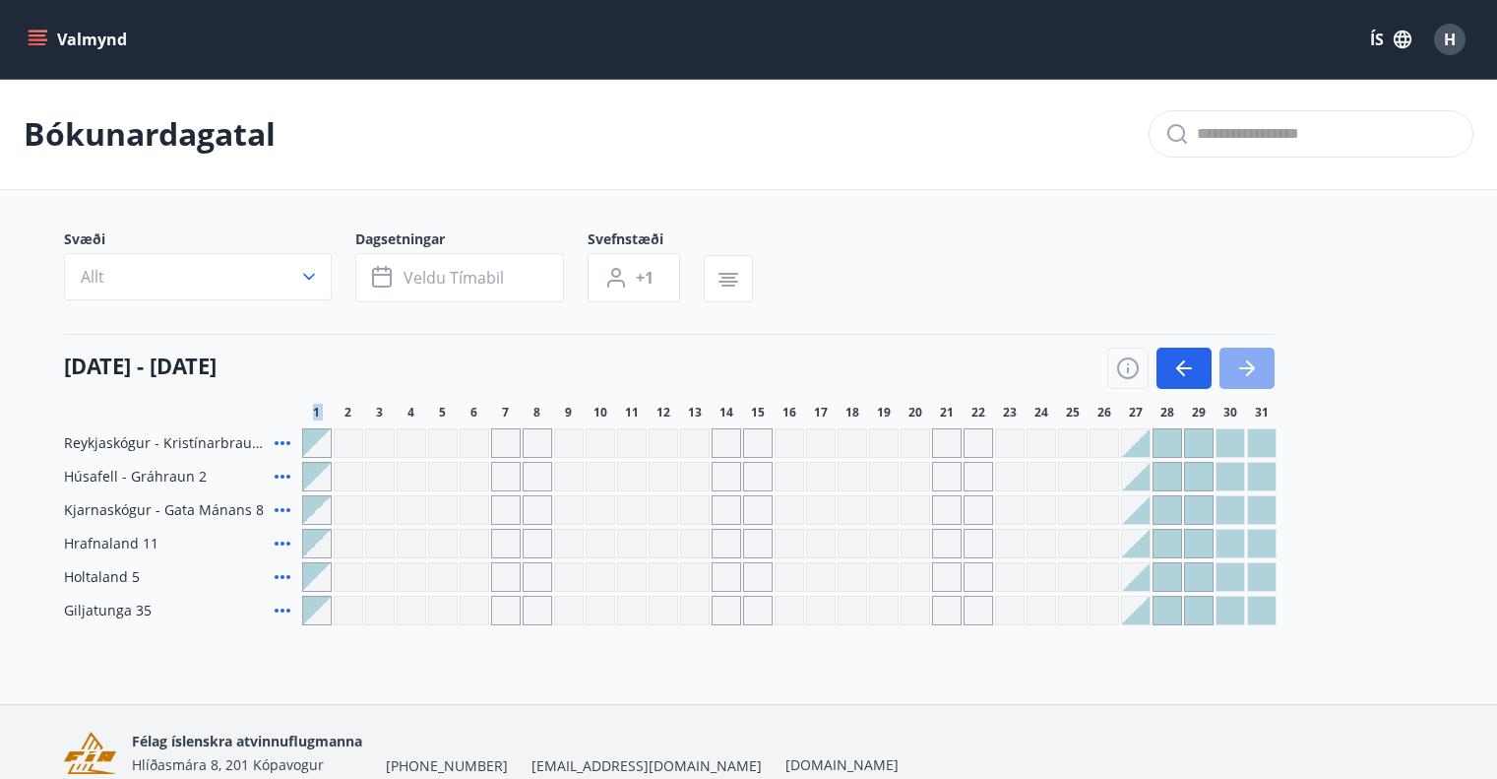
click at [1257, 370] on icon "button" at bounding box center [1248, 368] width 24 height 24
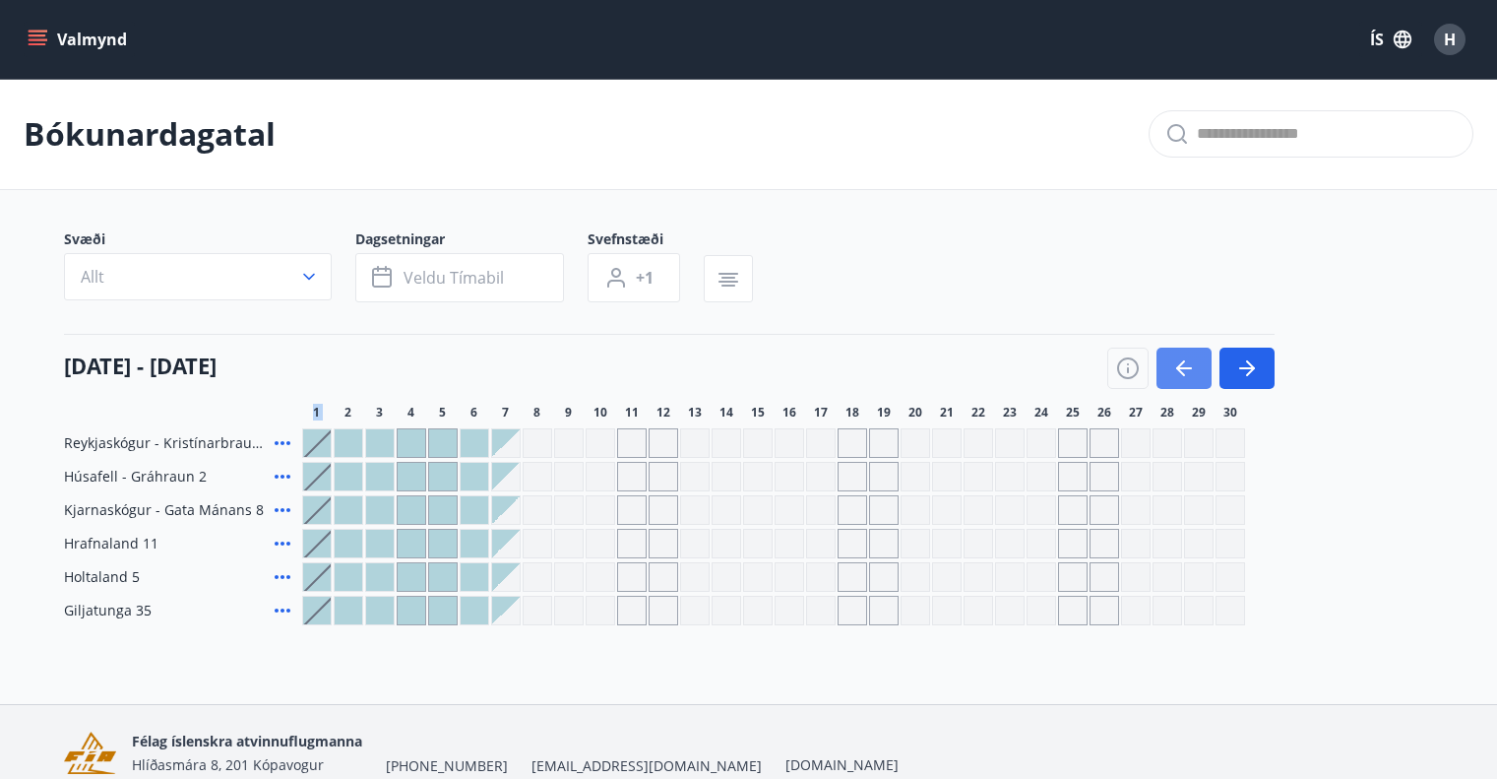
click at [1190, 372] on icon "button" at bounding box center [1185, 368] width 24 height 24
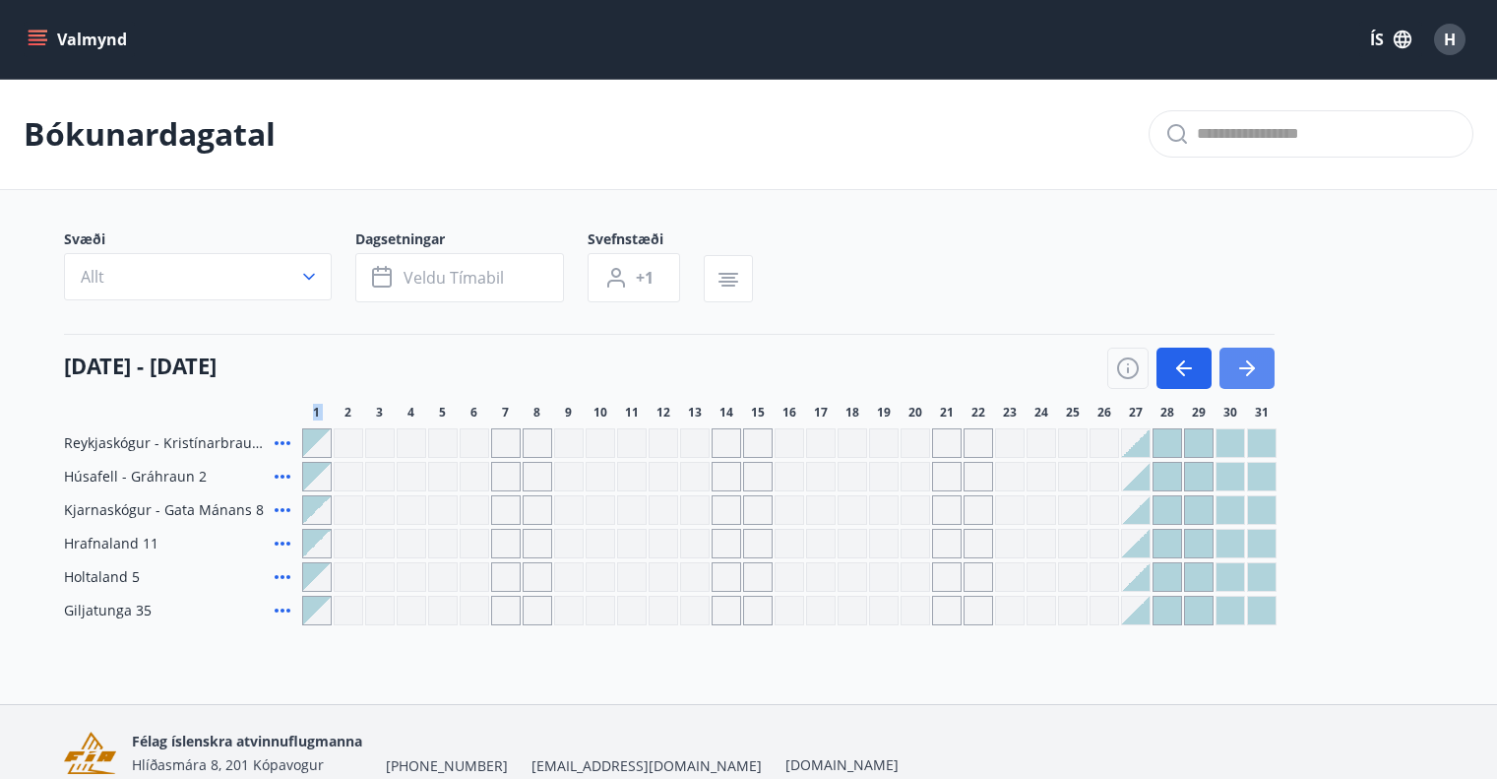
click at [1234, 380] on button "button" at bounding box center [1247, 368] width 55 height 41
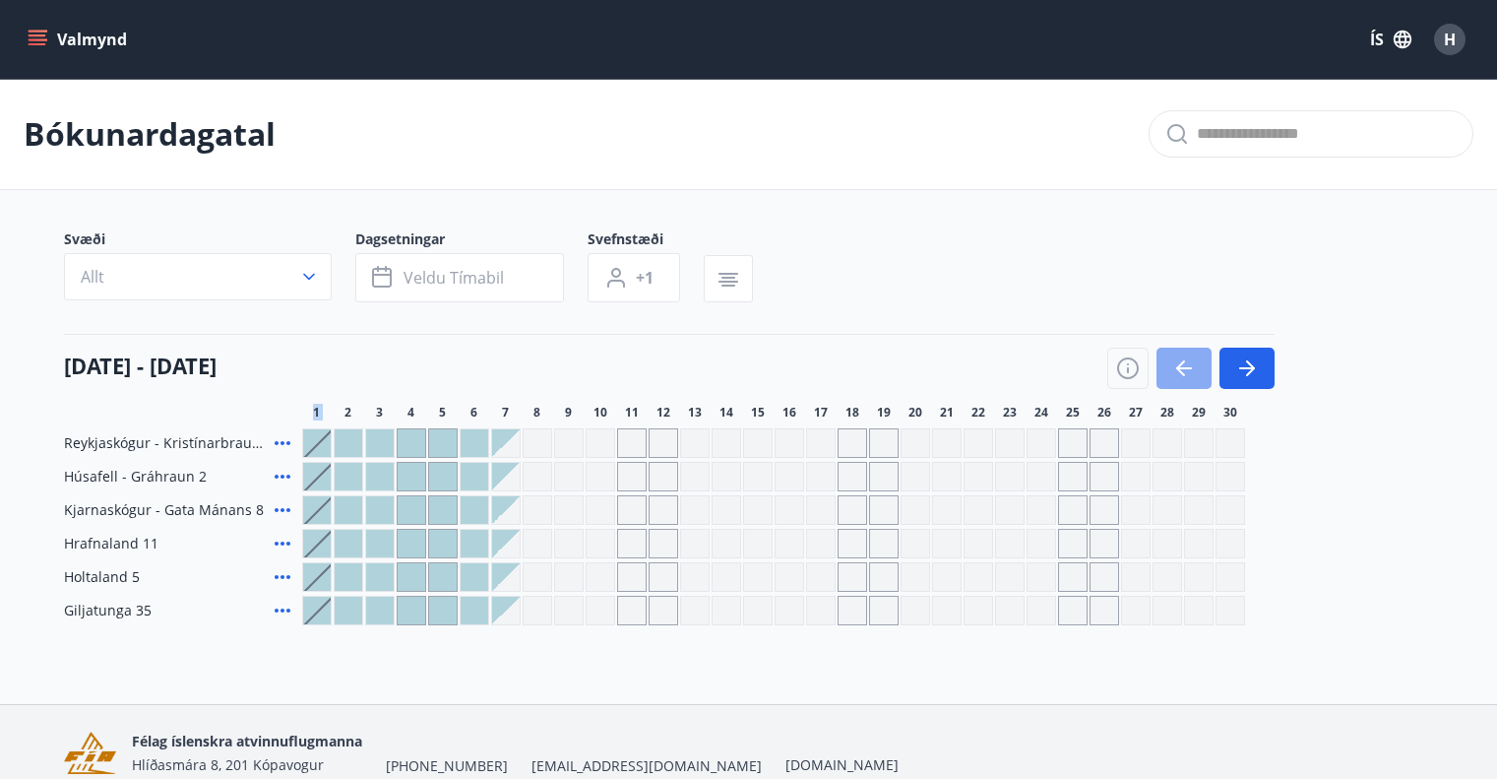
click at [1192, 374] on icon "button" at bounding box center [1185, 368] width 24 height 24
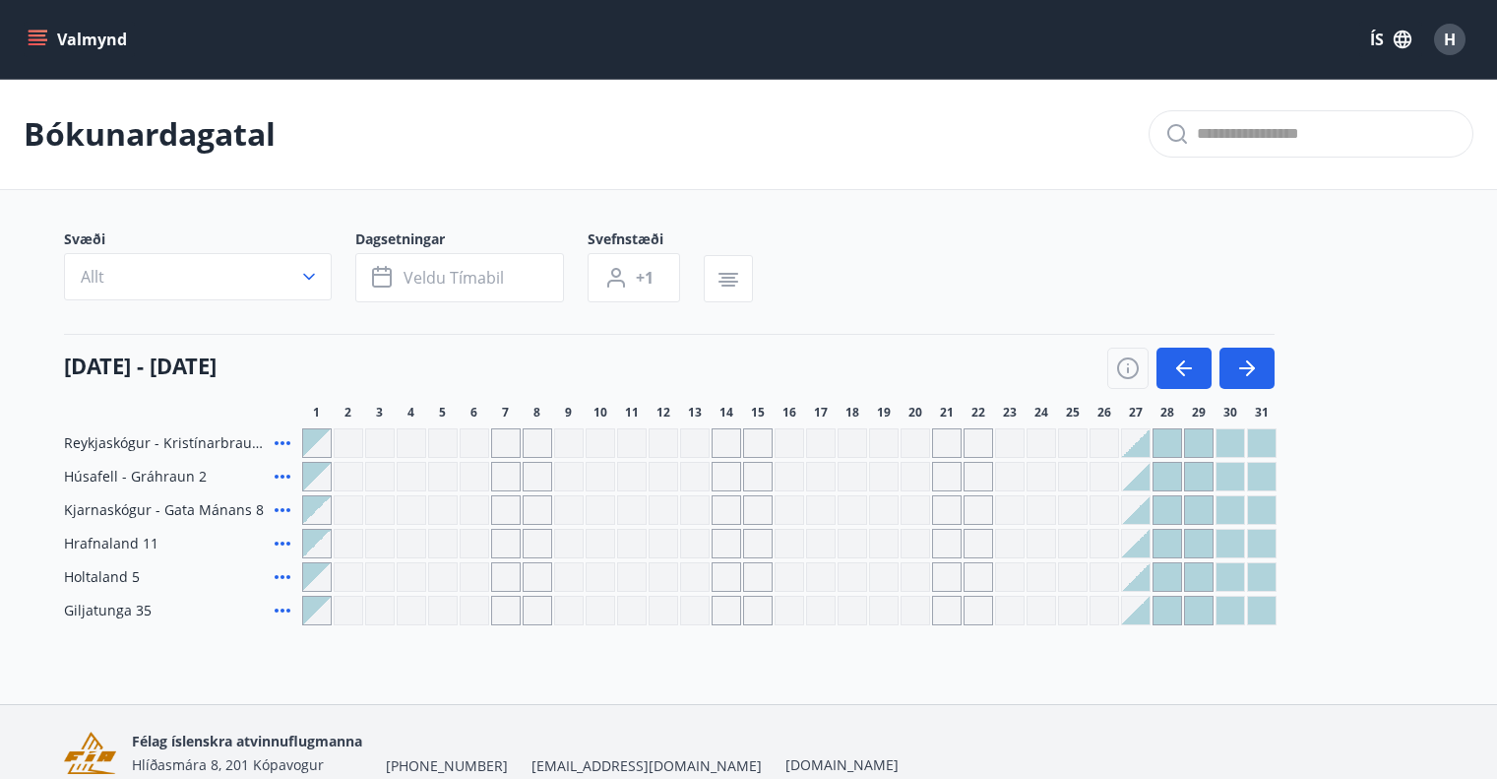
click at [640, 643] on div "Bókunardagatal Svæði Allt Dagsetningar Veldu tímabil Svefnstæði +1 01 mars - 31…" at bounding box center [748, 391] width 1497 height 625
click at [1240, 376] on icon "button" at bounding box center [1248, 368] width 24 height 24
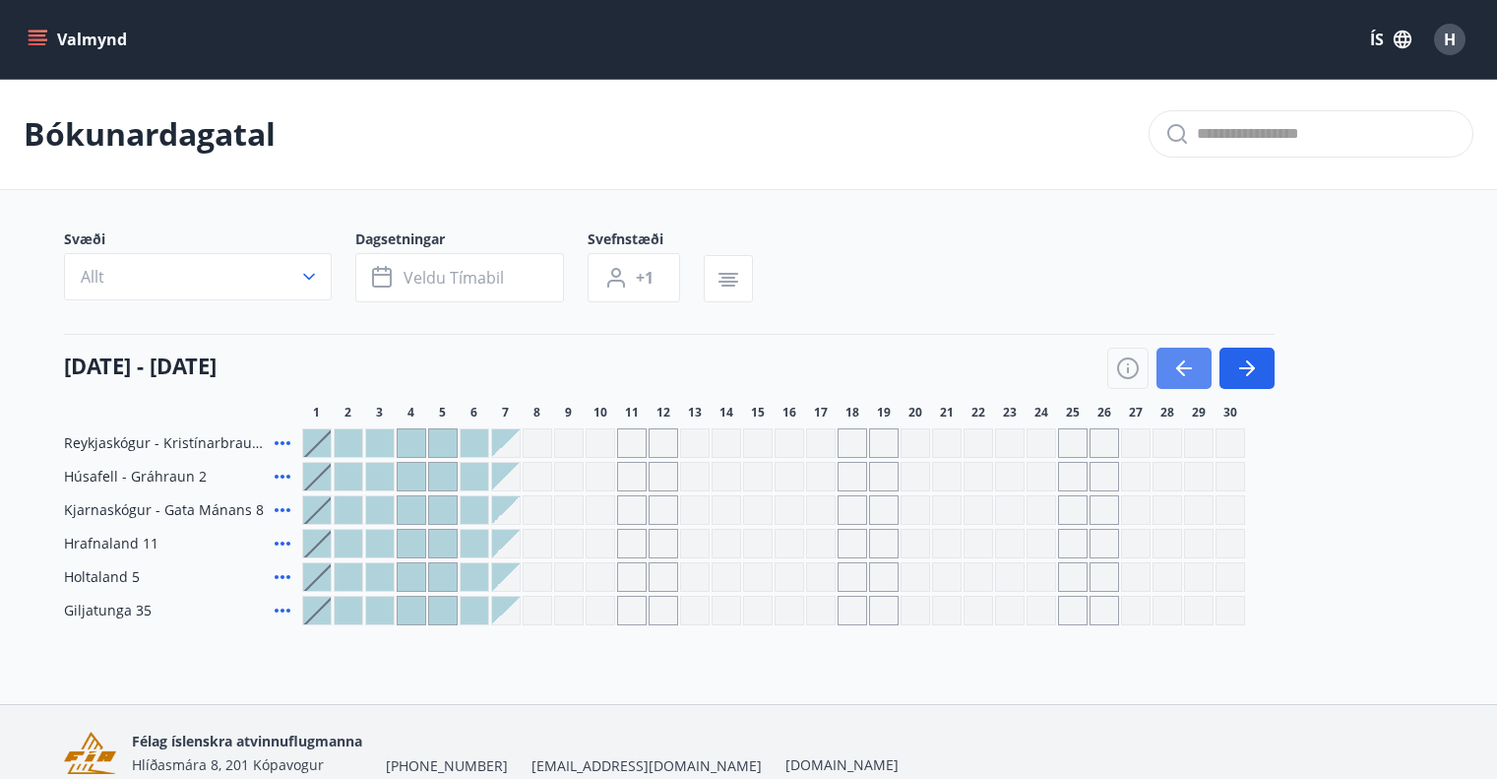
click at [1191, 374] on icon "button" at bounding box center [1185, 368] width 24 height 24
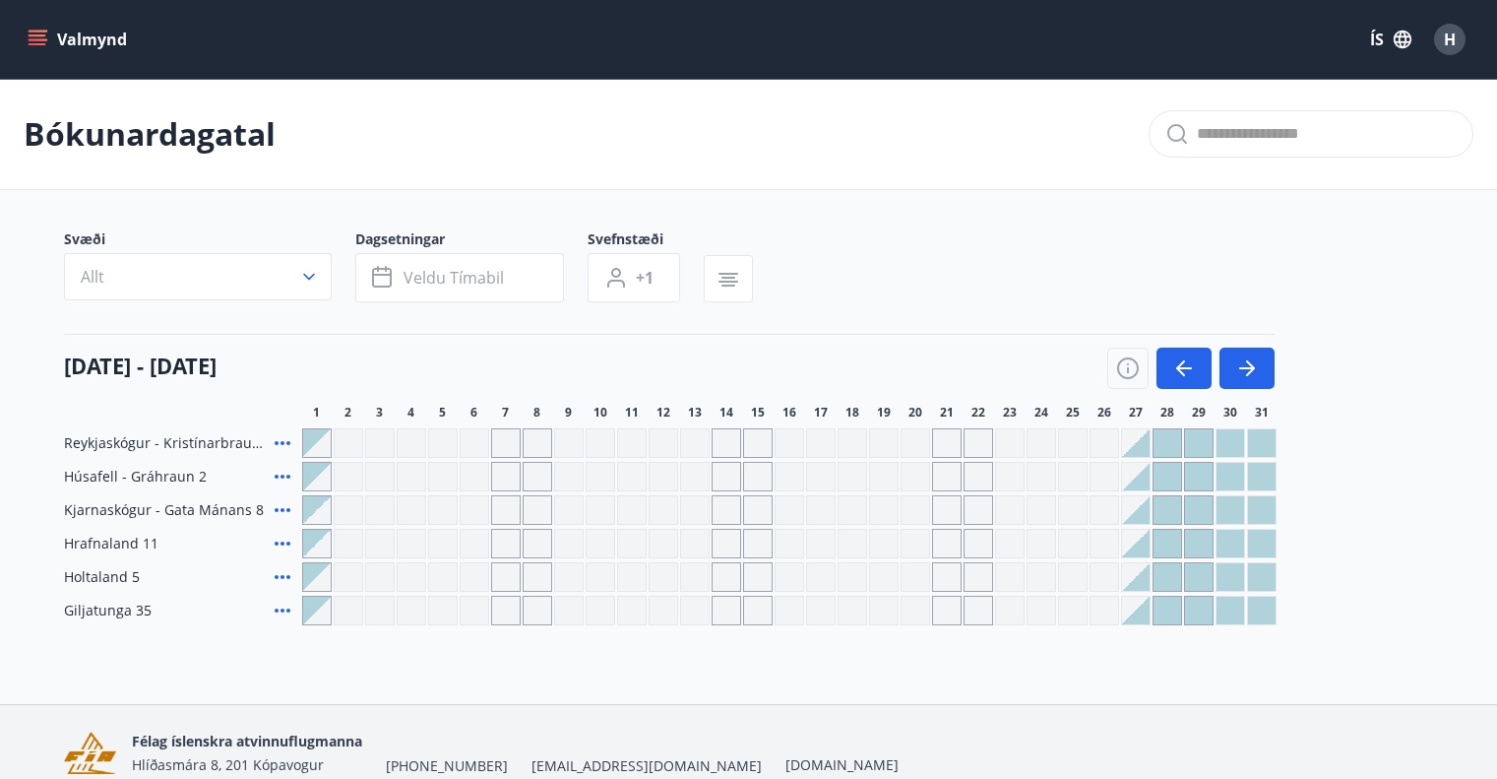
click at [0, 345] on main "Bókunardagatal Svæði Allt Dagsetningar Veldu tímabil Svefnstæði +1 01 mars - 31…" at bounding box center [748, 352] width 1497 height 546
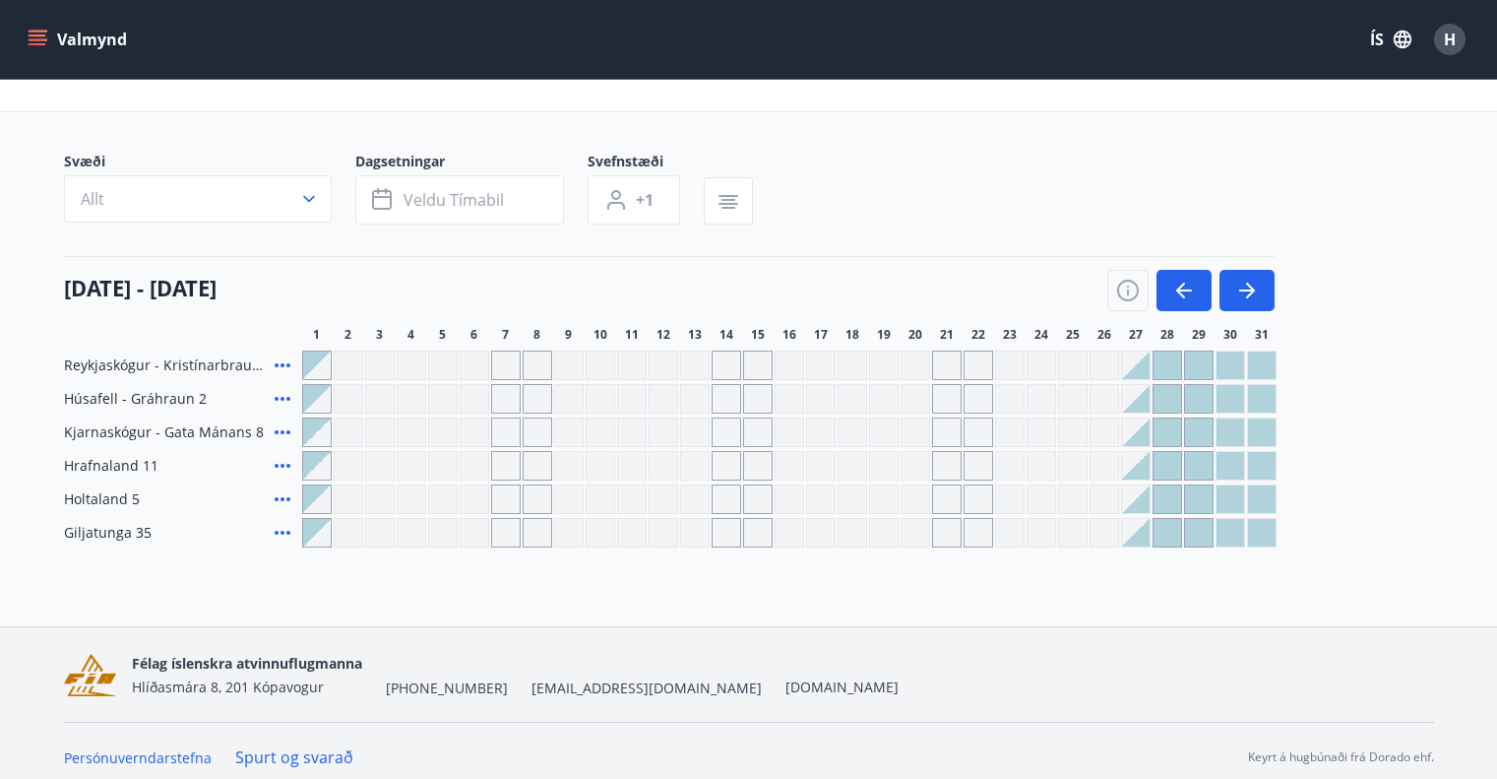
scroll to position [91, 0]
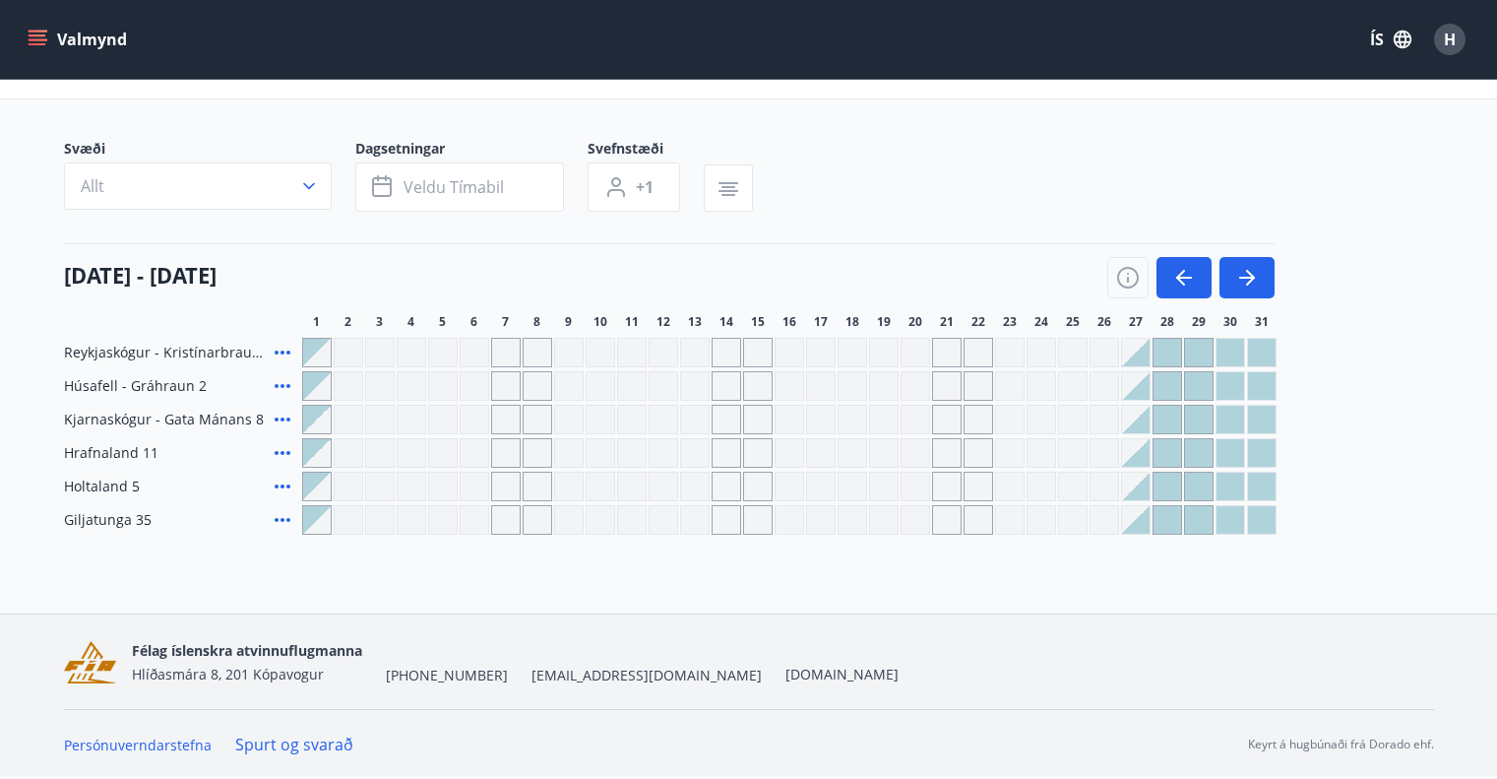
click at [42, 45] on icon "menu" at bounding box center [38, 40] width 20 height 20
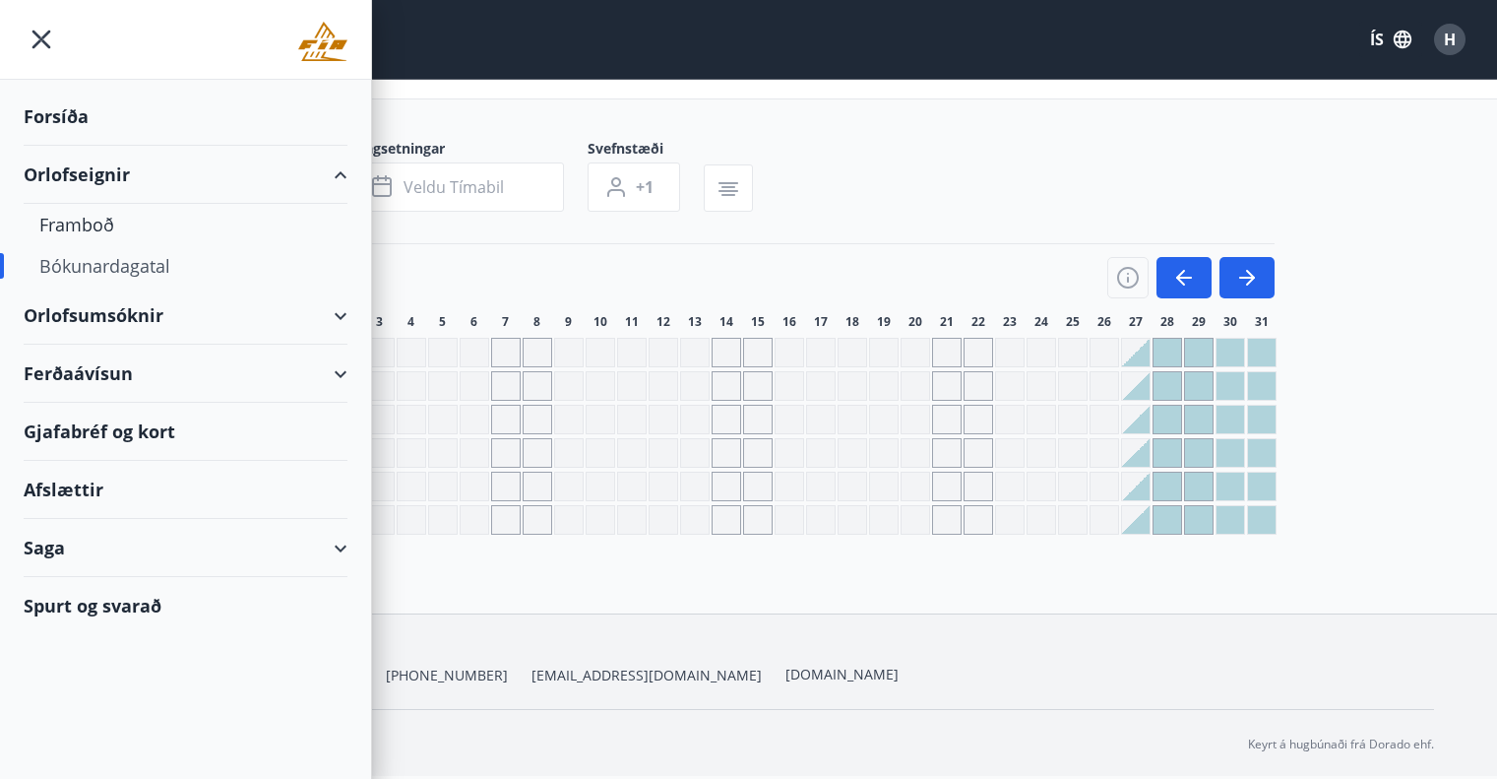
click at [96, 318] on div "Orlofsumsóknir" at bounding box center [186, 315] width 324 height 58
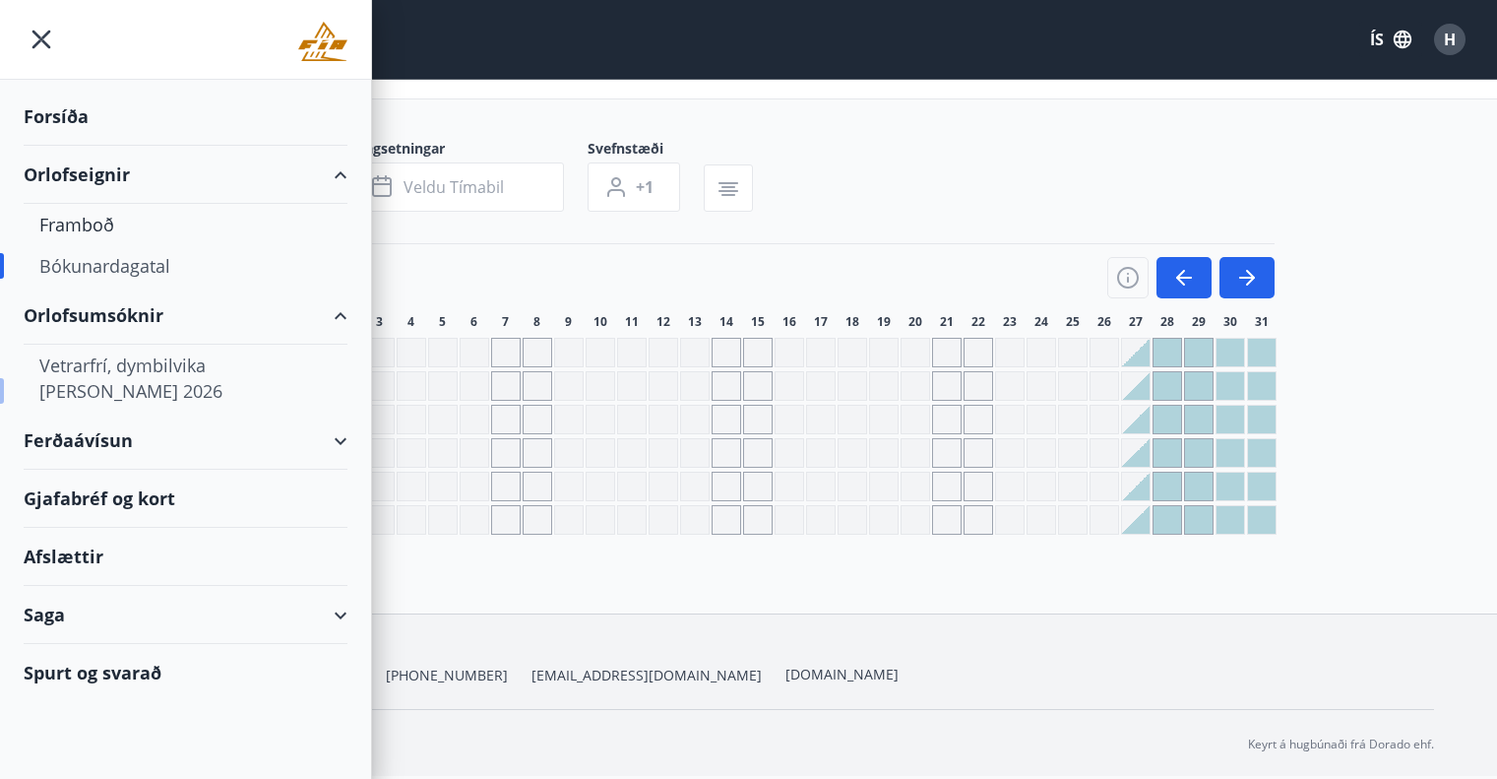
click at [108, 363] on div "Vetrarfrí, dymbilvika og páskar 2026" at bounding box center [185, 378] width 292 height 67
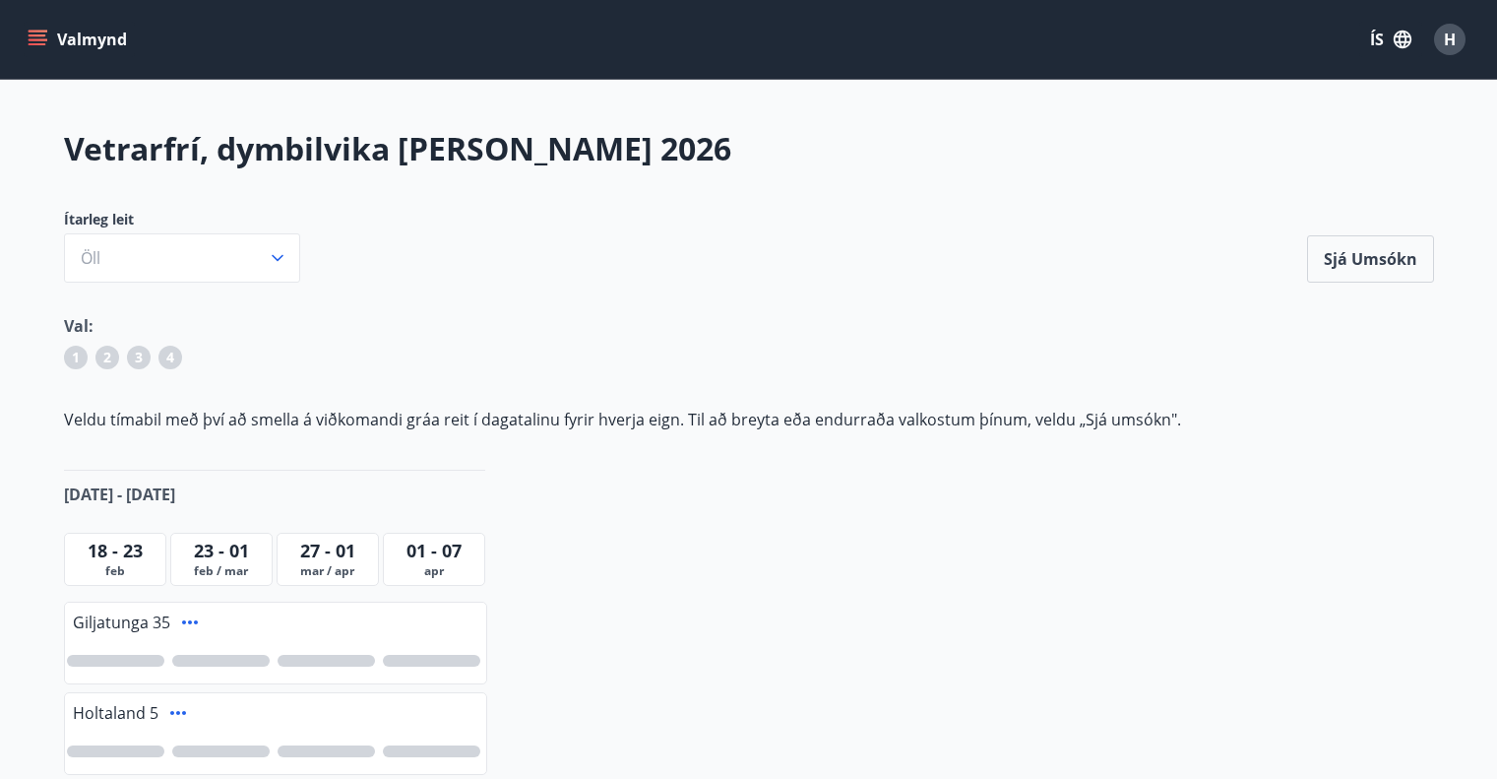
click at [28, 513] on main "Vetrarfrí, dymbilvika og páskar 2026 Ítarleg leit Öll Sjá umsókn Sjá umsókn Val…" at bounding box center [748, 680] width 1497 height 1107
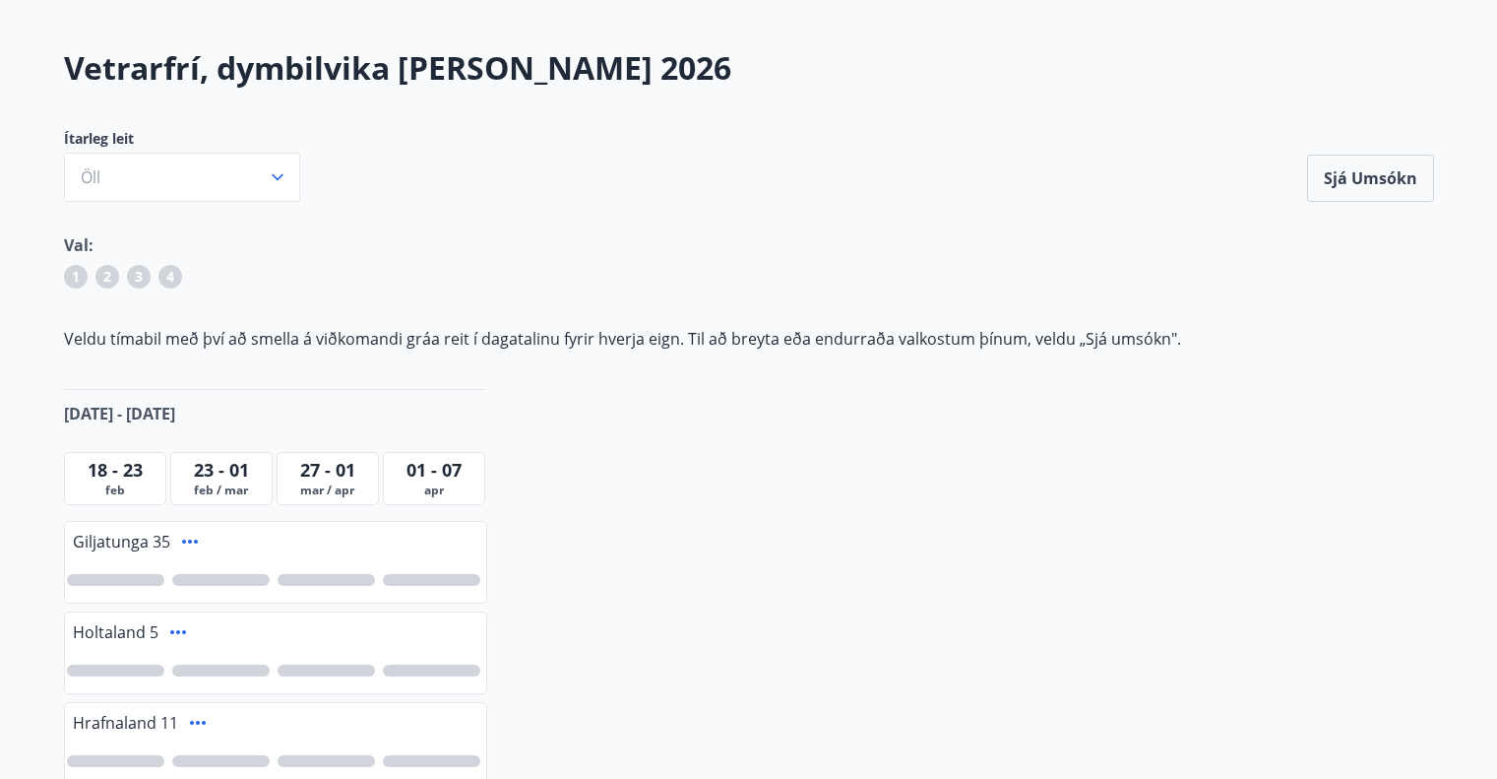
scroll to position [79, 0]
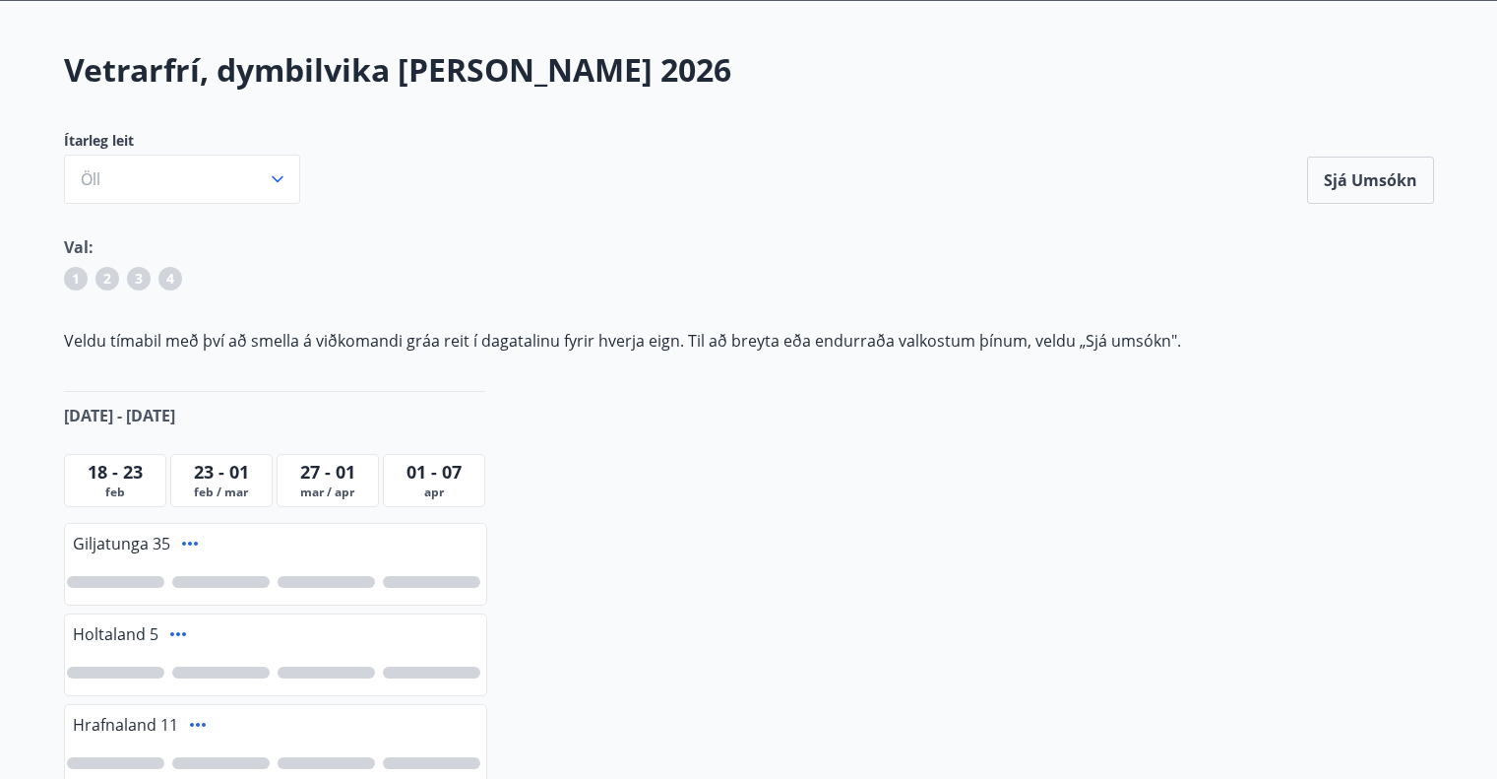
click at [0, 464] on main "Vetrarfrí, dymbilvika og páskar 2026 Ítarleg leit Öll Sjá umsókn Sjá umsókn Val…" at bounding box center [748, 601] width 1497 height 1107
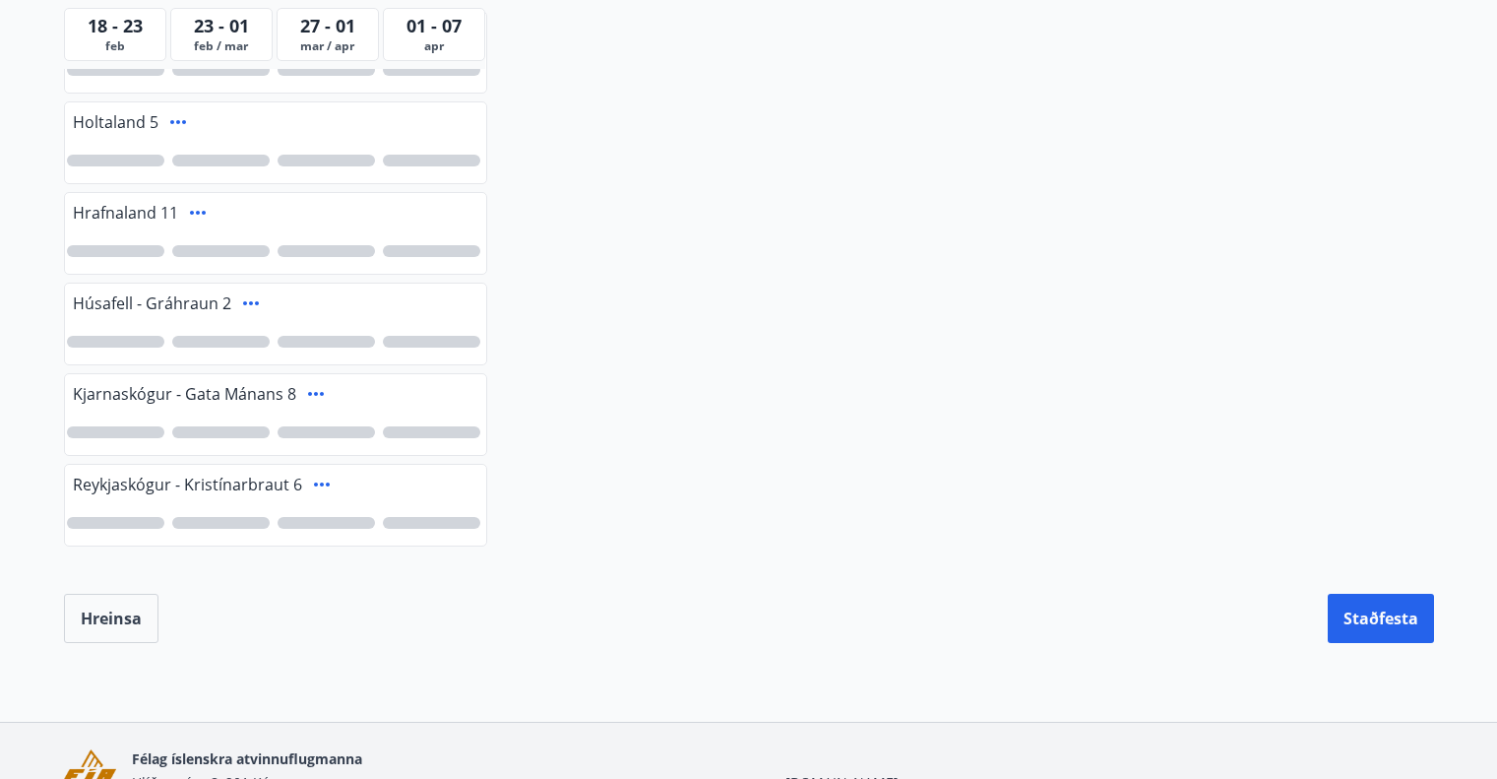
scroll to position [0, 0]
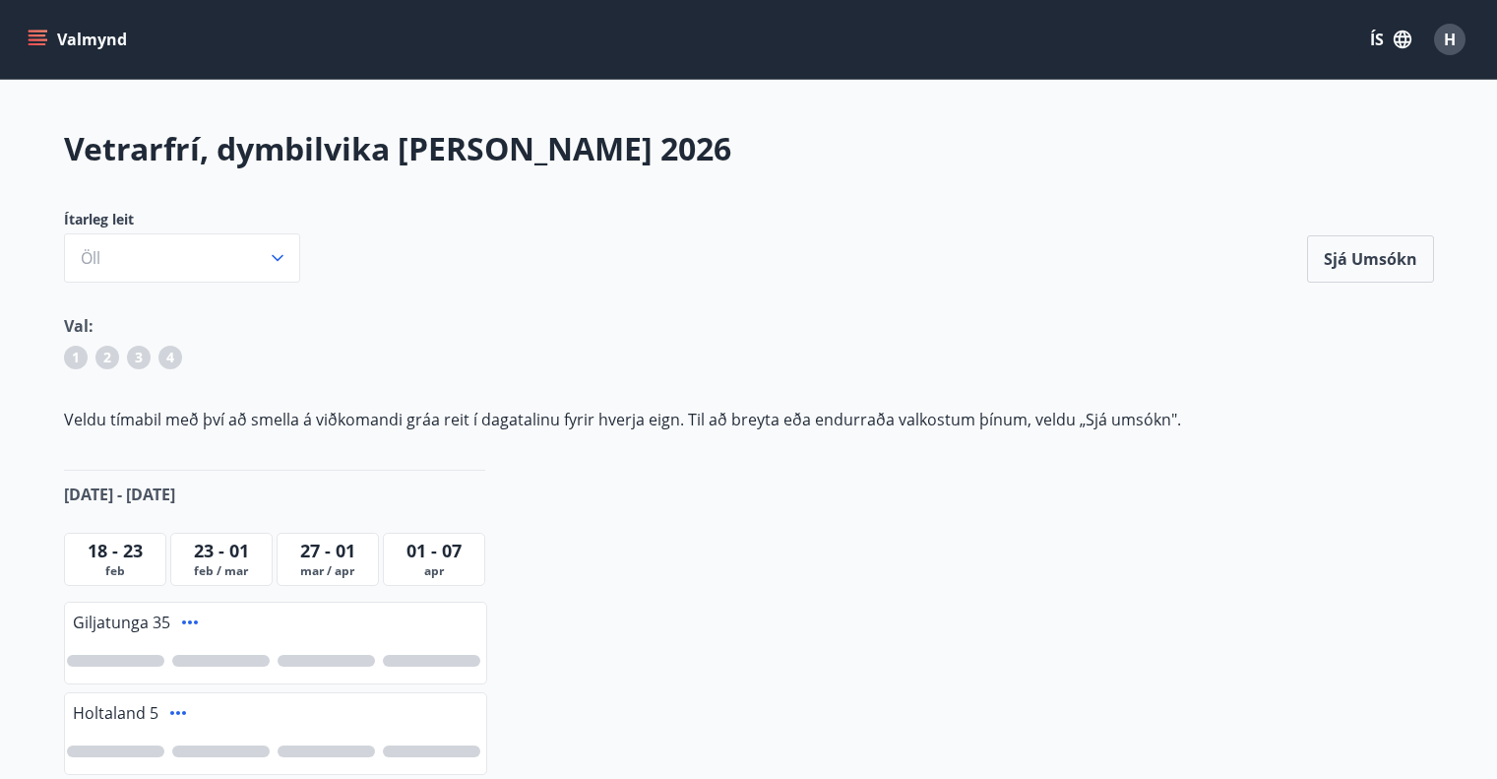
click at [44, 38] on icon "menu" at bounding box center [40, 39] width 22 height 2
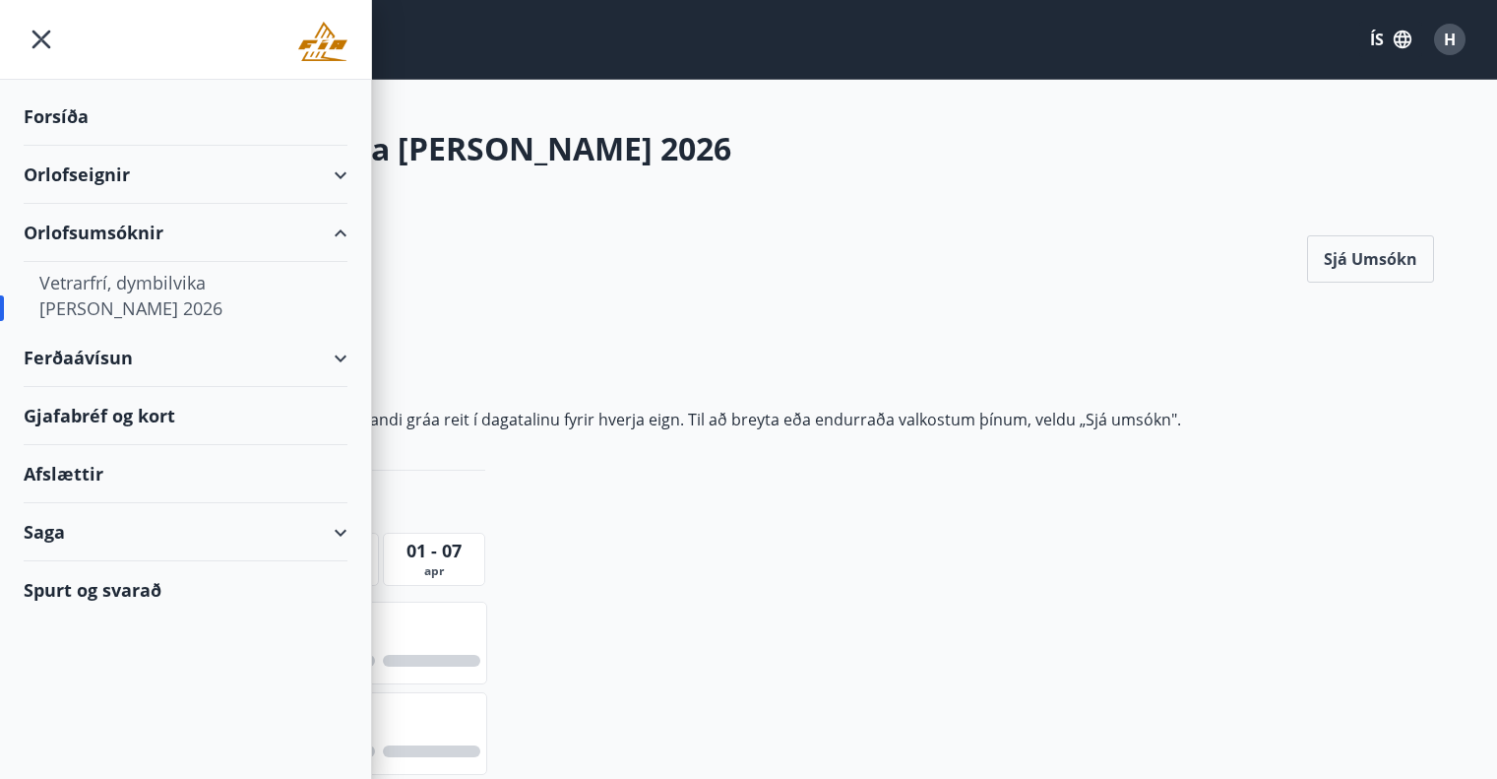
click at [53, 536] on div "Saga" at bounding box center [186, 532] width 324 height 58
click at [78, 663] on div "Umsóknir" at bounding box center [185, 664] width 292 height 41
